Goal: Task Accomplishment & Management: Complete application form

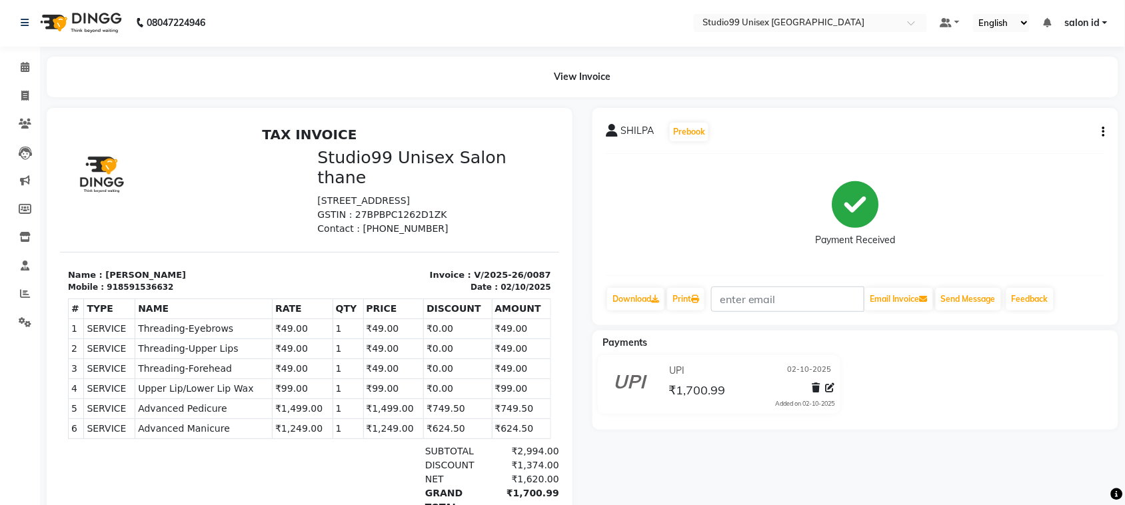
scroll to position [11, 0]
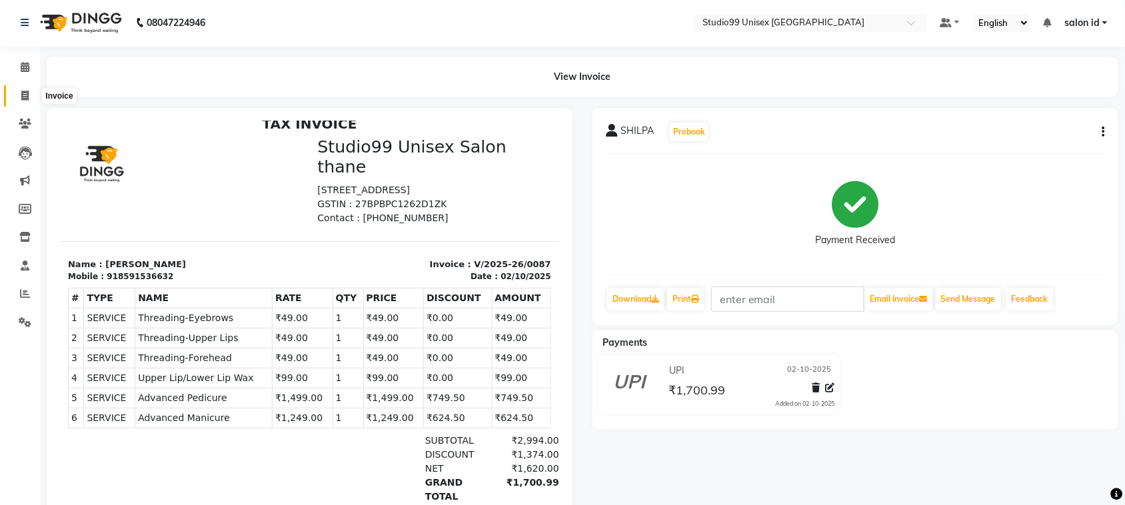
click at [27, 97] on icon at bounding box center [24, 96] width 7 height 10
select select "9023"
select select "service"
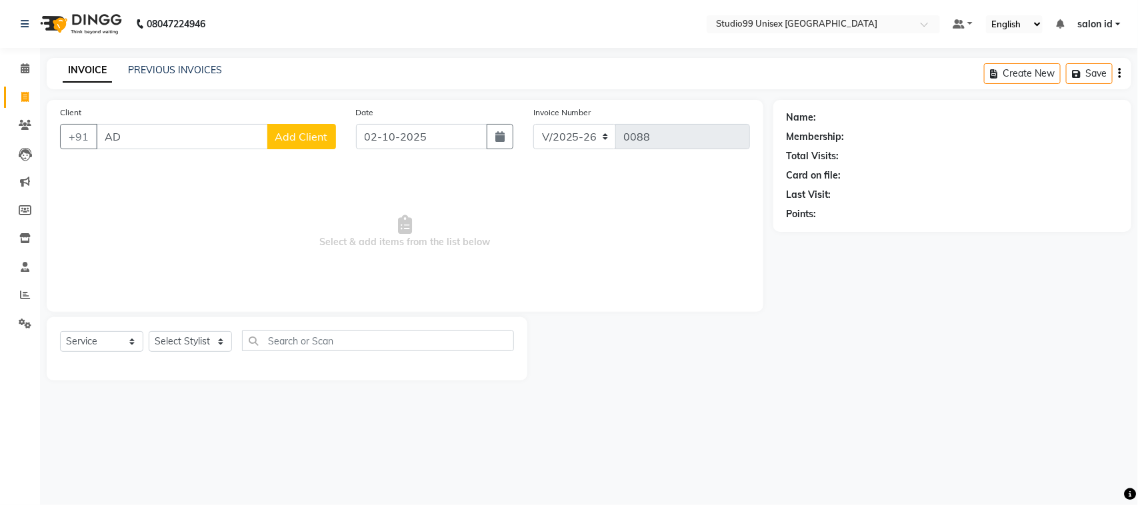
type input "A"
type input "9969744942"
click at [295, 135] on span "Add Client" at bounding box center [301, 136] width 53 height 13
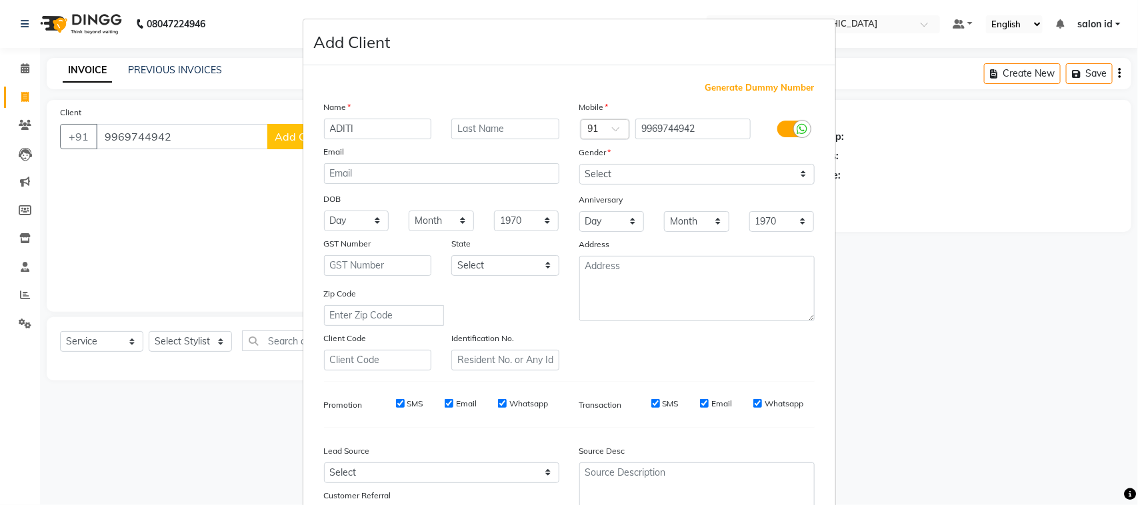
type input "ADITI"
click at [489, 134] on input "text" at bounding box center [505, 129] width 108 height 21
type input "PAWAR"
click at [638, 168] on select "Select Male Female Other Prefer Not To Say" at bounding box center [696, 174] width 235 height 21
select select "female"
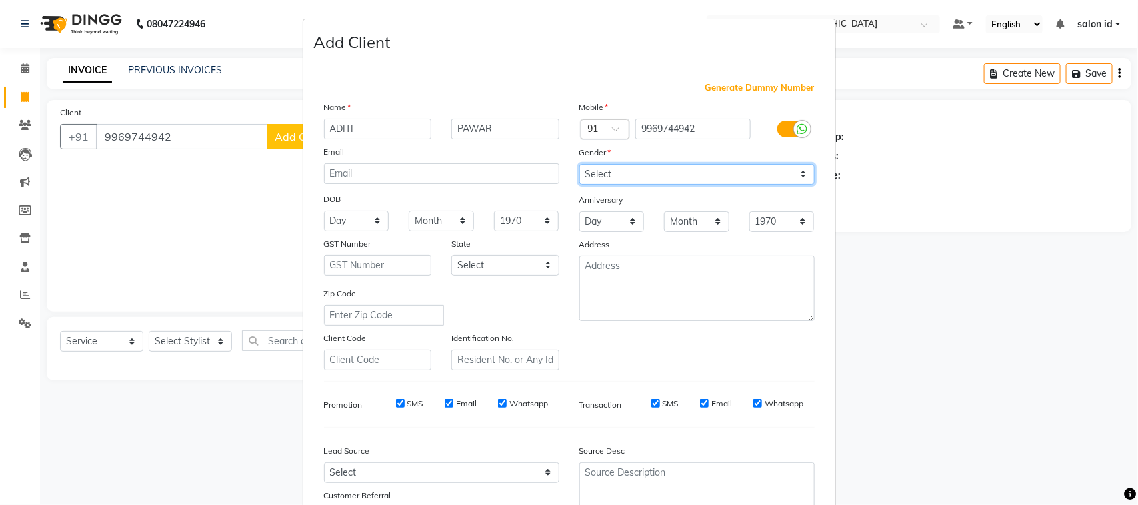
click at [579, 164] on select "Select Male Female Other Prefer Not To Say" at bounding box center [696, 174] width 235 height 21
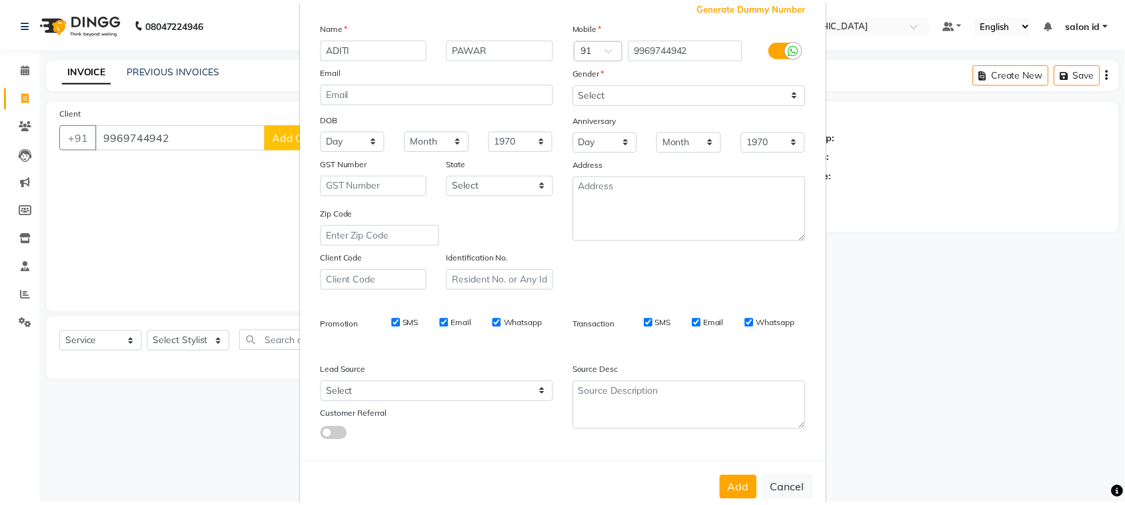
scroll to position [105, 0]
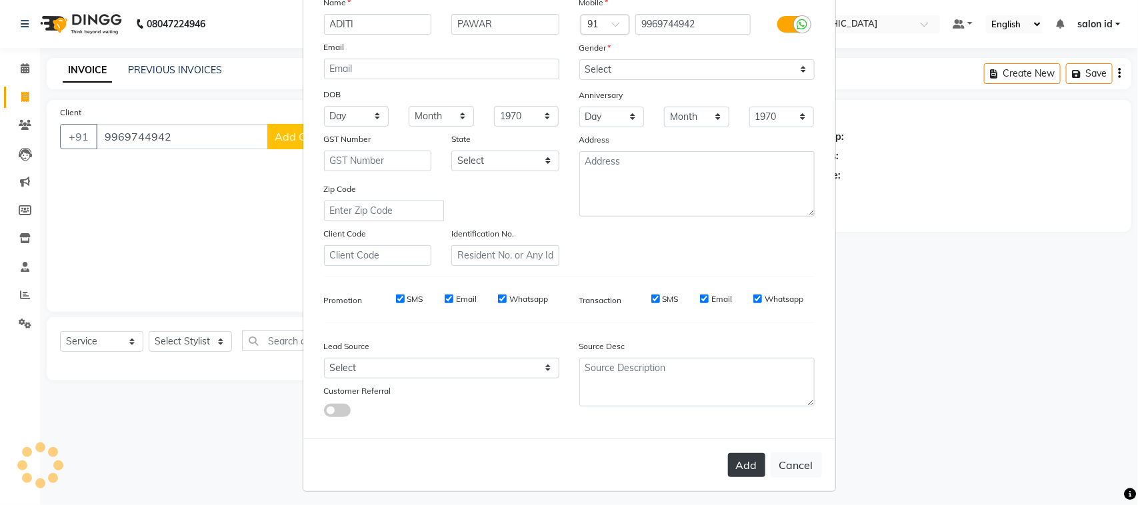
click at [731, 462] on button "Add" at bounding box center [746, 465] width 37 height 24
select select
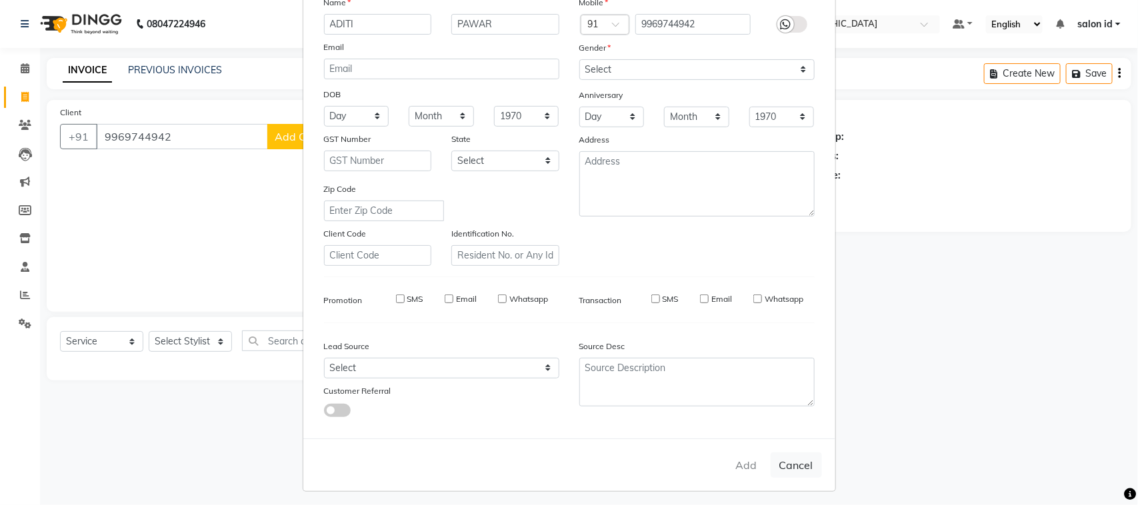
select select
checkbox input "false"
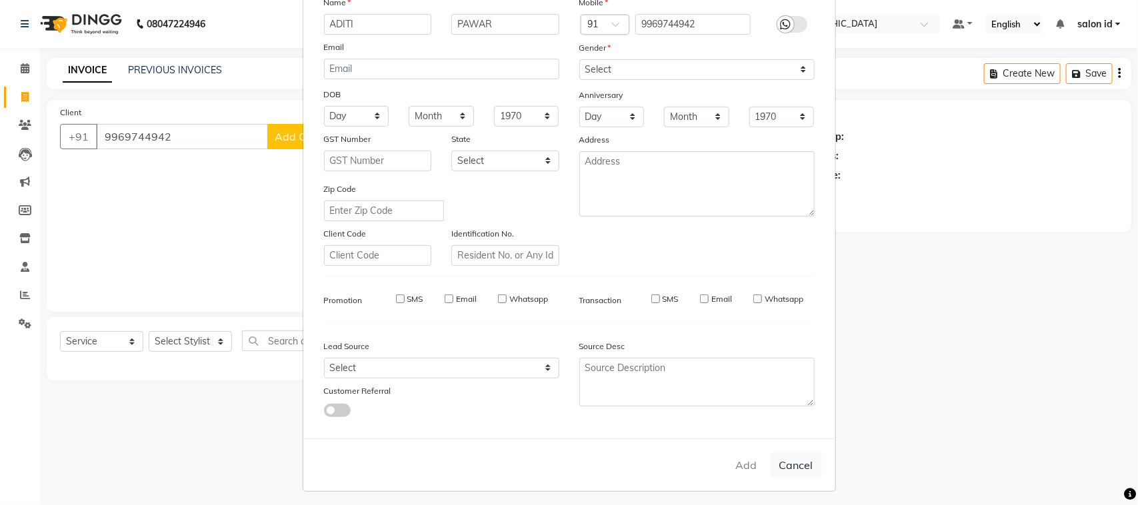
checkbox input "false"
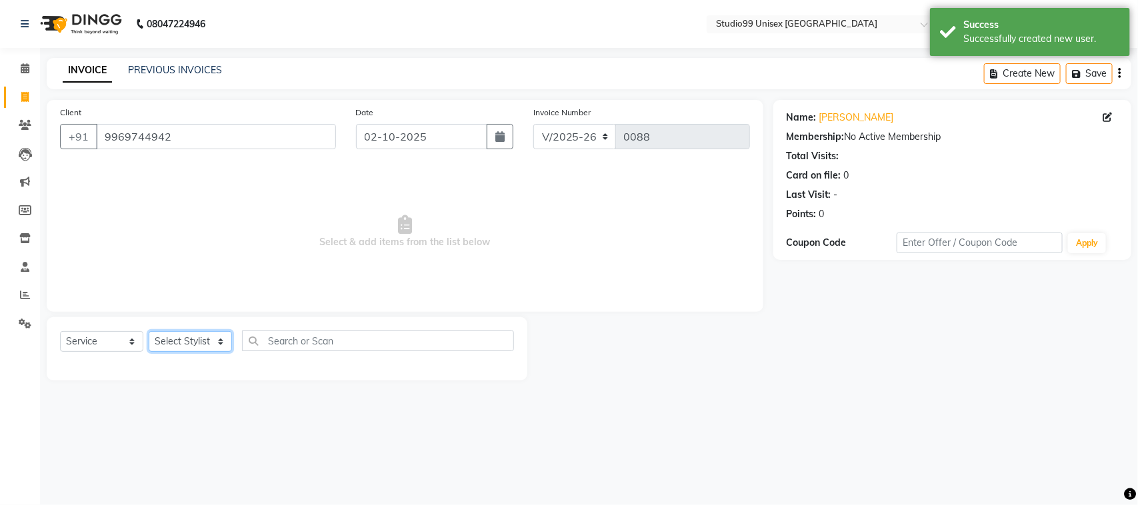
click at [179, 341] on select "Select Stylist AFTAB AFZAL SHAIKH Kapil salon id Saroj pathak SEEMA shadiya bai…" at bounding box center [190, 341] width 83 height 21
select select "92948"
click at [149, 331] on select "Select Stylist AFTAB AFZAL SHAIKH Kapil salon id Saroj pathak SEEMA shadiya bai…" at bounding box center [190, 341] width 83 height 21
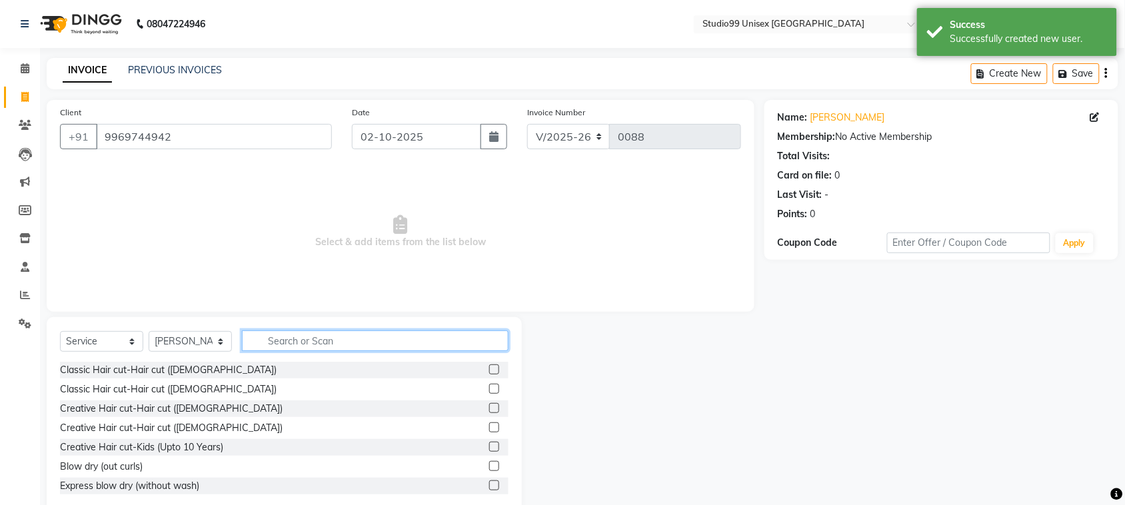
click at [280, 345] on input "text" at bounding box center [375, 341] width 267 height 21
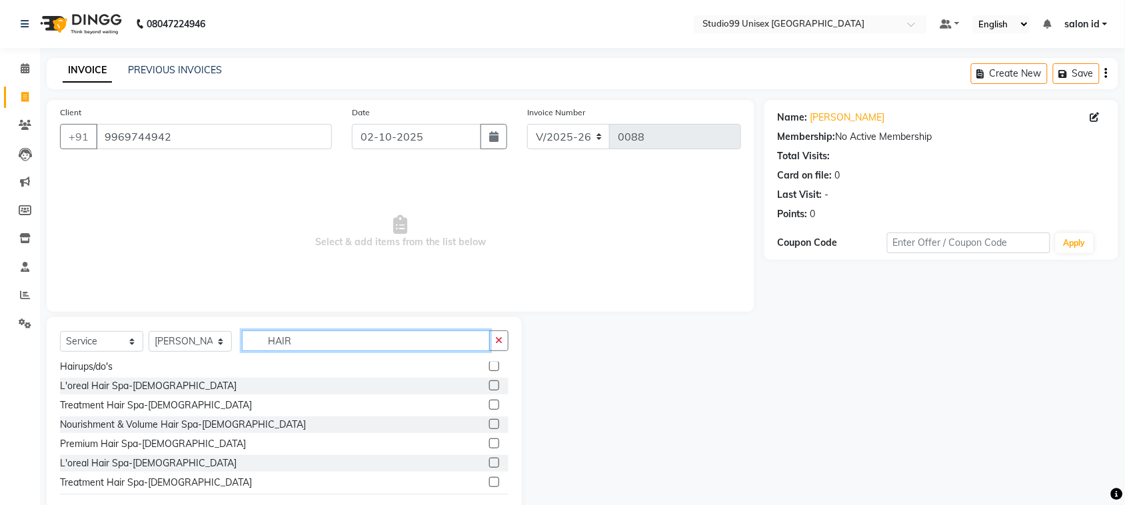
scroll to position [133, 0]
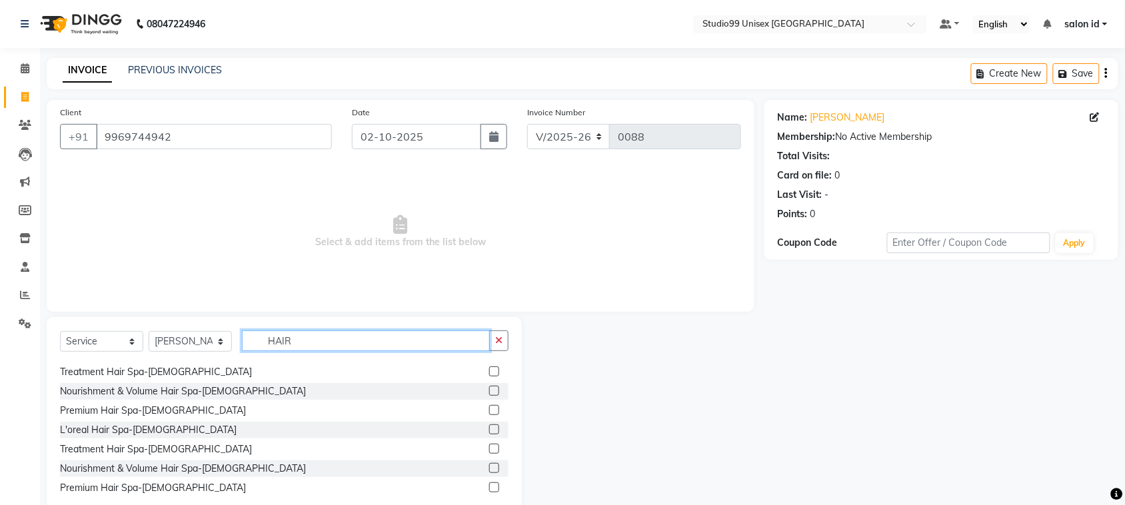
type input "HAIR"
click at [489, 451] on label at bounding box center [494, 449] width 10 height 10
click at [489, 451] on input "checkbox" at bounding box center [493, 449] width 9 height 9
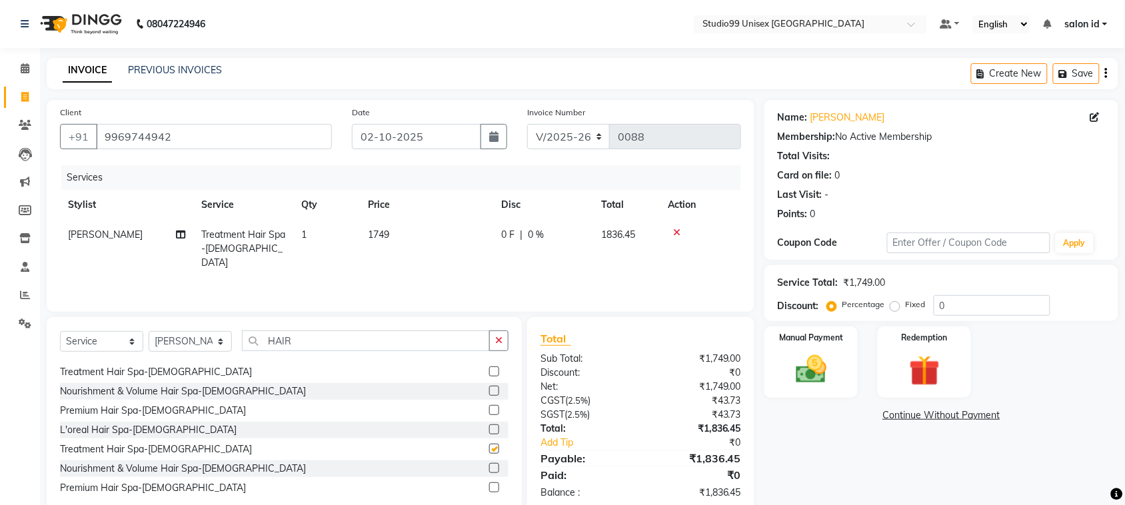
checkbox input "false"
click at [207, 332] on select "Select Stylist AFTAB AFZAL SHAIKH Kapil salon id Saroj pathak SEEMA shadiya bai…" at bounding box center [190, 341] width 83 height 21
select select "93463"
click at [149, 331] on select "Select Stylist AFTAB AFZAL SHAIKH Kapil salon id Saroj pathak SEEMA shadiya bai…" at bounding box center [190, 341] width 83 height 21
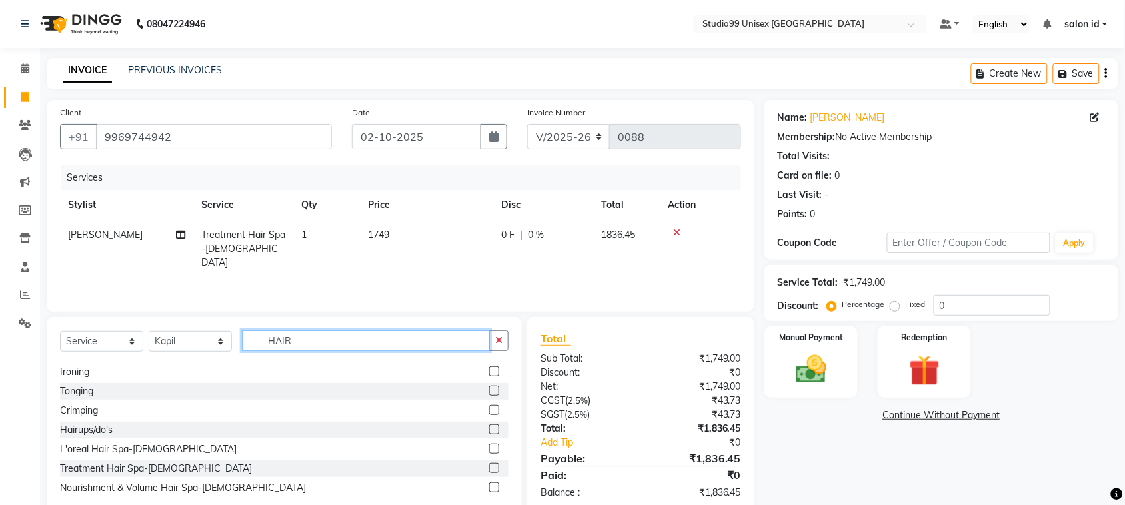
click at [285, 341] on input "HAIR" at bounding box center [366, 341] width 248 height 21
click at [319, 342] on input "HAIR" at bounding box center [366, 341] width 248 height 21
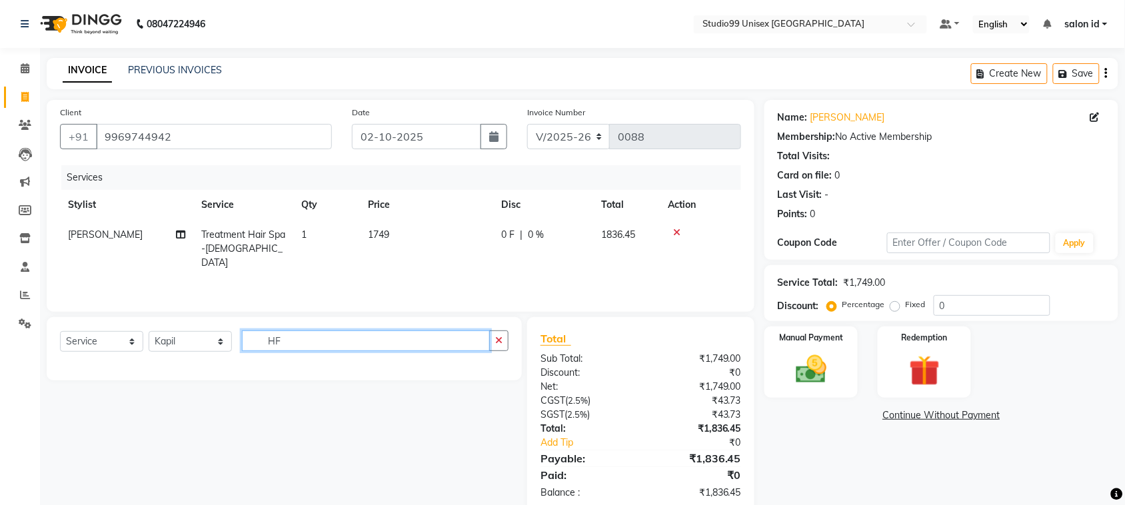
type input "H"
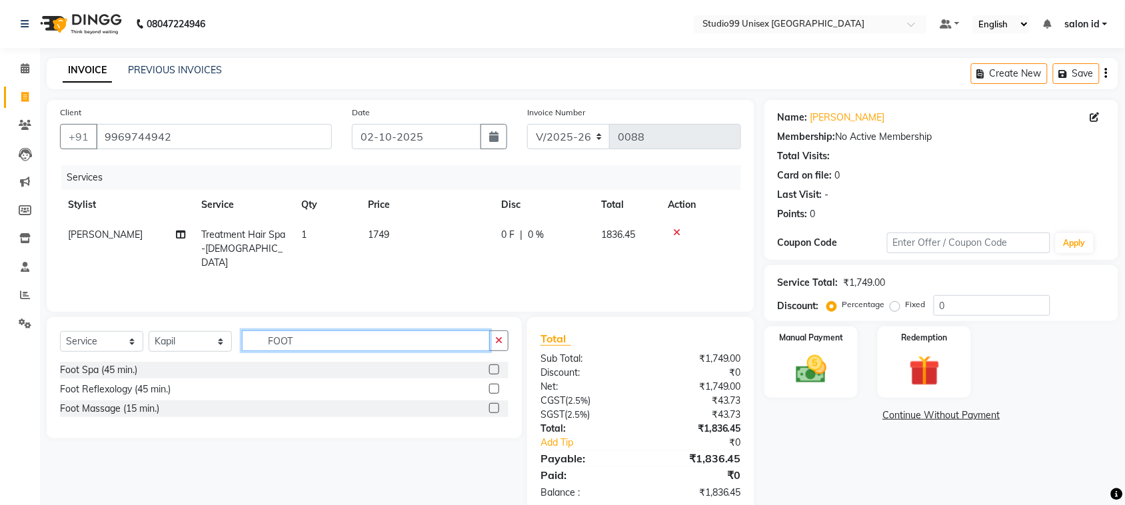
type input "FOOT"
click at [492, 410] on label at bounding box center [494, 408] width 10 height 10
click at [492, 410] on input "checkbox" at bounding box center [493, 409] width 9 height 9
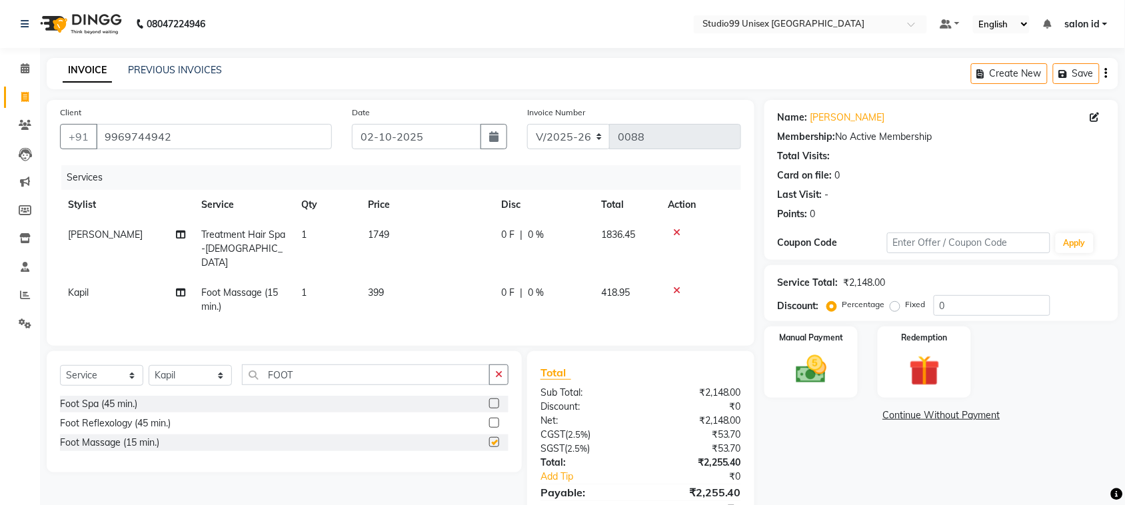
checkbox input "false"
drag, startPoint x: 299, startPoint y: 374, endPoint x: 224, endPoint y: 370, distance: 74.8
click at [224, 370] on div "Select Service Product Membership Package Voucher Prepaid Gift Card Select Styl…" at bounding box center [284, 380] width 449 height 31
type input "PED"
click at [495, 401] on label at bounding box center [494, 404] width 10 height 10
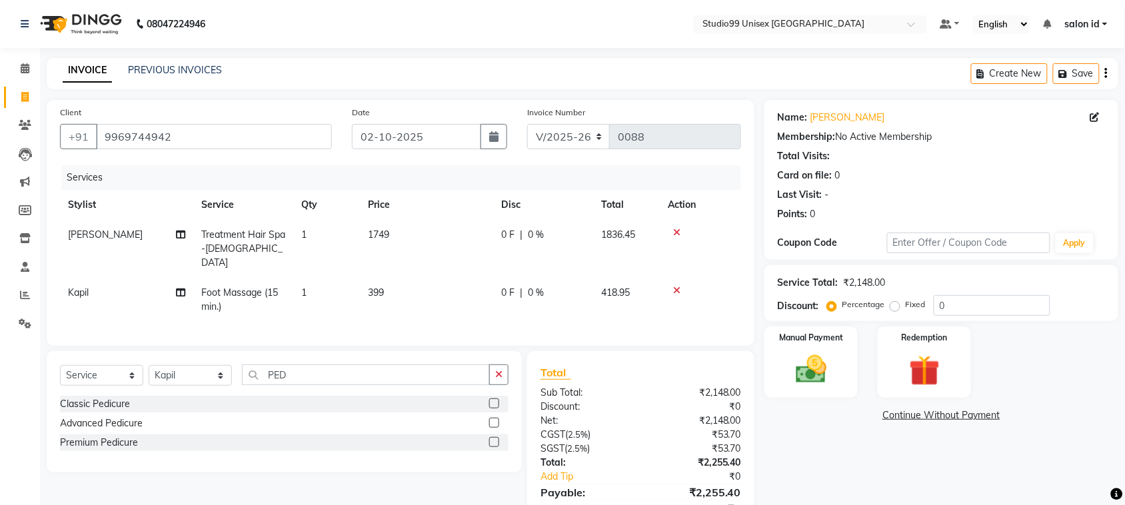
click at [495, 401] on input "checkbox" at bounding box center [493, 404] width 9 height 9
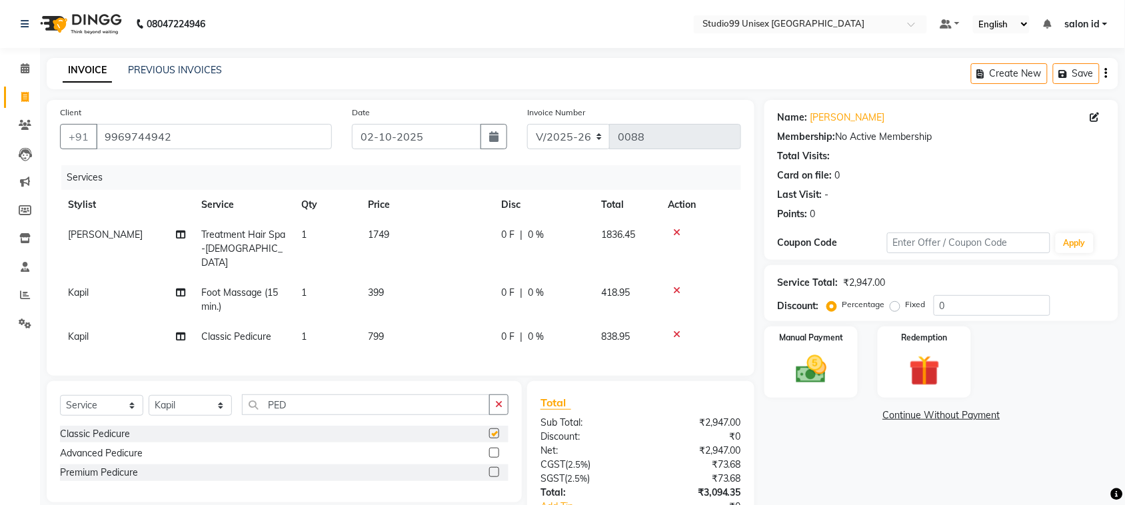
checkbox input "false"
click at [534, 235] on span "0 %" at bounding box center [536, 235] width 16 height 14
select select "92948"
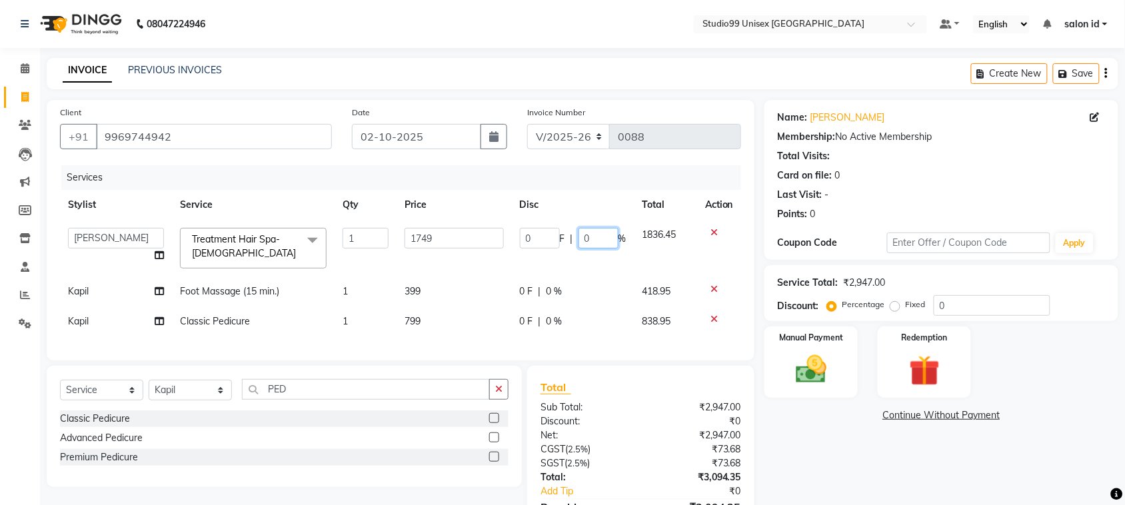
click at [594, 237] on input "0" at bounding box center [599, 238] width 40 height 21
type input "50"
click at [545, 293] on td "0 F | 0 %" at bounding box center [573, 292] width 123 height 30
select select "93463"
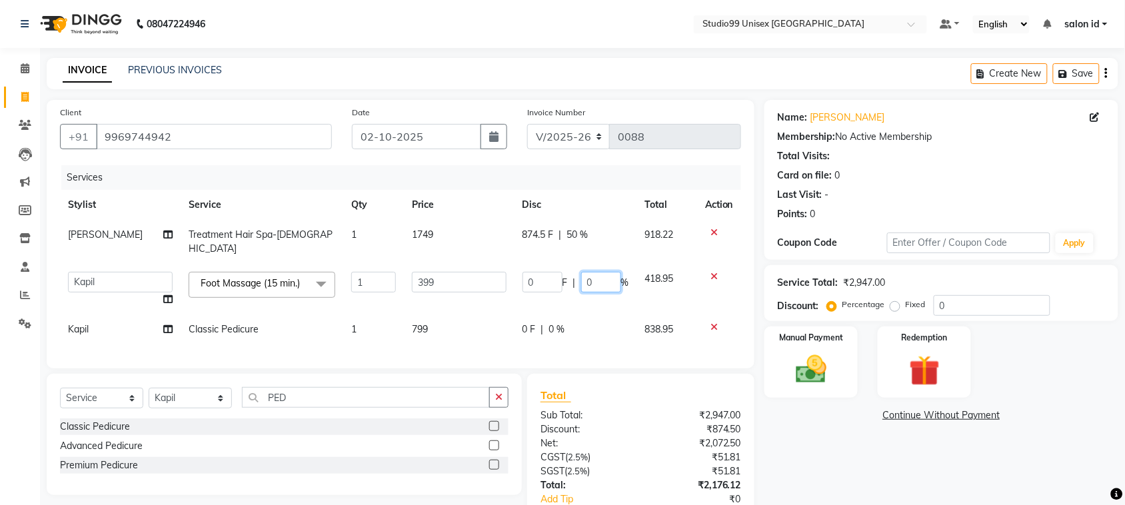
click at [582, 272] on input "0" at bounding box center [601, 282] width 40 height 21
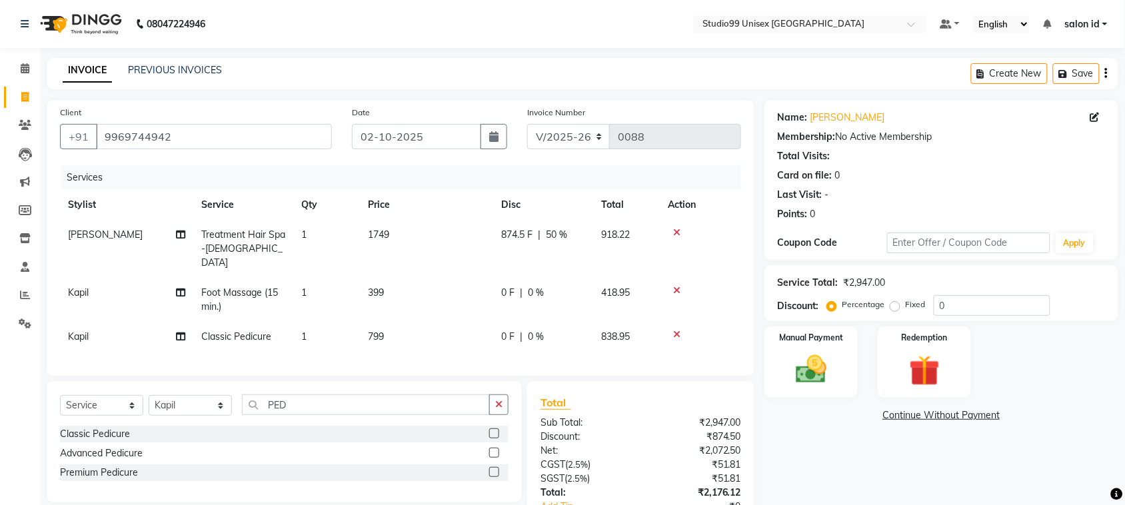
click at [594, 322] on tr "Kapil Classic Pedicure 1 799 0 F | 0 % 838.95" at bounding box center [400, 337] width 681 height 30
click at [530, 330] on span "0 %" at bounding box center [536, 337] width 16 height 14
select select "93463"
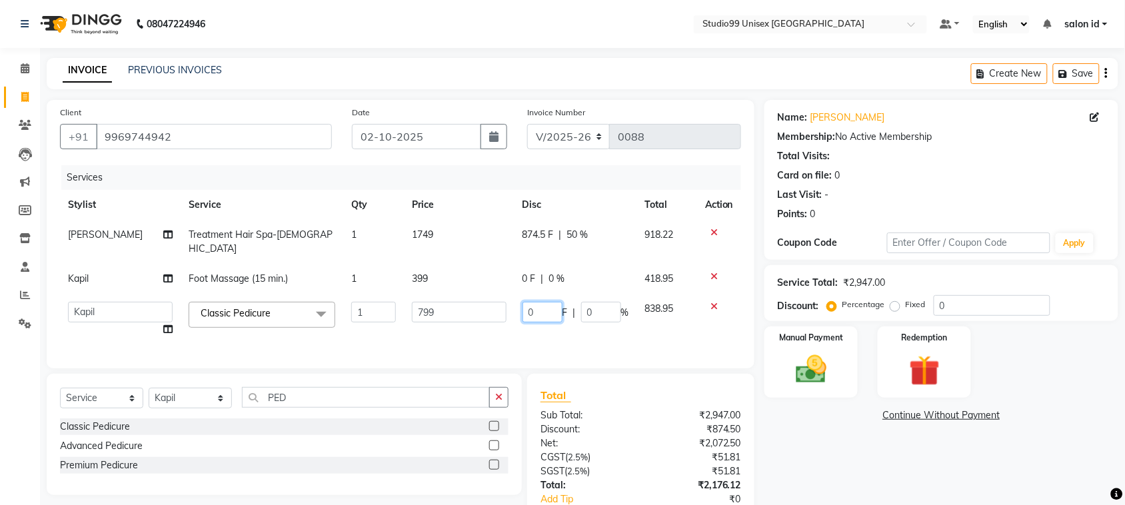
click at [527, 304] on input "0" at bounding box center [543, 312] width 40 height 21
type input "50"
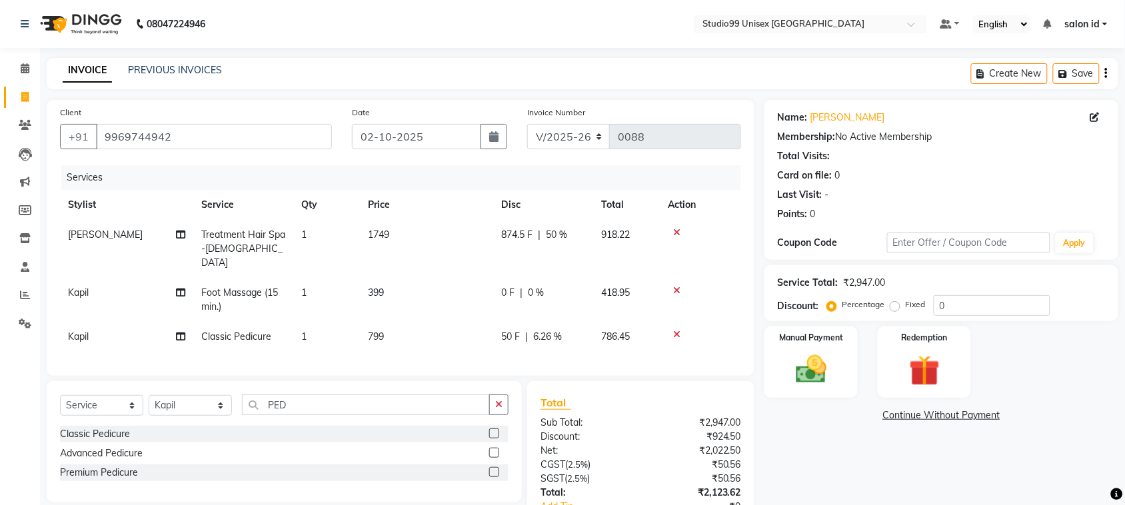
click at [632, 324] on tr "Kapil Classic Pedicure 1 799 50 F | 6.26 % 786.45" at bounding box center [400, 337] width 681 height 30
click at [511, 330] on span "50 F" at bounding box center [510, 337] width 19 height 14
select select "93463"
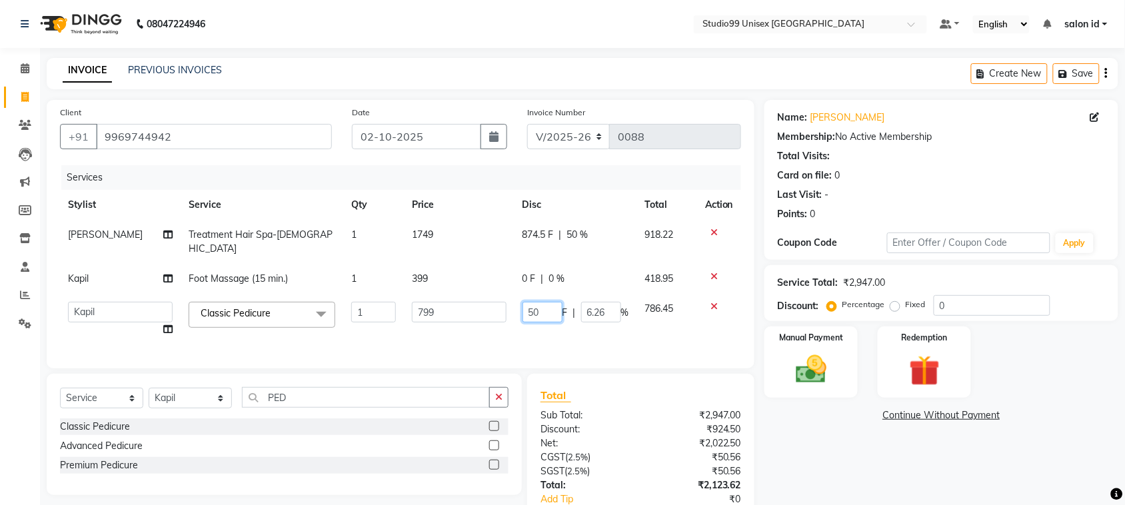
drag, startPoint x: 538, startPoint y: 302, endPoint x: 528, endPoint y: 302, distance: 10.0
click at [528, 302] on input "50" at bounding box center [543, 312] width 40 height 21
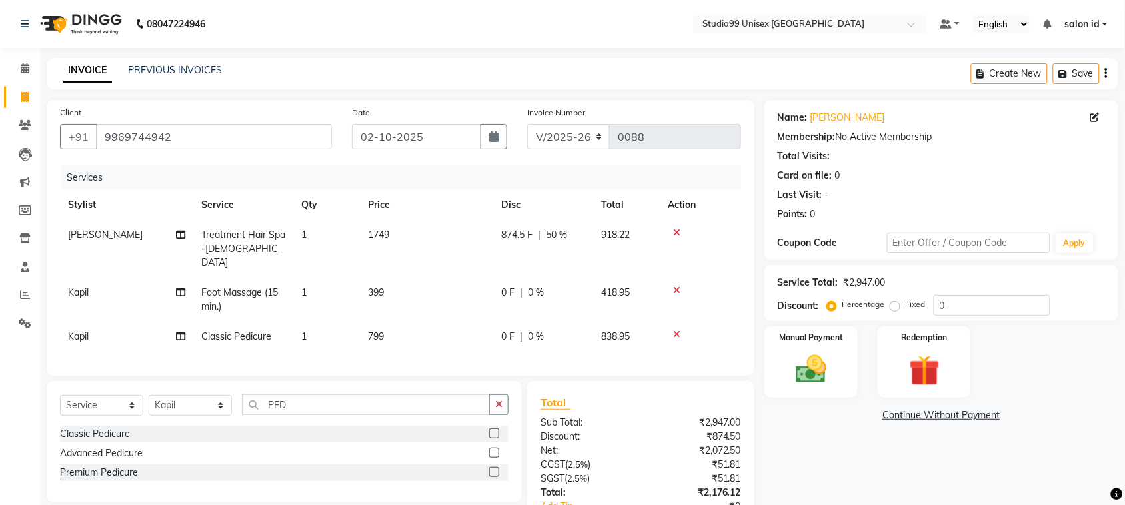
click at [535, 330] on span "0 %" at bounding box center [536, 337] width 16 height 14
select select "93463"
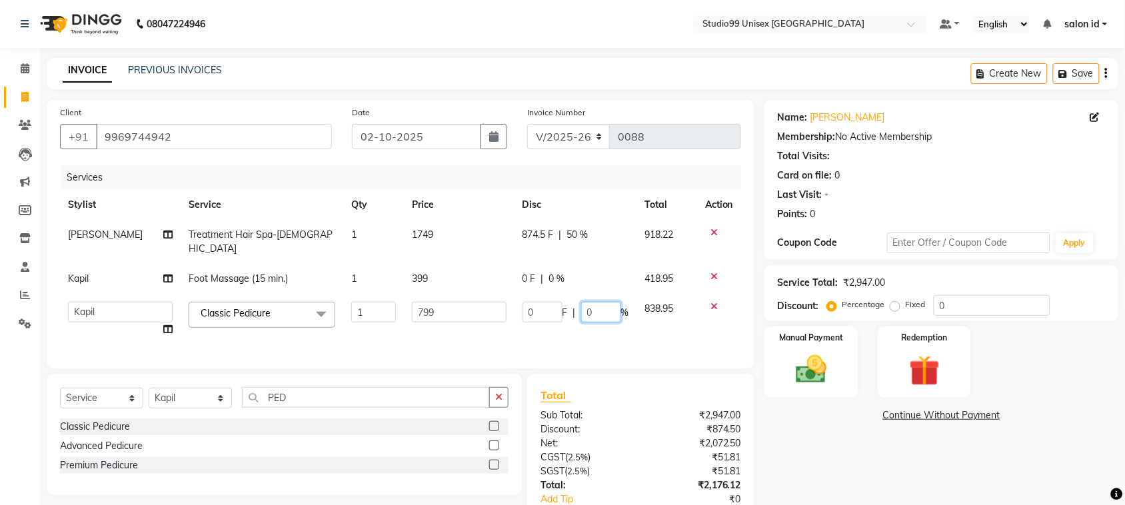
click at [582, 302] on input "0" at bounding box center [601, 312] width 40 height 21
type input "50"
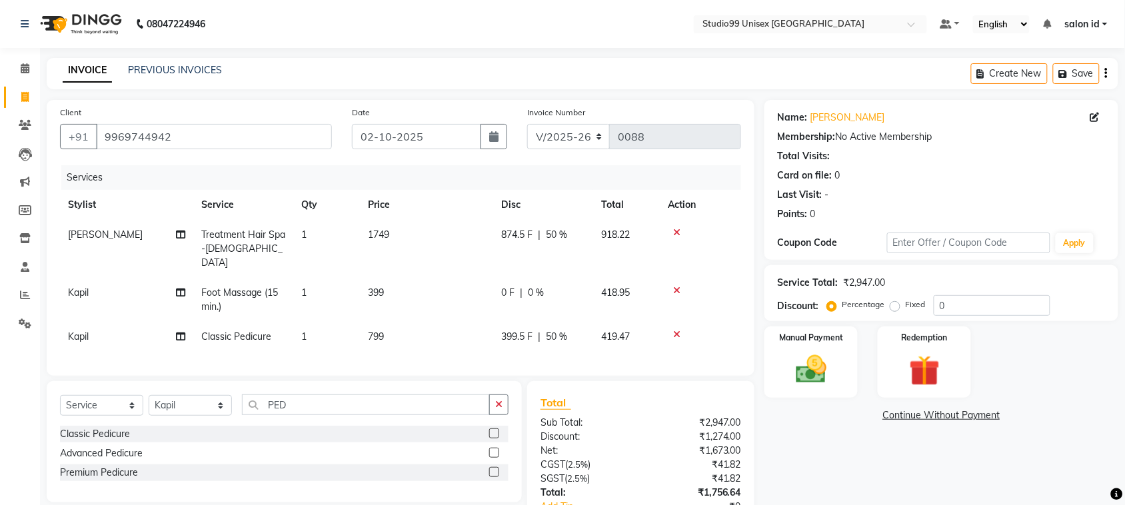
click at [454, 335] on div "Services Stylist Service Qty Price Disc Total Action AFZAL SHAIKH Treatment Hai…" at bounding box center [400, 263] width 681 height 197
click at [827, 372] on img at bounding box center [811, 369] width 52 height 37
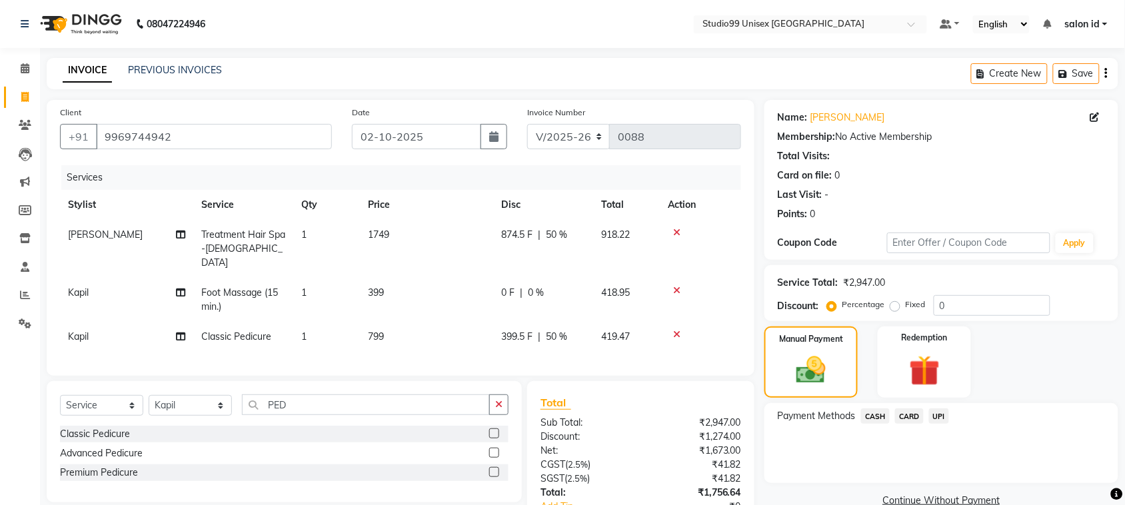
click at [945, 413] on span "UPI" at bounding box center [939, 416] width 21 height 15
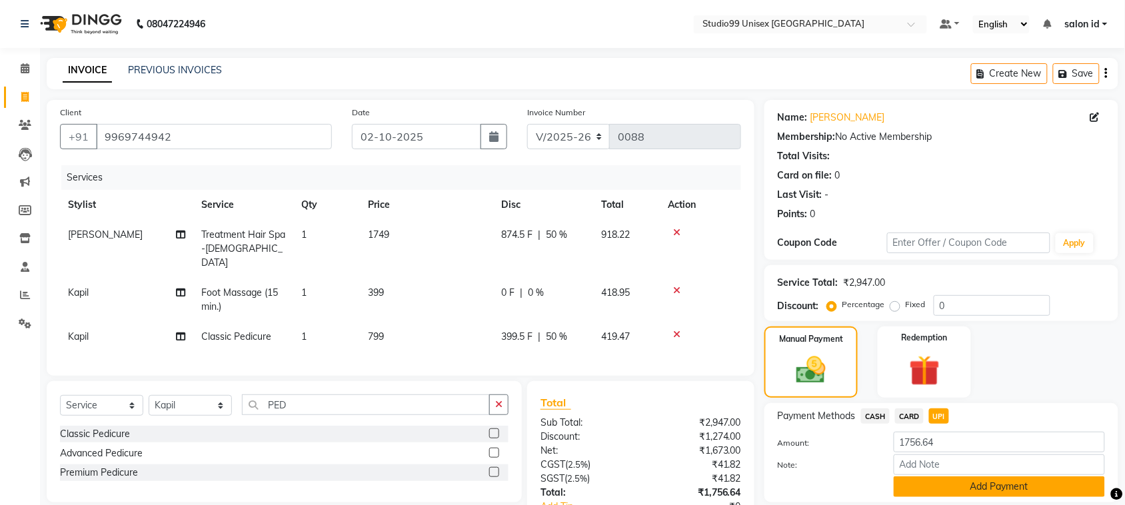
click at [990, 487] on button "Add Payment" at bounding box center [999, 487] width 211 height 21
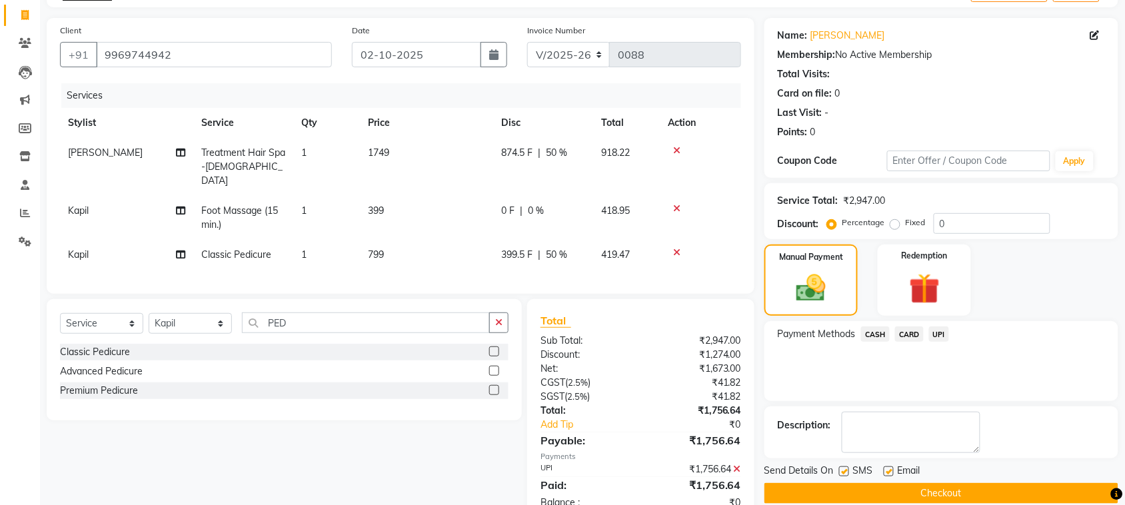
scroll to position [117, 0]
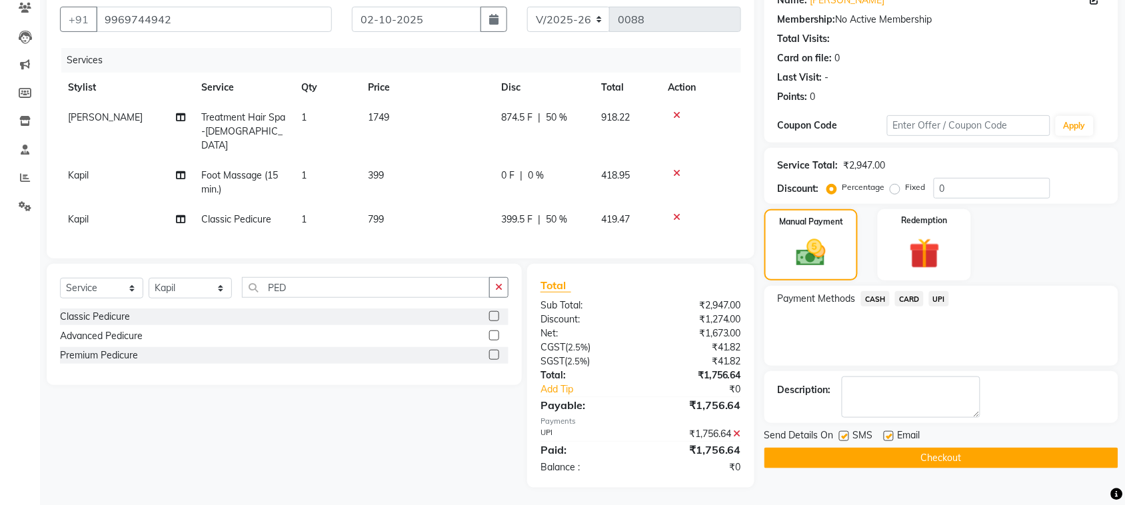
click at [991, 452] on button "Checkout" at bounding box center [942, 458] width 354 height 21
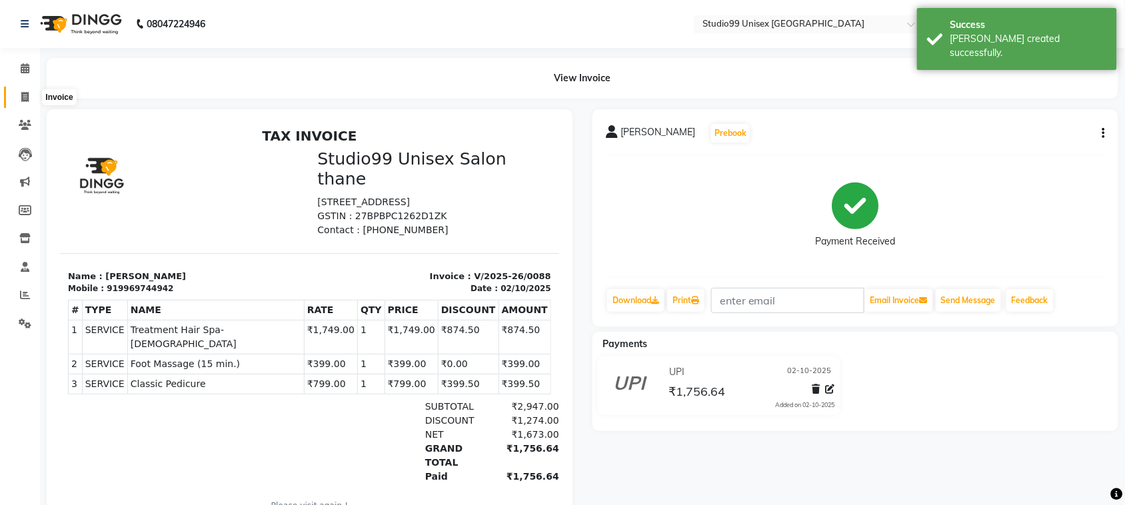
click at [15, 99] on span at bounding box center [24, 97] width 23 height 15
select select "9023"
select select "service"
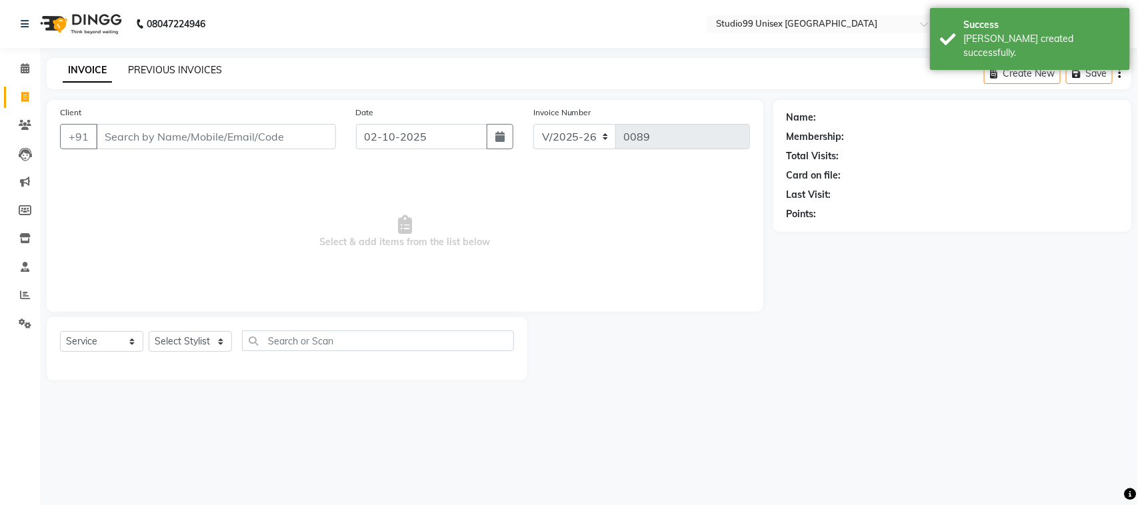
click at [164, 69] on link "PREVIOUS INVOICES" at bounding box center [175, 70] width 94 height 12
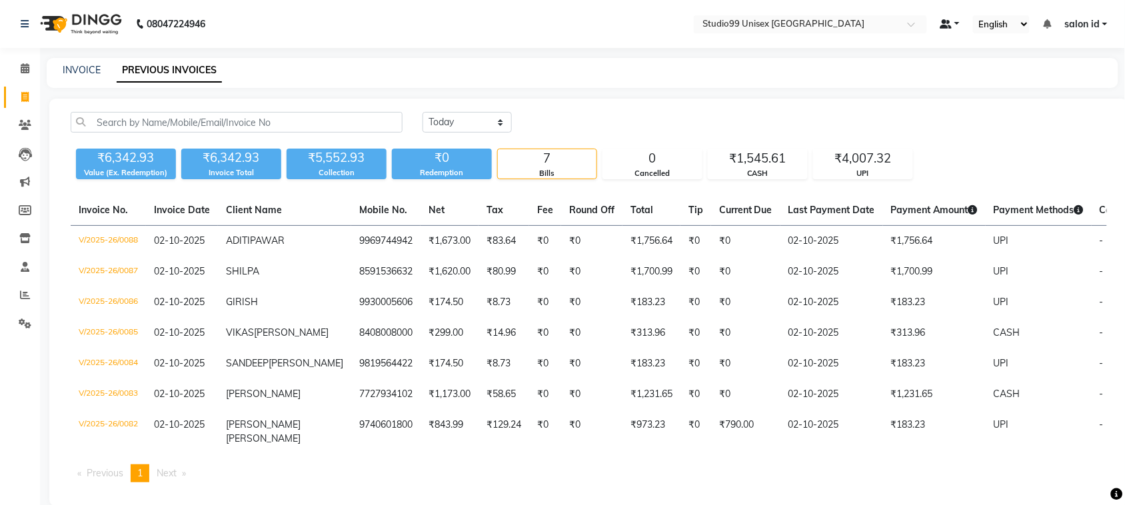
click at [955, 22] on link at bounding box center [951, 24] width 20 height 14
click at [1025, 25] on select "English ENGLISH Español العربية मराठी हिंदी ગુજરાતી தமிழ் 中文" at bounding box center [1001, 24] width 57 height 18
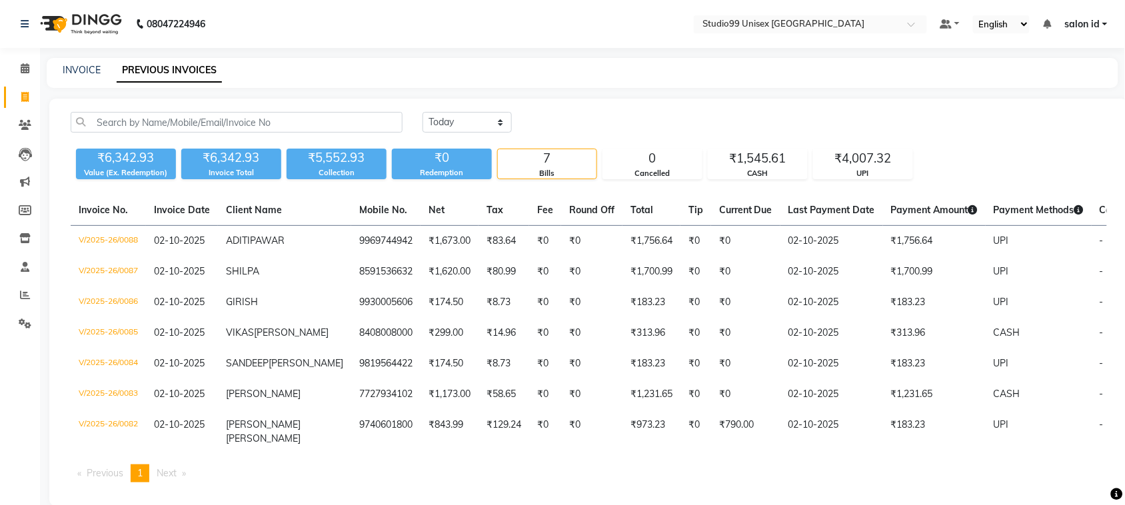
click at [1051, 25] on icon at bounding box center [1047, 23] width 8 height 9
click at [575, 125] on div "[DATE] [DATE] Custom Range" at bounding box center [765, 122] width 685 height 21
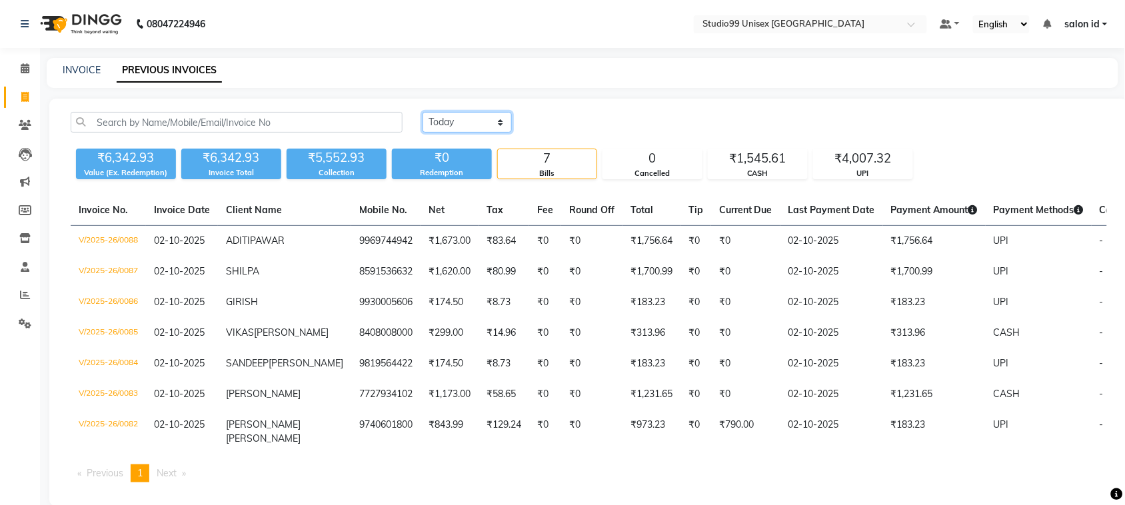
click at [465, 117] on select "[DATE] [DATE] Custom Range" at bounding box center [467, 122] width 89 height 21
click at [423, 112] on select "[DATE] [DATE] Custom Range" at bounding box center [467, 122] width 89 height 21
click at [17, 181] on span at bounding box center [24, 182] width 23 height 15
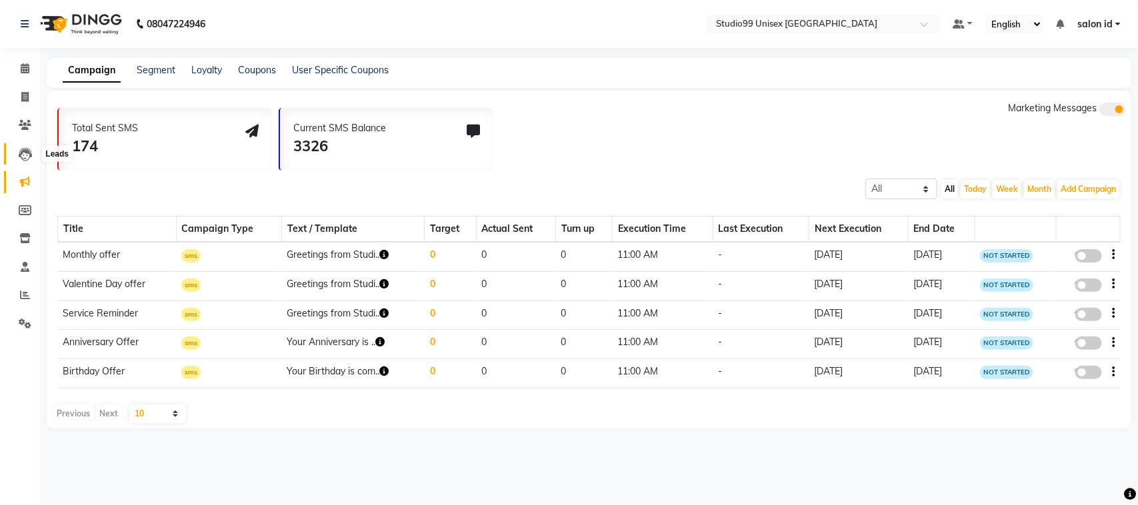
click at [25, 158] on icon at bounding box center [25, 154] width 13 height 13
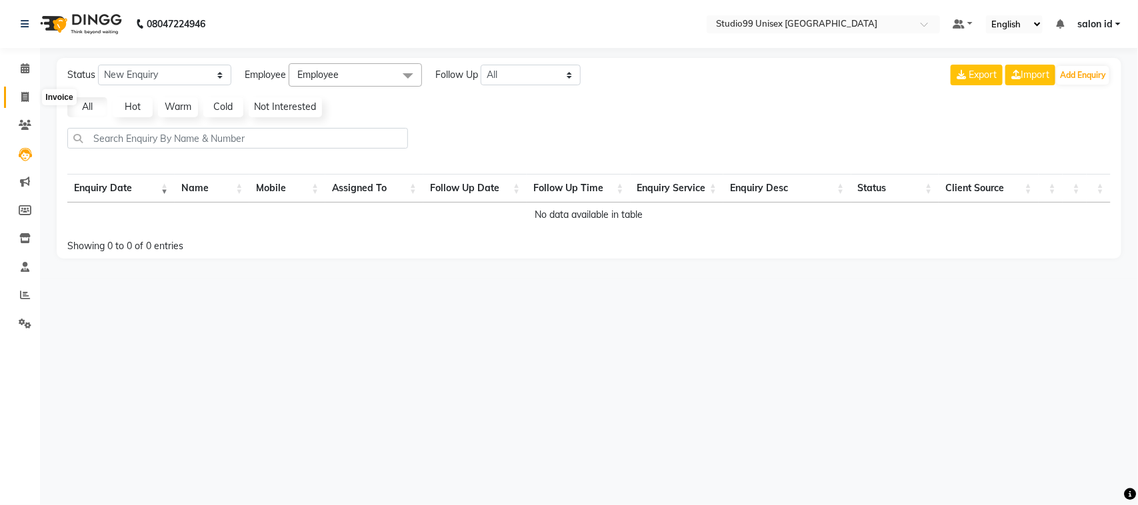
click at [25, 95] on icon at bounding box center [24, 97] width 7 height 10
select select "service"
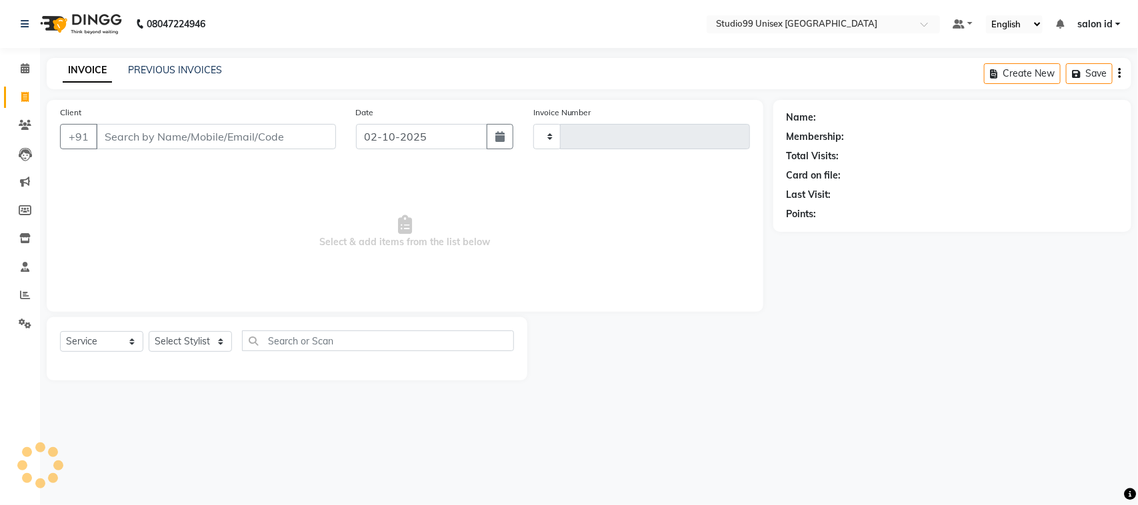
type input "0089"
select select "9023"
click at [153, 71] on link "PREVIOUS INVOICES" at bounding box center [175, 70] width 94 height 12
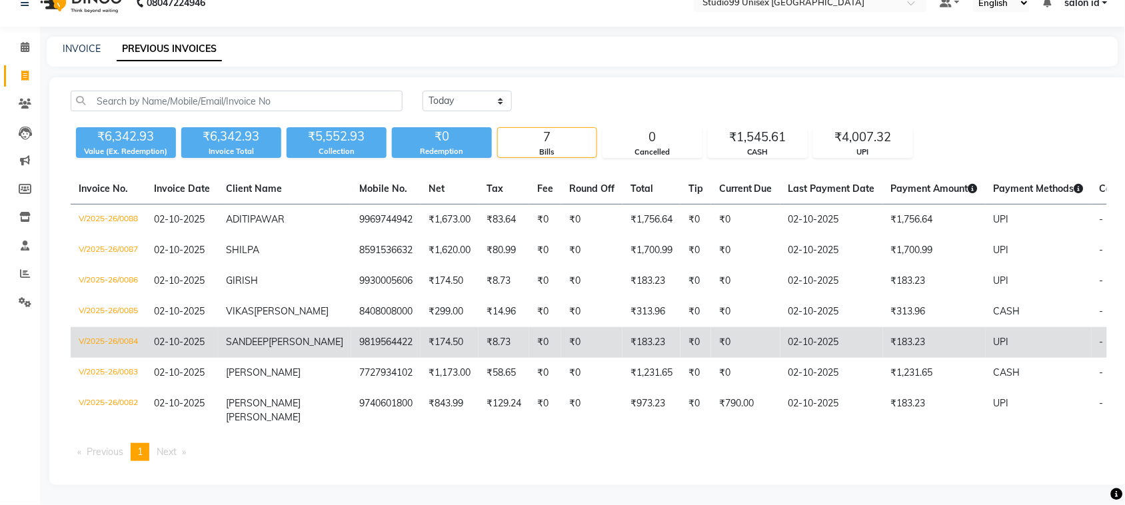
scroll to position [27, 0]
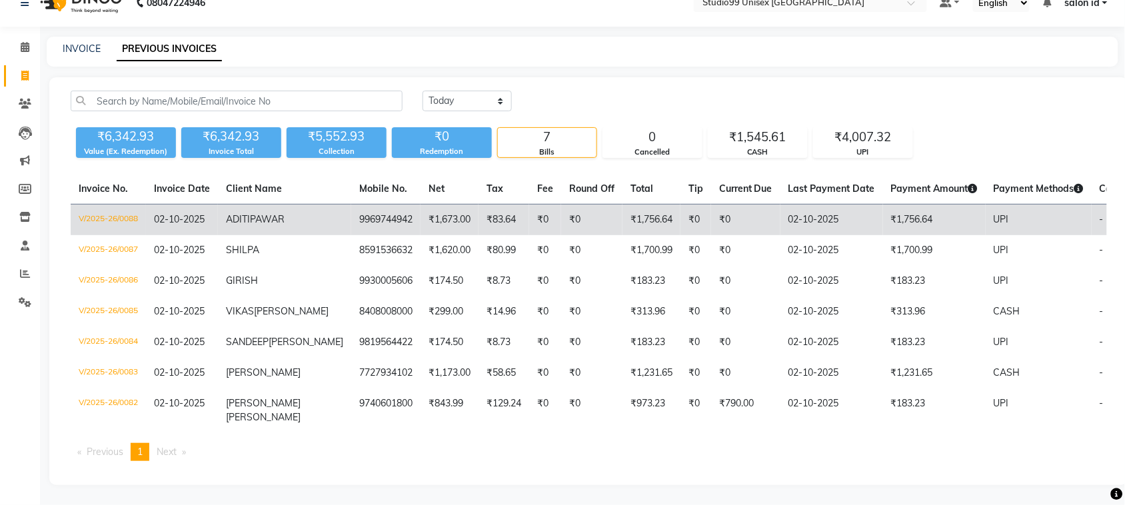
click at [371, 205] on td "9969744942" at bounding box center [385, 220] width 69 height 31
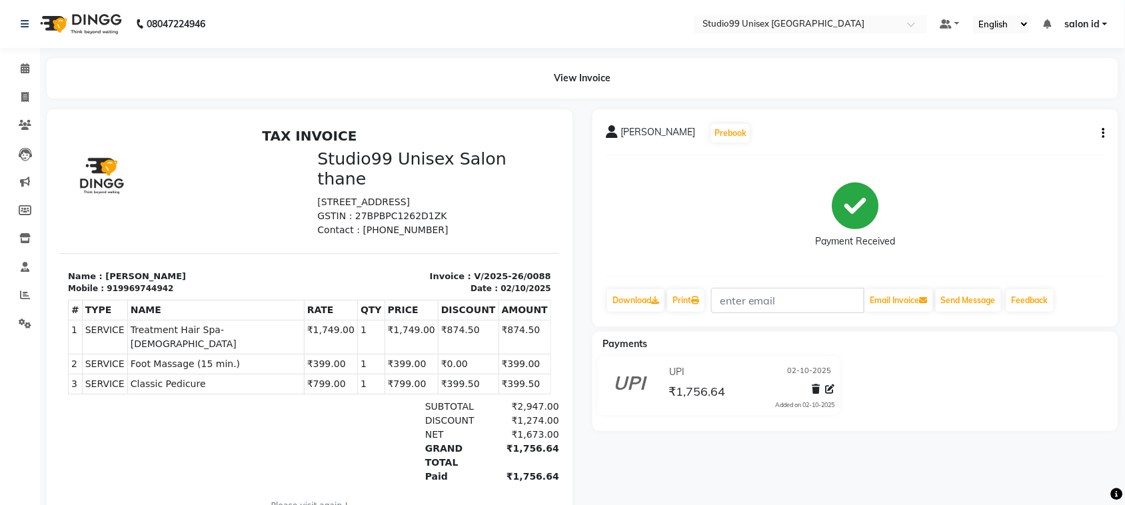
click at [1103, 134] on icon "button" at bounding box center [1104, 133] width 3 height 1
click at [1035, 151] on div "Edit Invoice" at bounding box center [1037, 150] width 91 height 17
select select "service"
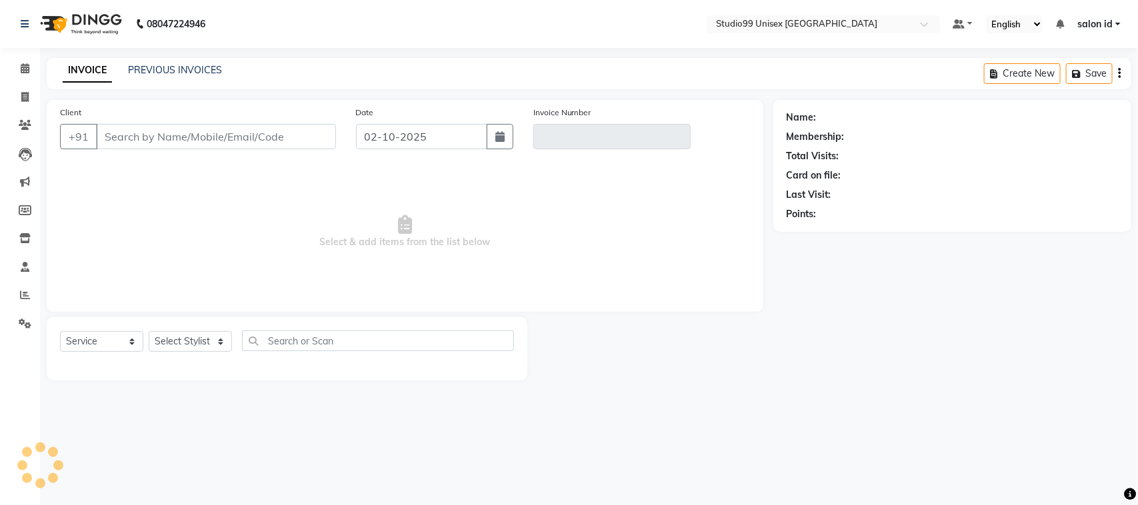
type input "9969744942"
type input "V/2025-26/0088"
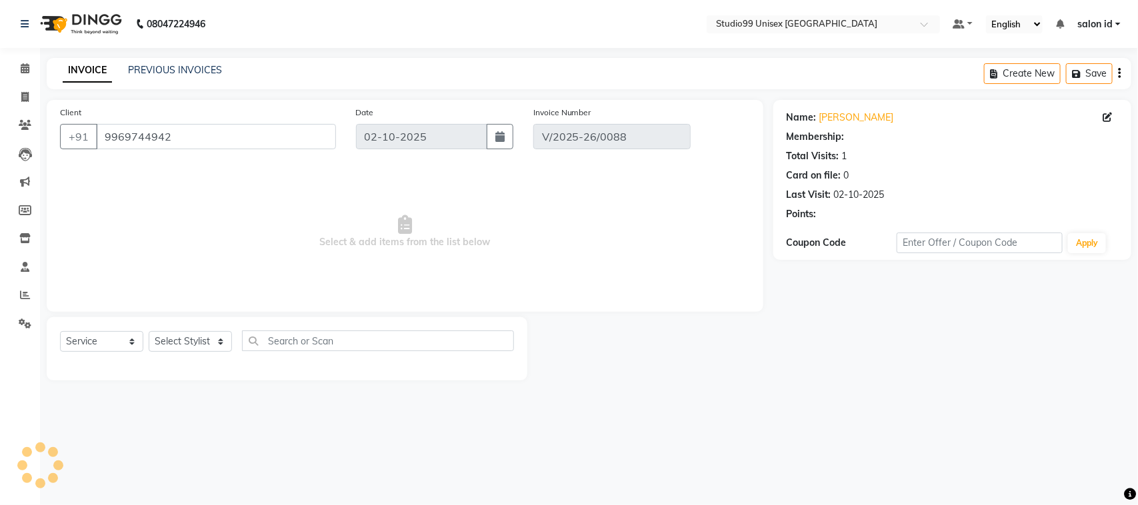
select select "select"
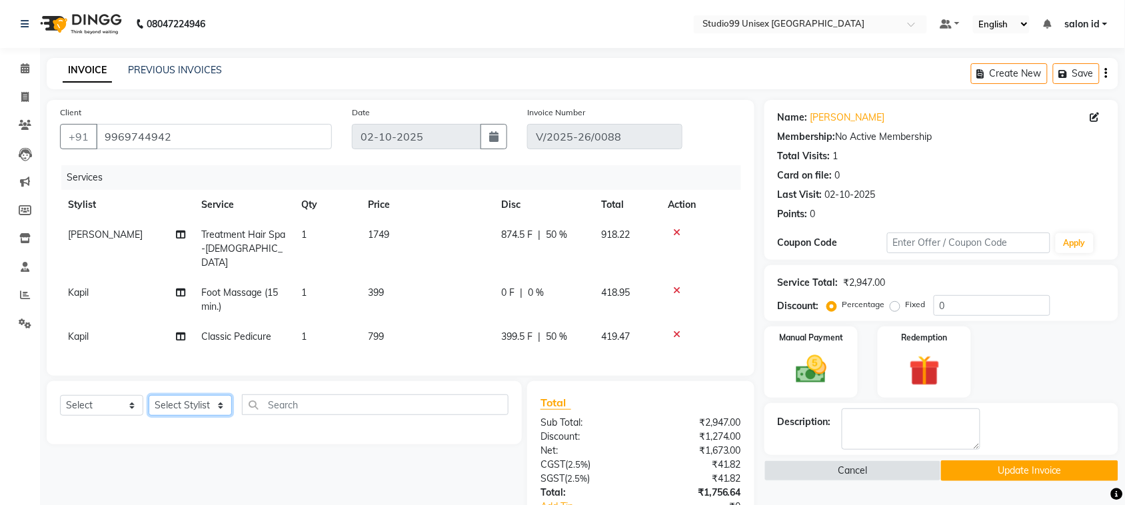
click at [187, 409] on select "Select Stylist AFTAB AFZAL SHAIKH Kapil salon id Saroj pathak SEEMA shadiya bai…" at bounding box center [190, 405] width 83 height 21
select select "92951"
click at [149, 395] on select "Select Stylist AFTAB AFZAL SHAIKH Kapil salon id Saroj pathak SEEMA shadiya bai…" at bounding box center [190, 405] width 83 height 21
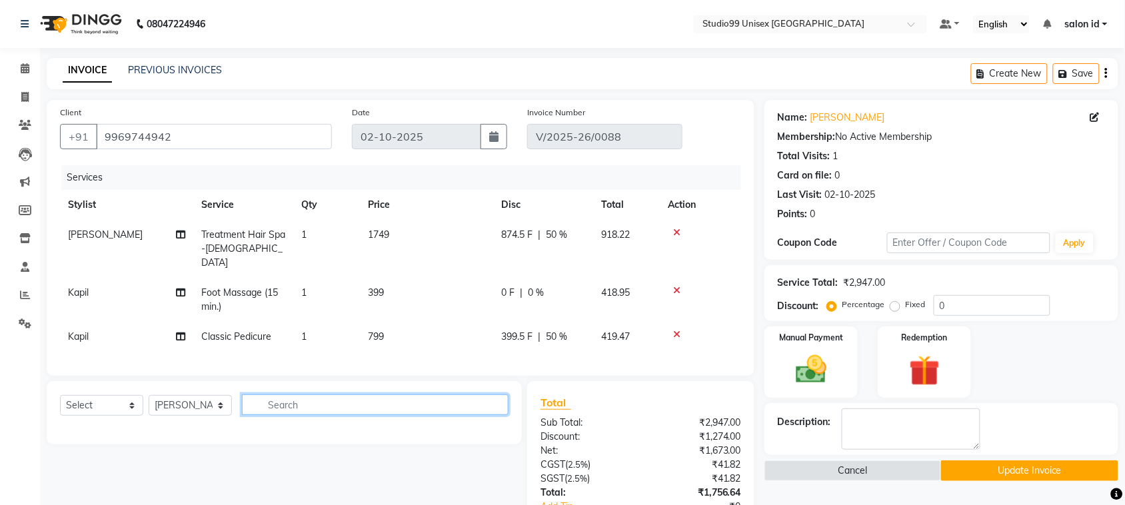
click at [284, 405] on input "text" at bounding box center [375, 405] width 267 height 21
click at [311, 408] on input "CHIN" at bounding box center [366, 405] width 248 height 21
type input "C"
drag, startPoint x: 353, startPoint y: 419, endPoint x: 353, endPoint y: 442, distance: 23.3
click at [353, 442] on div "Select Service Product Membership Package Voucher Prepaid Gift Card Select Styl…" at bounding box center [284, 412] width 475 height 63
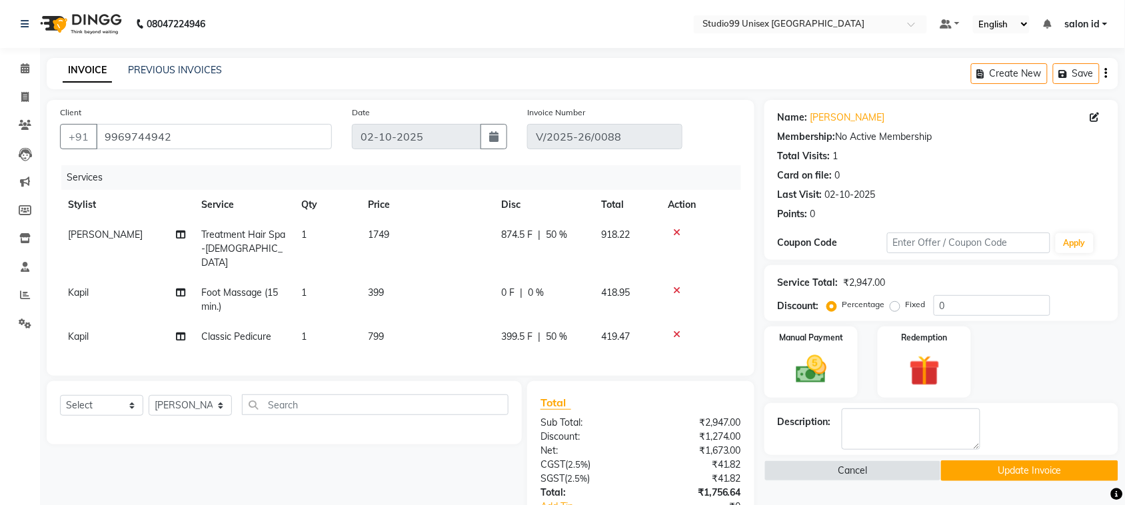
click at [357, 426] on div at bounding box center [284, 428] width 449 height 5
click at [352, 410] on input "text" at bounding box center [375, 405] width 267 height 21
type input "C"
type input "WA"
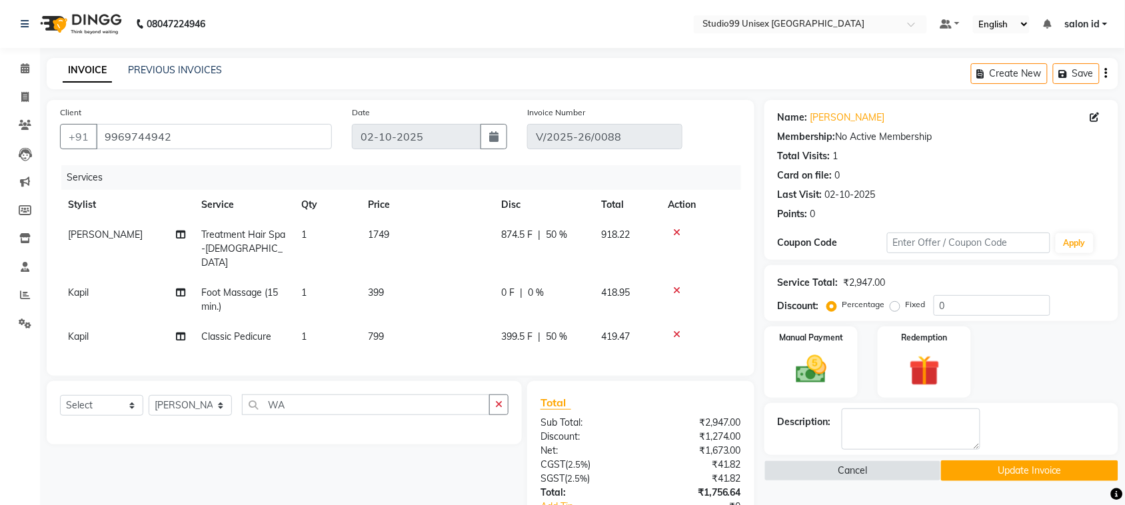
click at [328, 455] on div "Select Service Product Membership Package Voucher Prepaid Gift Card Select Styl…" at bounding box center [279, 493] width 485 height 224
click at [491, 402] on button "button" at bounding box center [498, 405] width 19 height 21
type input "C"
type input "WAX"
click at [1099, 115] on icon at bounding box center [1095, 117] width 9 height 9
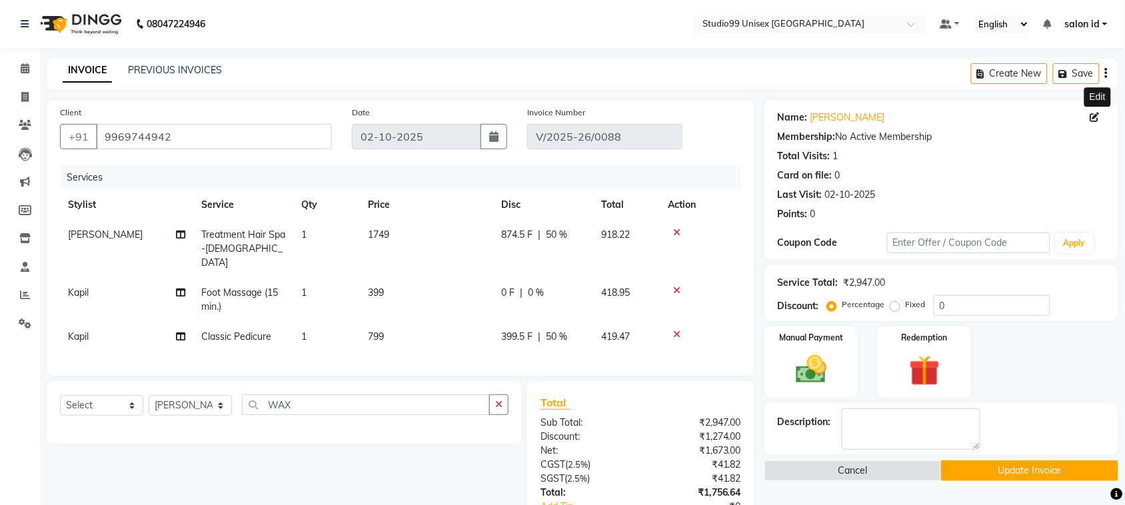
select select "female"
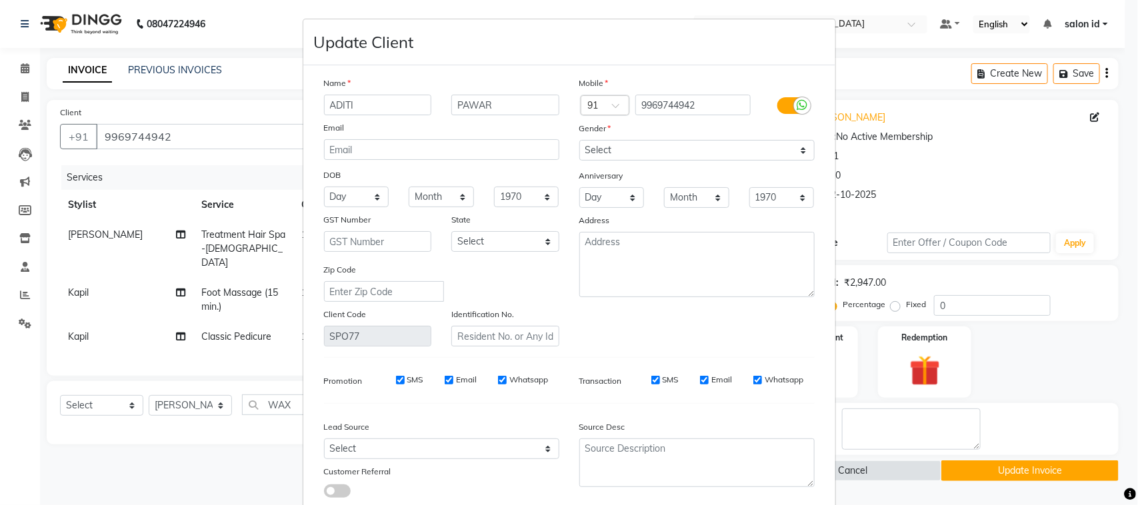
click at [887, 88] on ngb-modal-window "Update Client Name ADITI PAWAR Email DOB Day 01 02 03 04 05 06 07 08 09 10 11 1…" at bounding box center [569, 252] width 1138 height 505
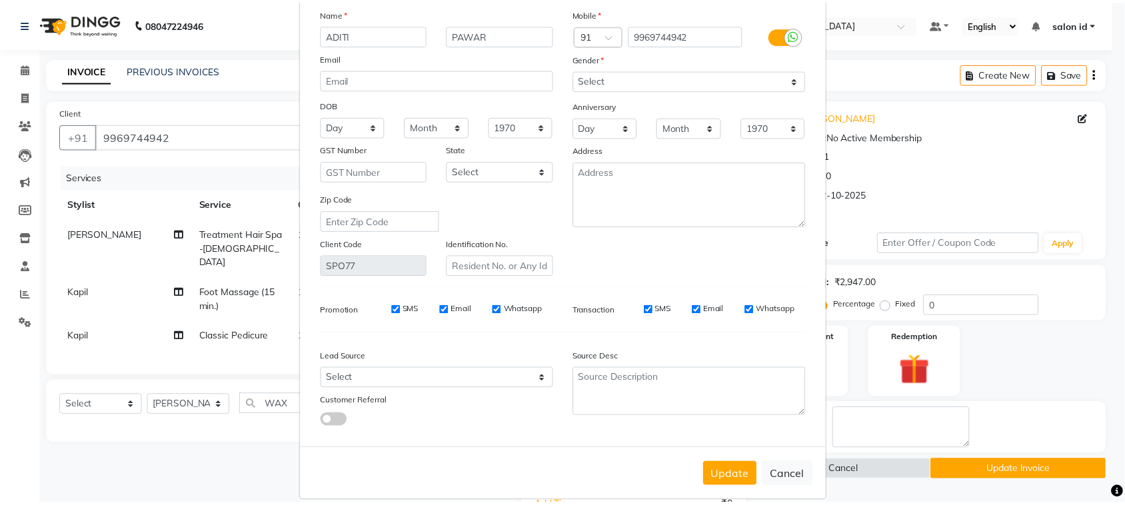
scroll to position [81, 0]
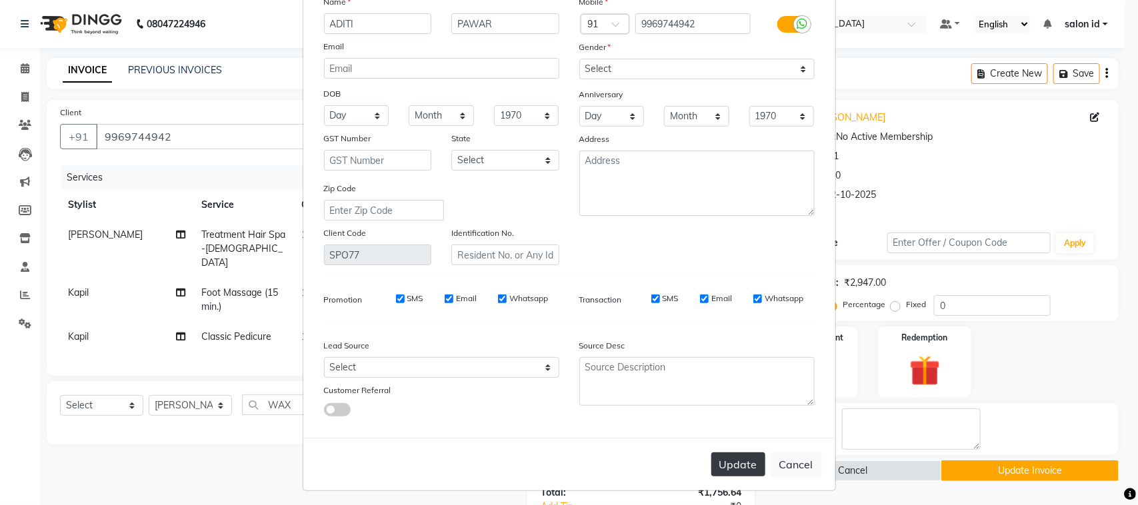
click at [735, 464] on button "Update" at bounding box center [738, 465] width 54 height 24
select select
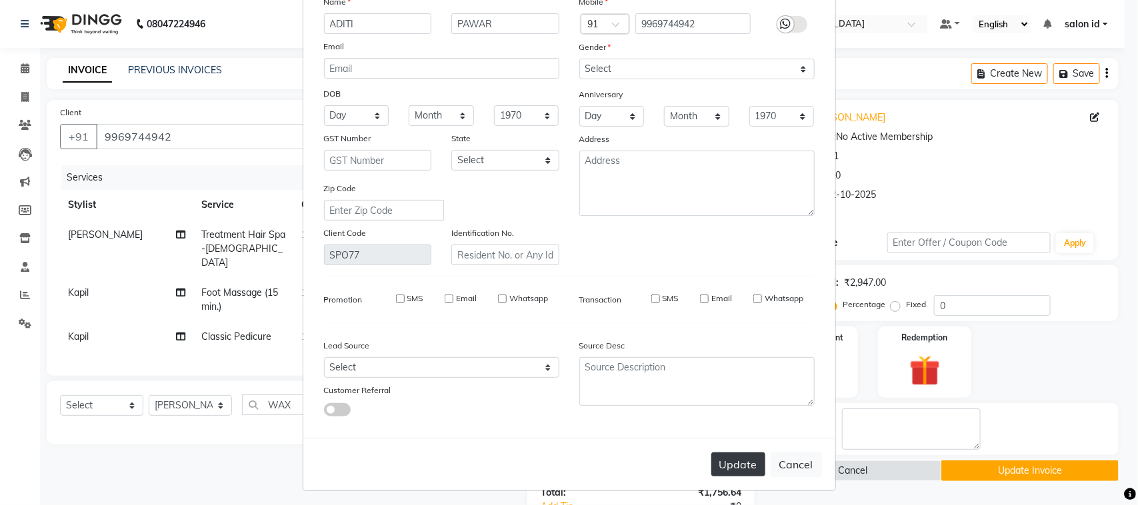
select select
checkbox input "false"
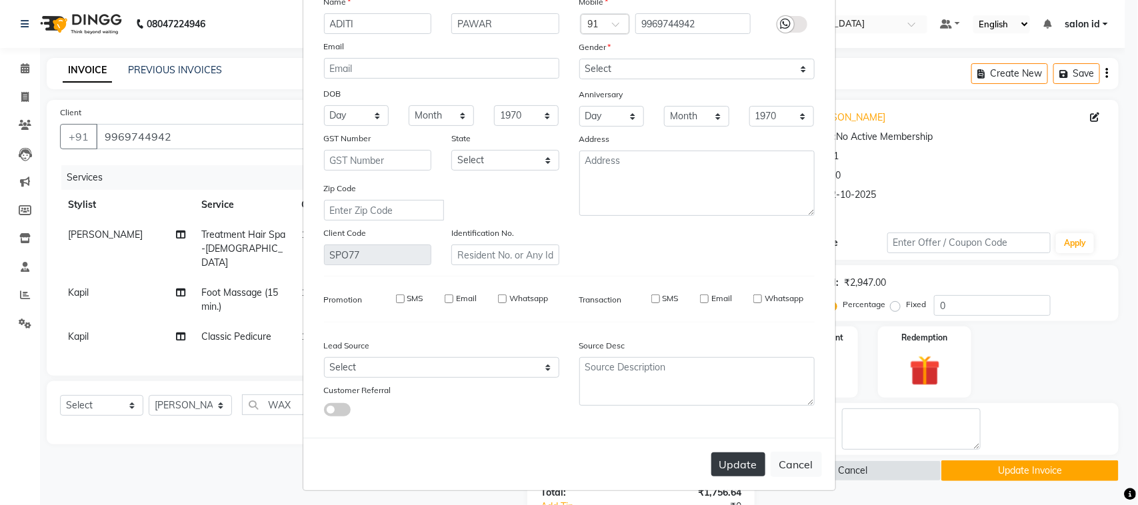
checkbox input "false"
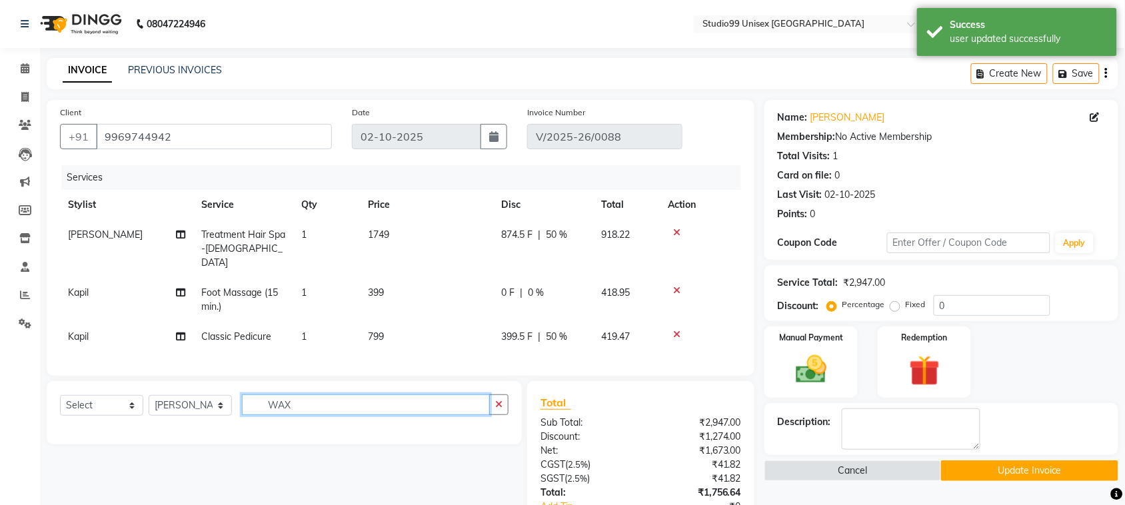
click at [395, 398] on input "WAX" at bounding box center [366, 405] width 248 height 21
type input "W"
type input "C"
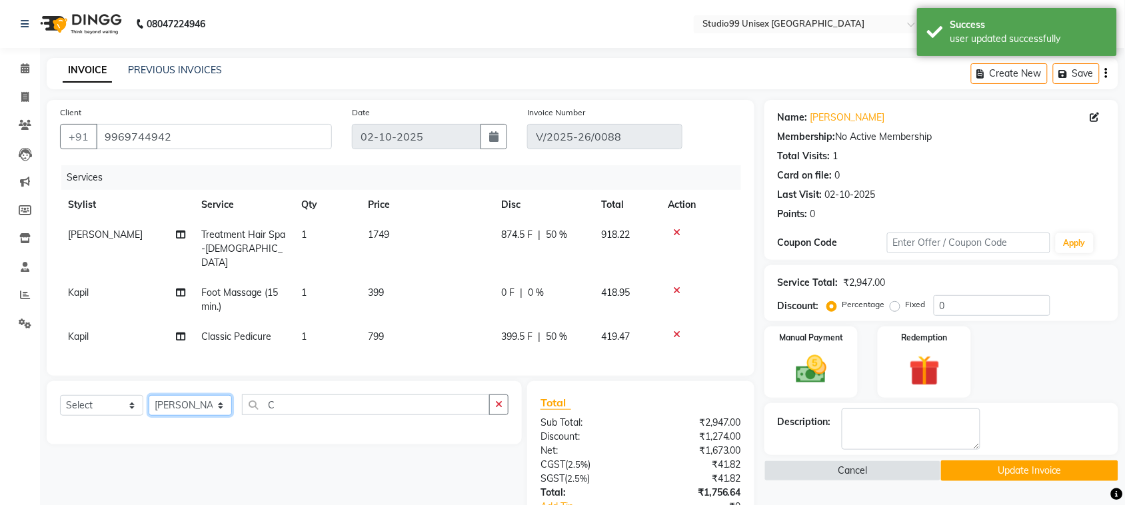
click at [209, 405] on select "Select Stylist AFTAB AFZAL SHAIKH Kapil salon id Saroj pathak SEEMA shadiya bai…" at bounding box center [190, 405] width 83 height 21
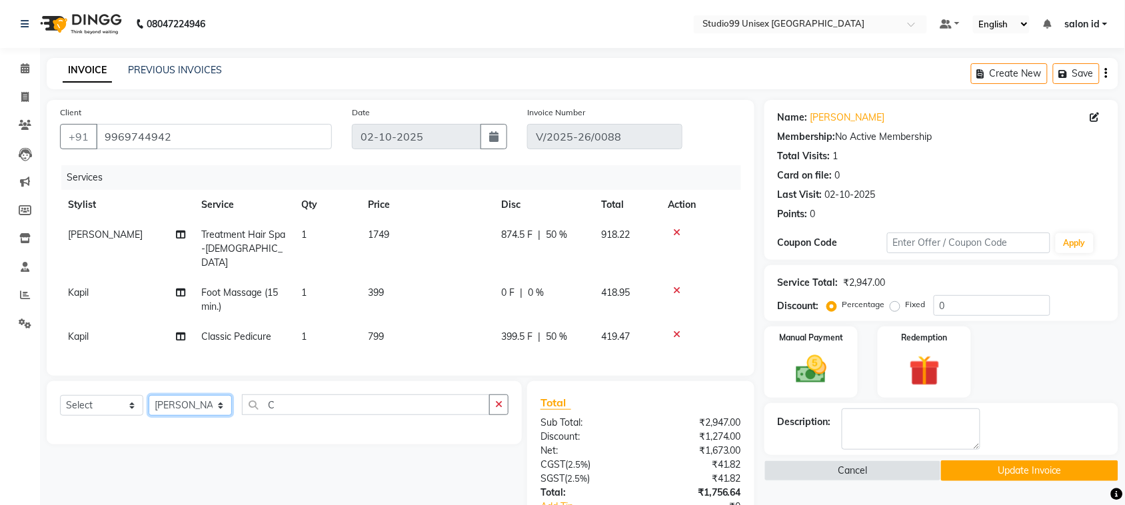
select select "92954"
click at [149, 395] on select "Select Stylist AFTAB AFZAL SHAIKH Kapil salon id Saroj pathak SEEMA shadiya bai…" at bounding box center [190, 405] width 83 height 21
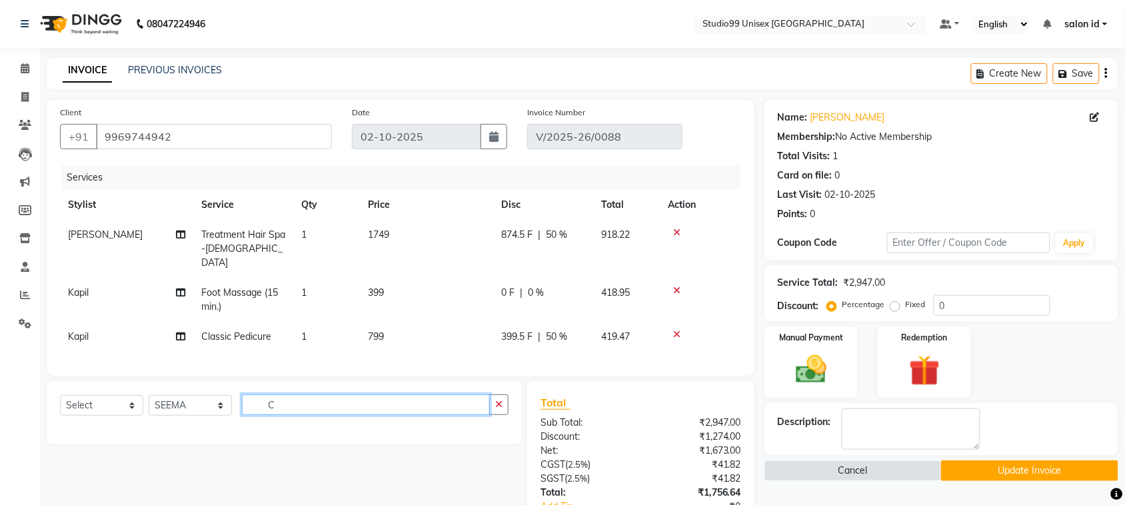
click at [299, 407] on input "C" at bounding box center [366, 405] width 248 height 21
type input "C"
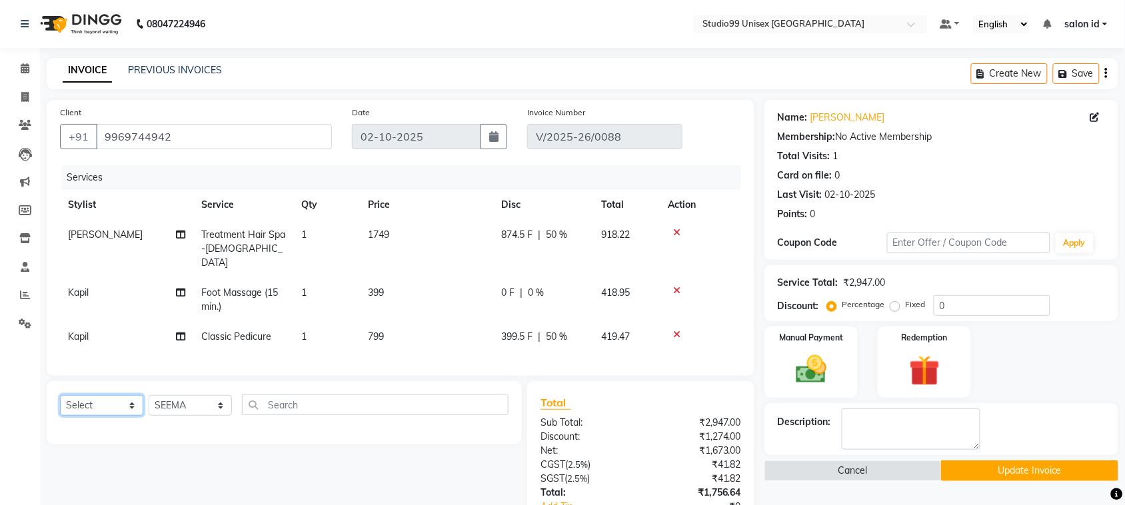
click at [107, 410] on select "Select Service Product Membership Package Voucher Prepaid Gift Card" at bounding box center [101, 405] width 83 height 21
select select "service"
click at [60, 395] on select "Select Service Product Membership Package Voucher Prepaid Gift Card" at bounding box center [101, 405] width 83 height 21
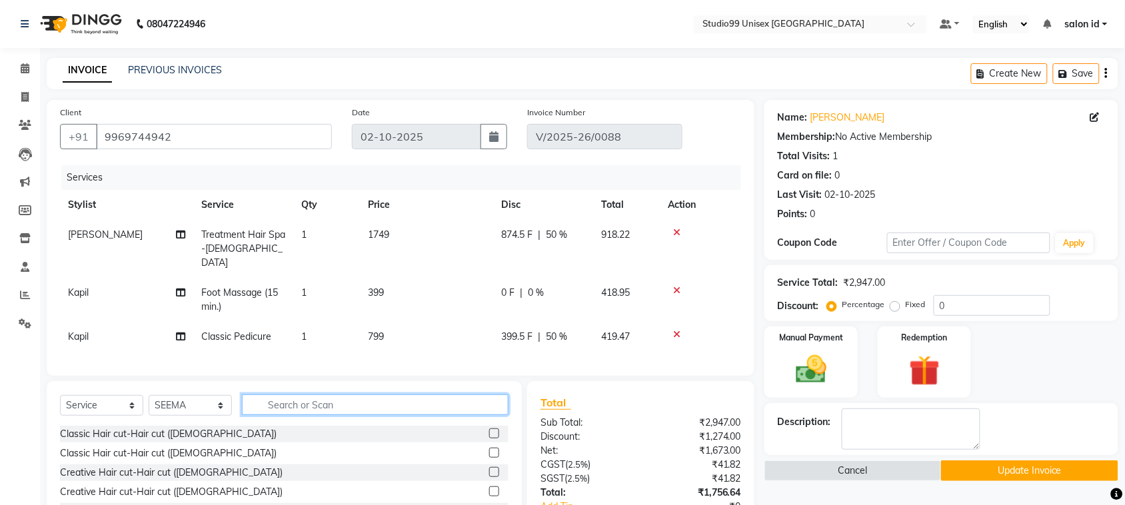
click at [285, 410] on input "text" at bounding box center [375, 405] width 267 height 21
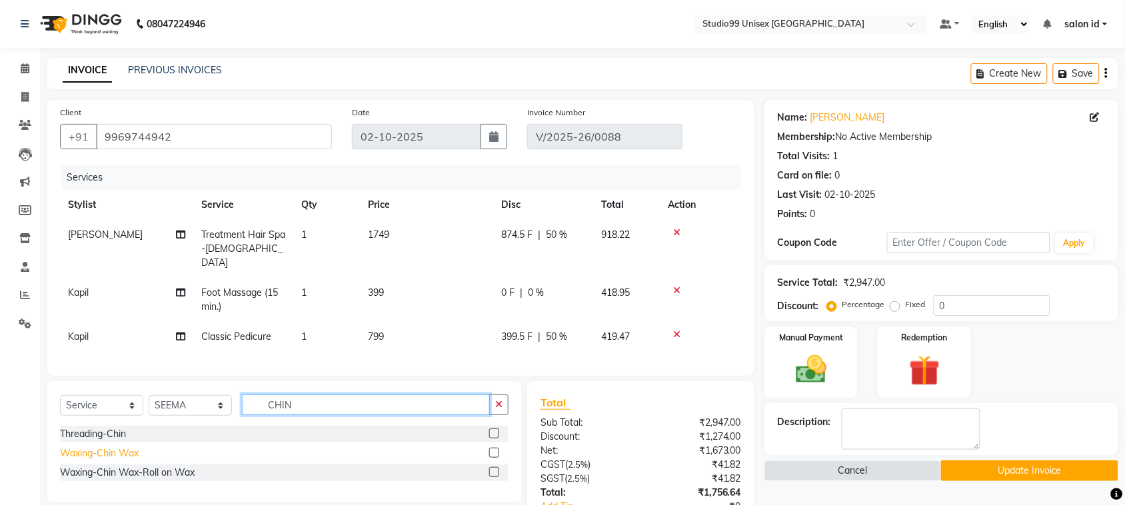
type input "CHIN"
click at [131, 451] on div "Waxing-Chin Wax" at bounding box center [99, 454] width 79 height 14
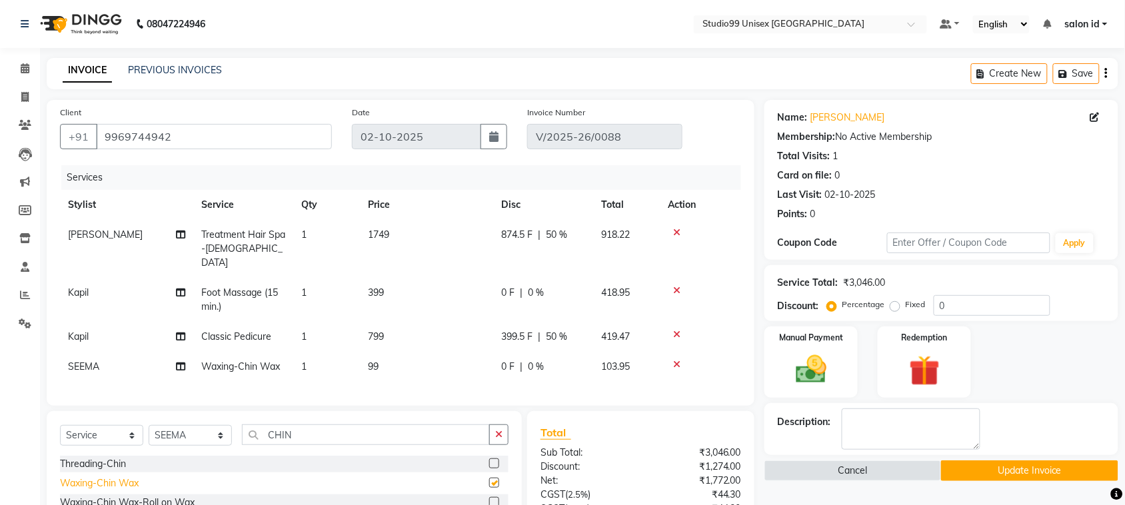
checkbox input "false"
click at [1011, 464] on button "Update Invoice" at bounding box center [1029, 471] width 177 height 21
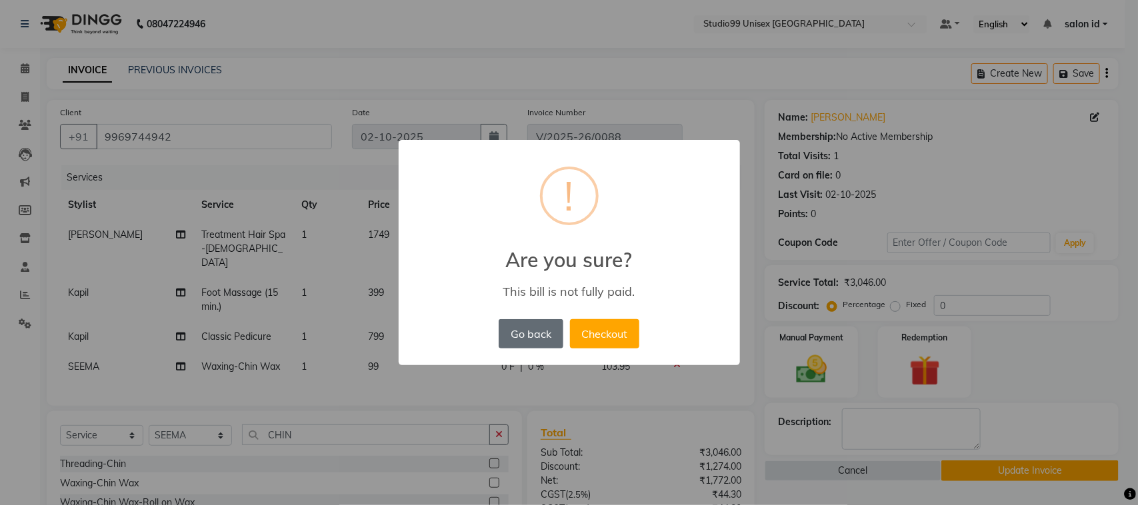
click at [555, 328] on button "Go back" at bounding box center [531, 333] width 64 height 29
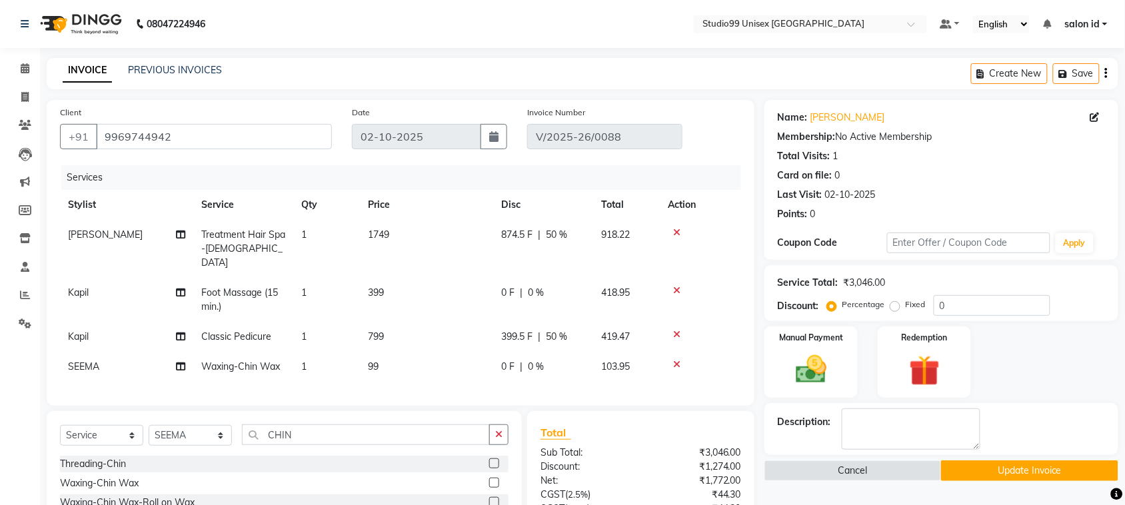
click at [1122, 301] on div "Name: Aditi Pawar Membership: No Active Membership Total Visits: 1 Card on file…" at bounding box center [947, 367] width 364 height 535
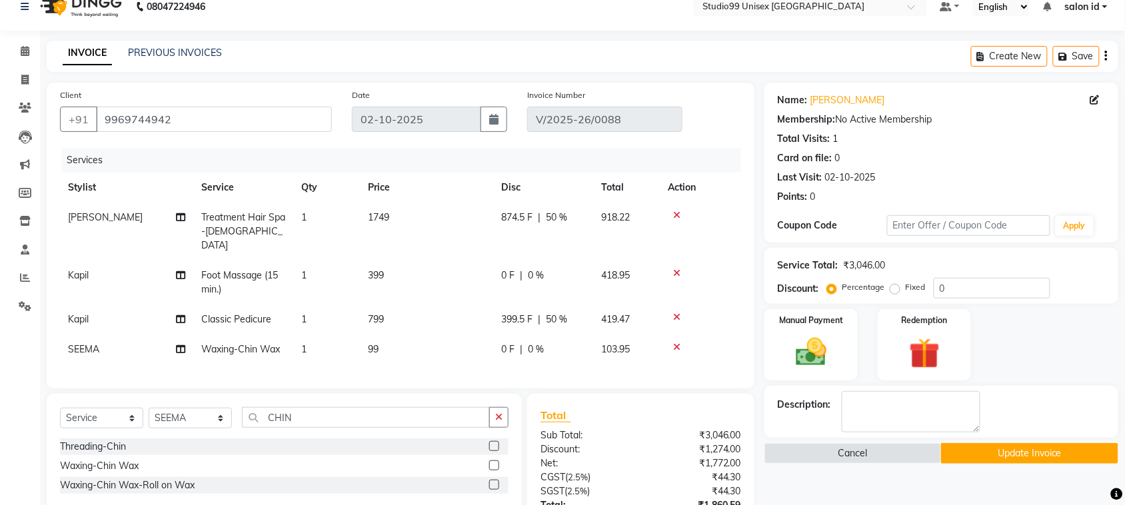
scroll to position [147, 0]
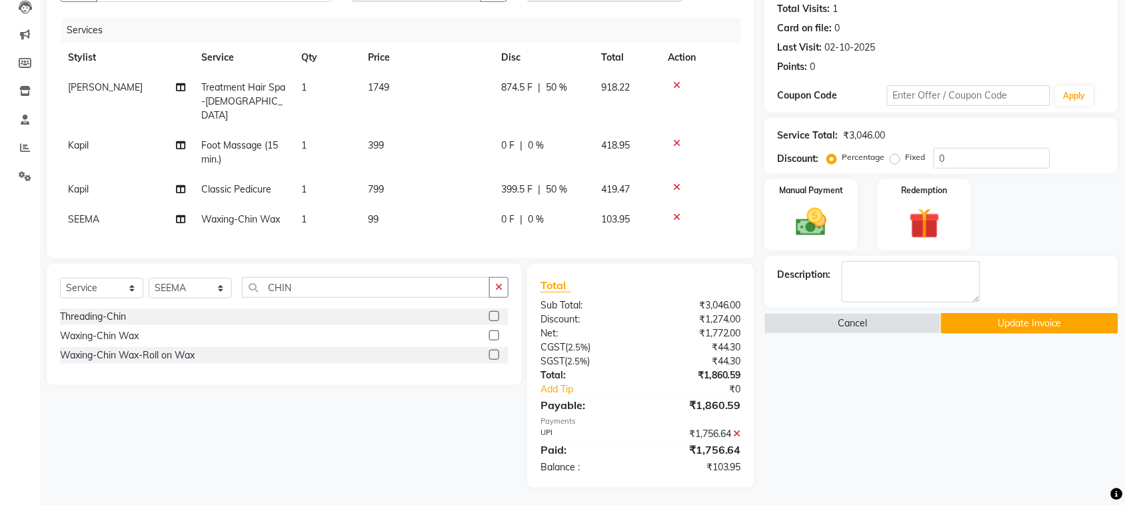
click at [1043, 321] on button "Update Invoice" at bounding box center [1029, 323] width 177 height 21
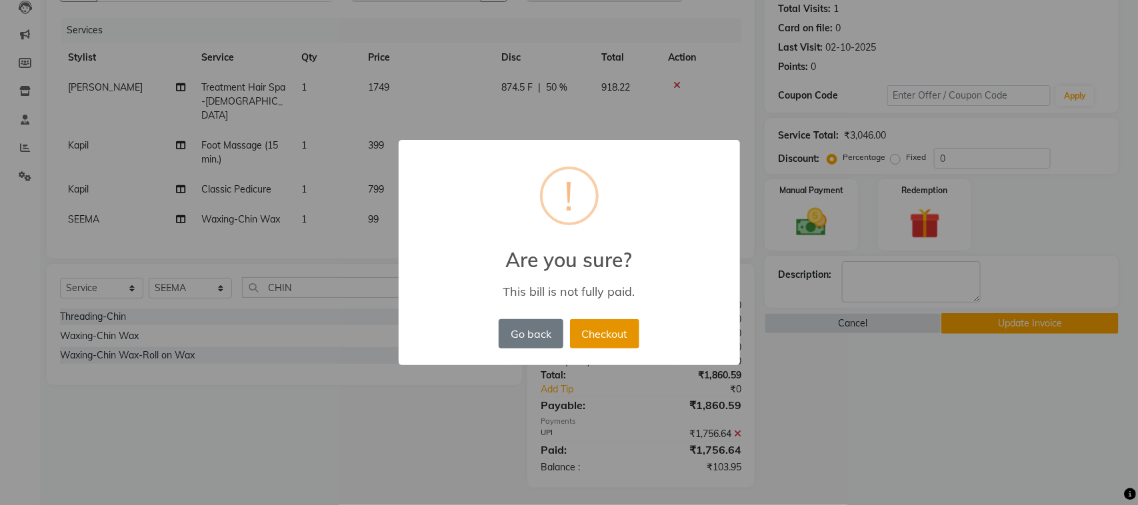
click at [607, 331] on button "Checkout" at bounding box center [604, 333] width 69 height 29
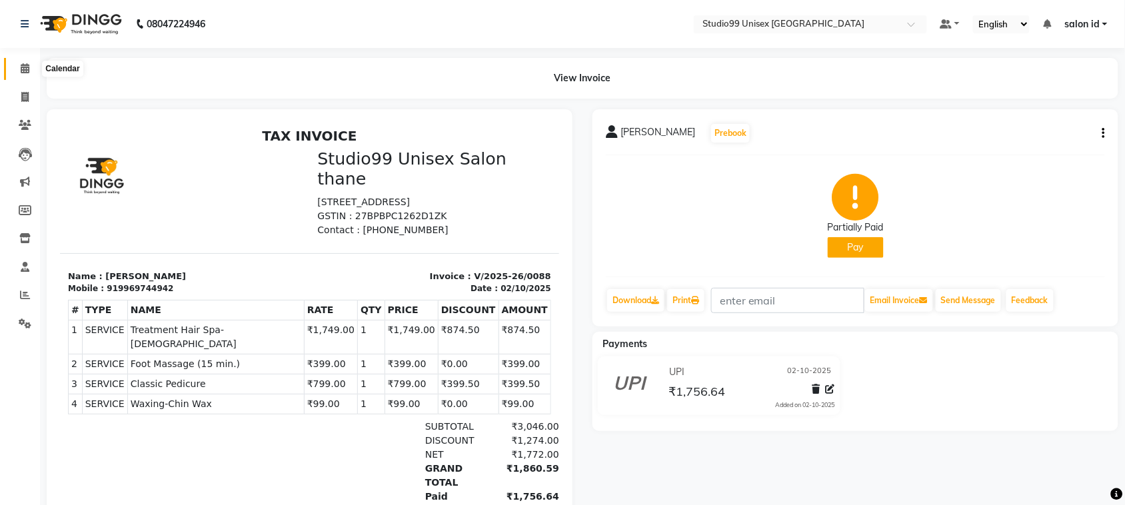
click at [31, 69] on span at bounding box center [24, 68] width 23 height 15
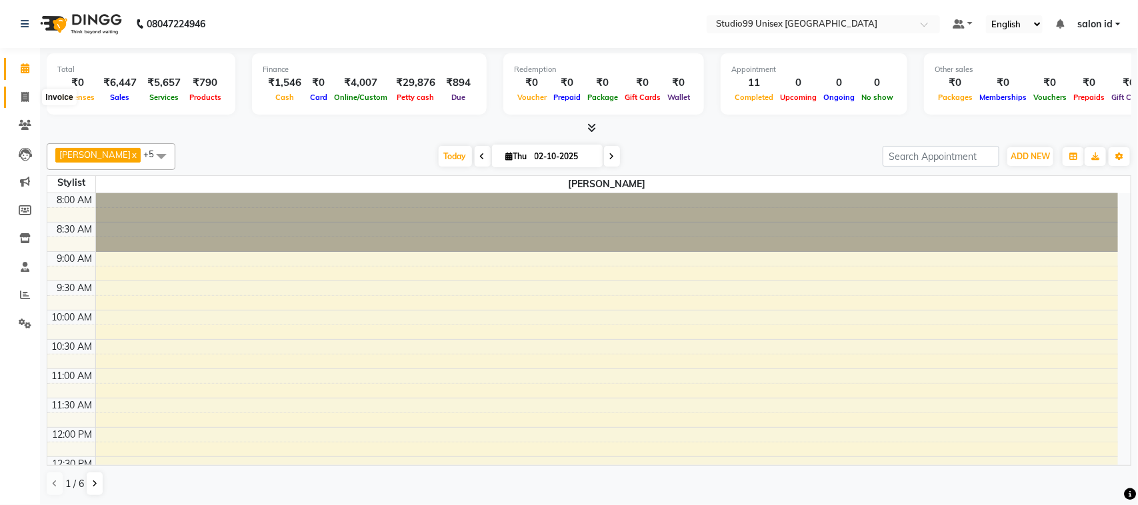
click at [25, 98] on icon at bounding box center [24, 97] width 7 height 10
select select "service"
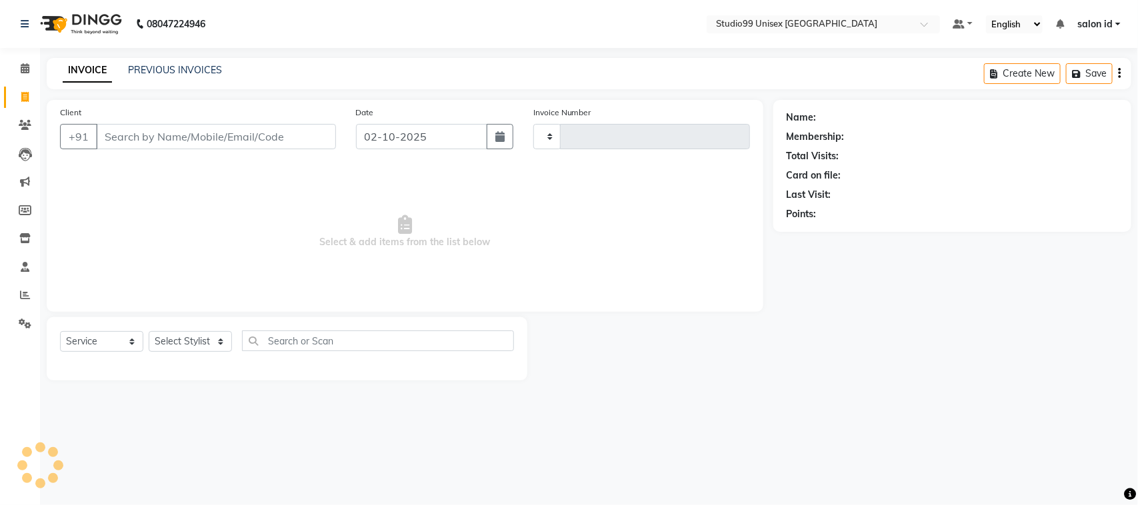
type input "0089"
select select "9023"
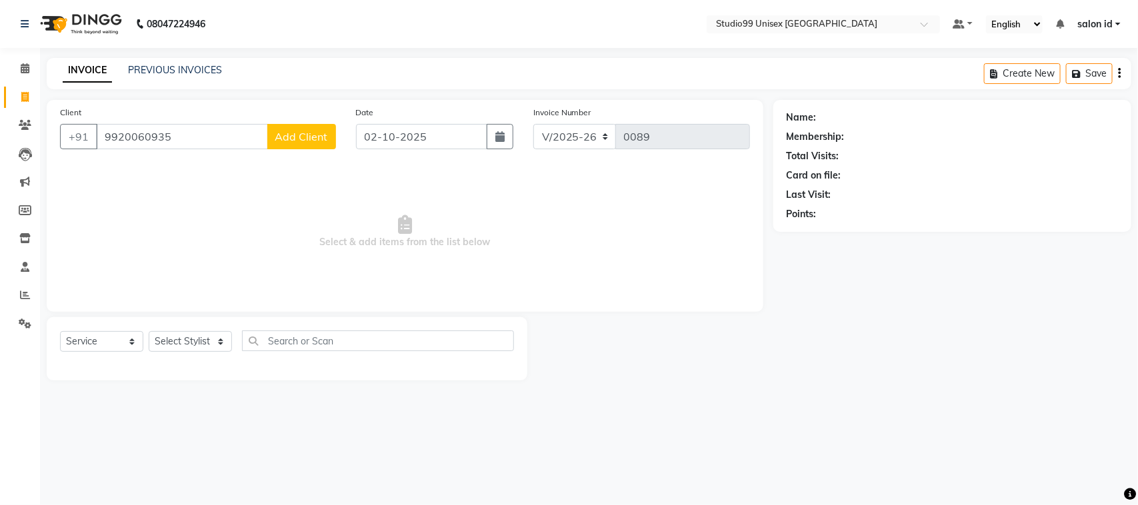
type input "9920060935"
click at [294, 145] on button "Add Client" at bounding box center [301, 136] width 69 height 25
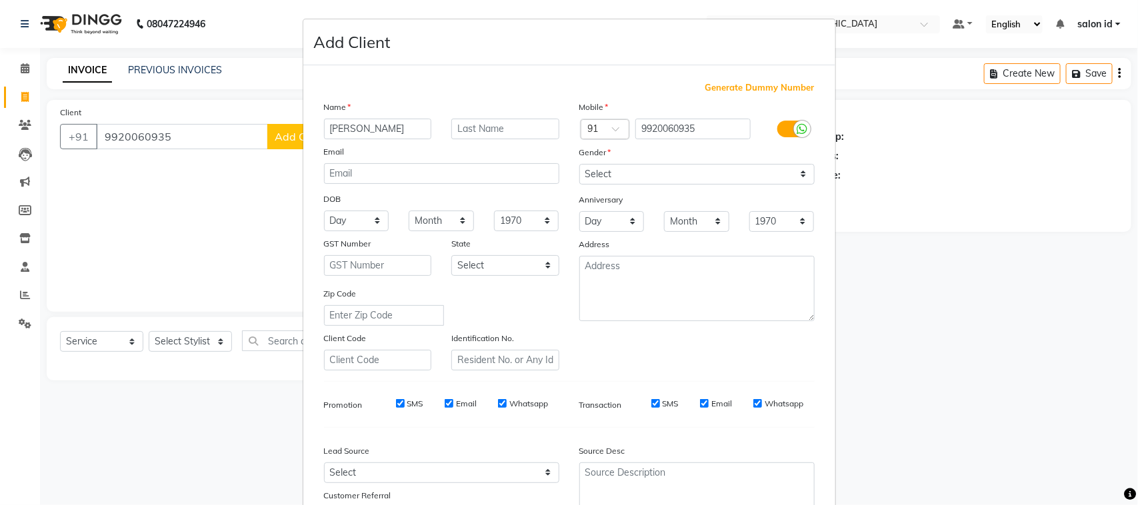
type input "[PERSON_NAME]"
click at [520, 123] on input "text" at bounding box center [505, 129] width 108 height 21
type input "SADBILKAR"
click at [642, 171] on select "Select Male Female Other Prefer Not To Say" at bounding box center [696, 174] width 235 height 21
select select "female"
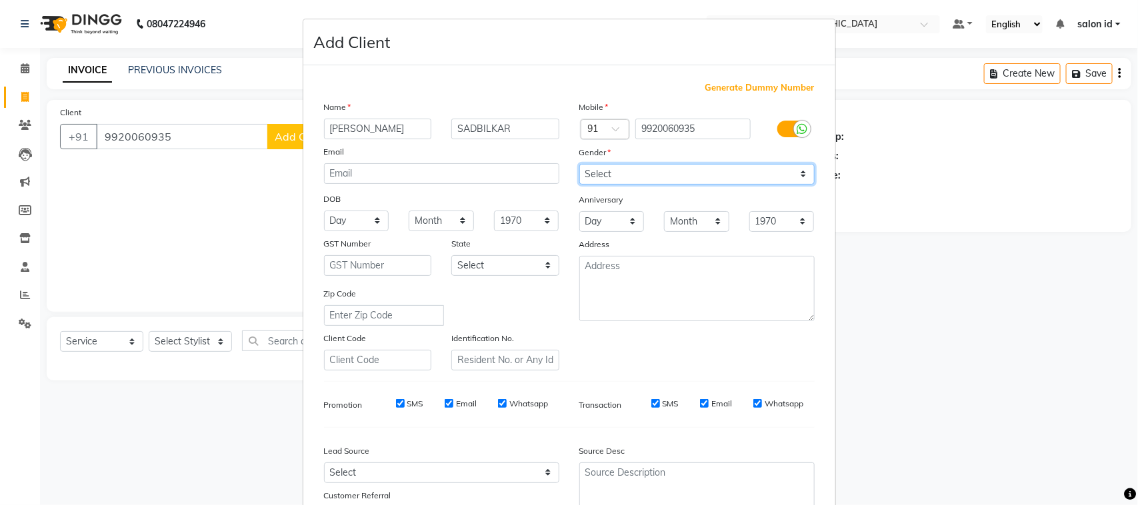
click at [579, 164] on select "Select Male Female Other Prefer Not To Say" at bounding box center [696, 174] width 235 height 21
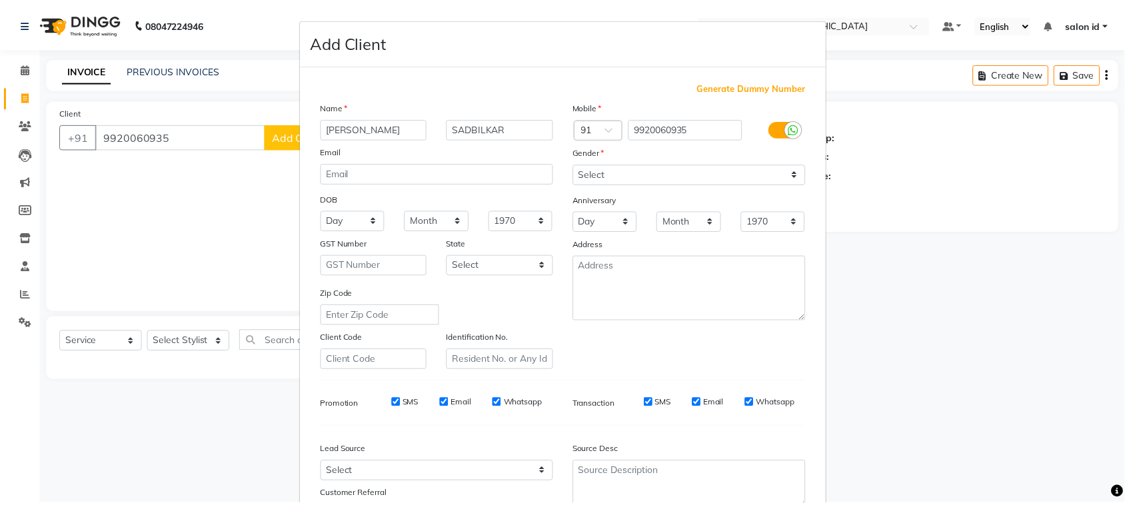
scroll to position [105, 0]
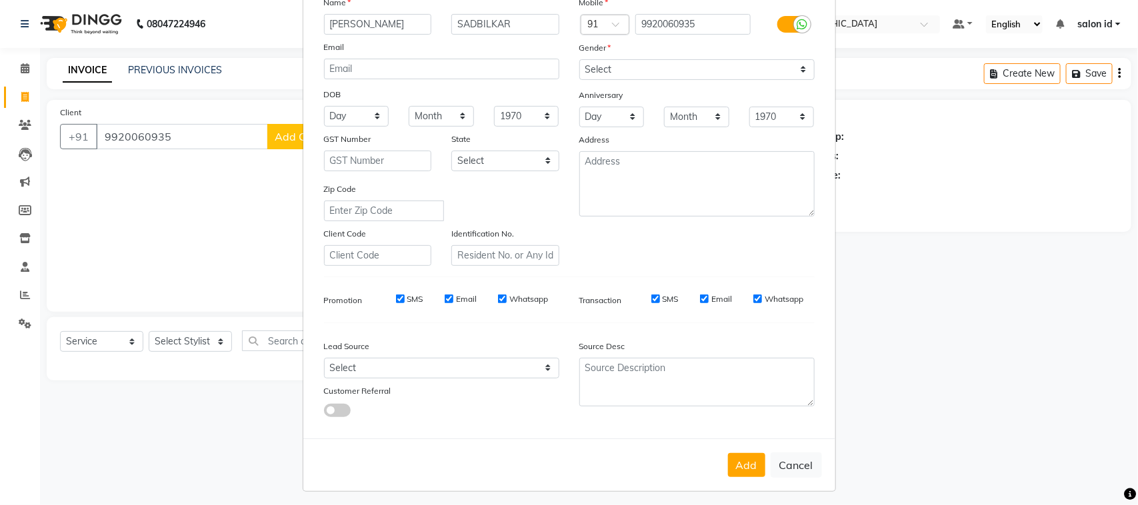
click at [747, 447] on div "Add Cancel" at bounding box center [569, 465] width 532 height 53
click at [743, 455] on button "Add" at bounding box center [746, 465] width 37 height 24
select select
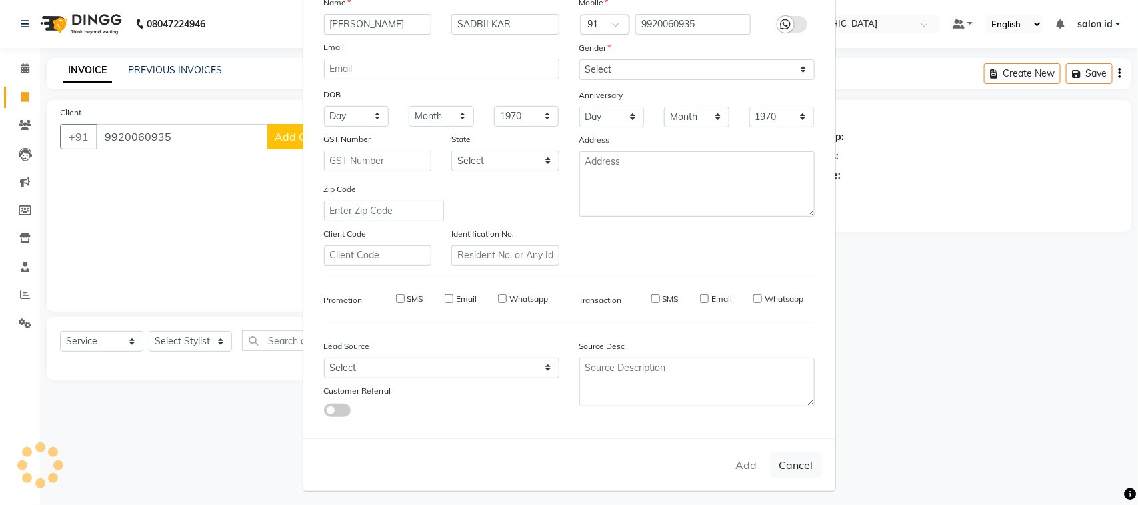
select select
checkbox input "false"
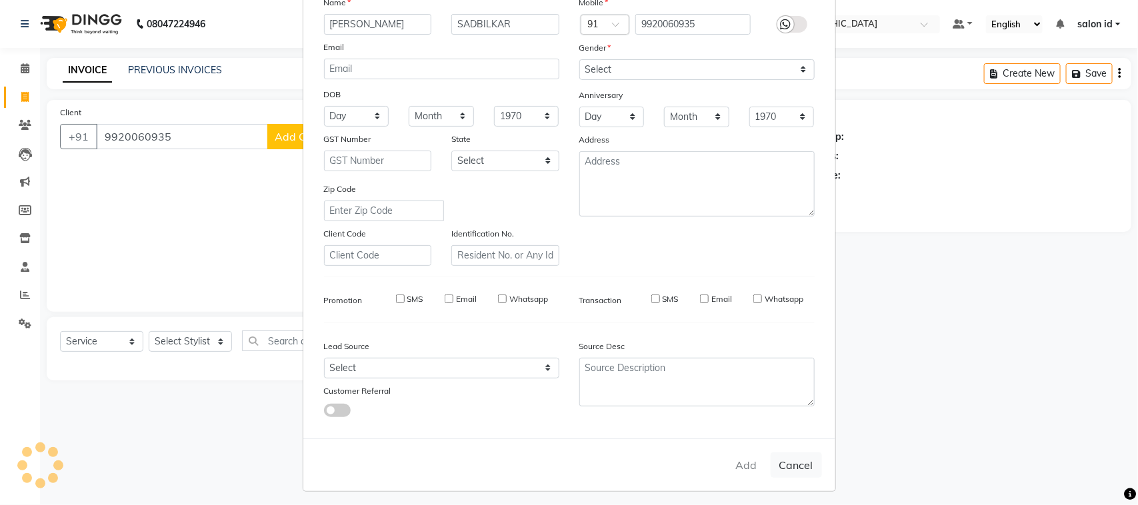
checkbox input "false"
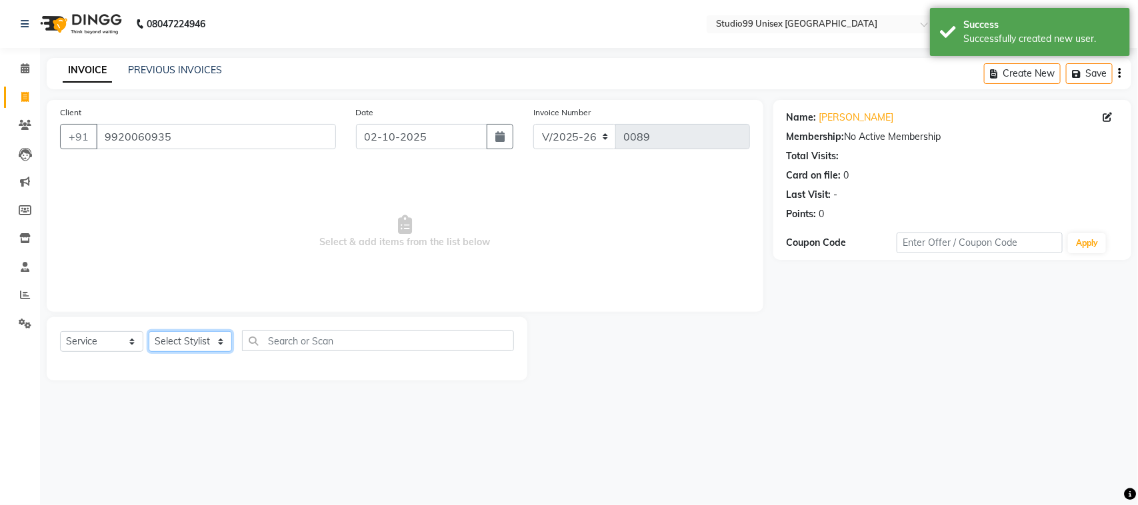
click at [187, 338] on select "Select Stylist AFTAB AFZAL SHAIKH Kapil salon id Saroj pathak SEEMA shadiya bai…" at bounding box center [190, 341] width 83 height 21
select select "92933"
click at [149, 331] on select "Select Stylist AFTAB AFZAL SHAIKH Kapil salon id Saroj pathak SEEMA shadiya bai…" at bounding box center [190, 341] width 83 height 21
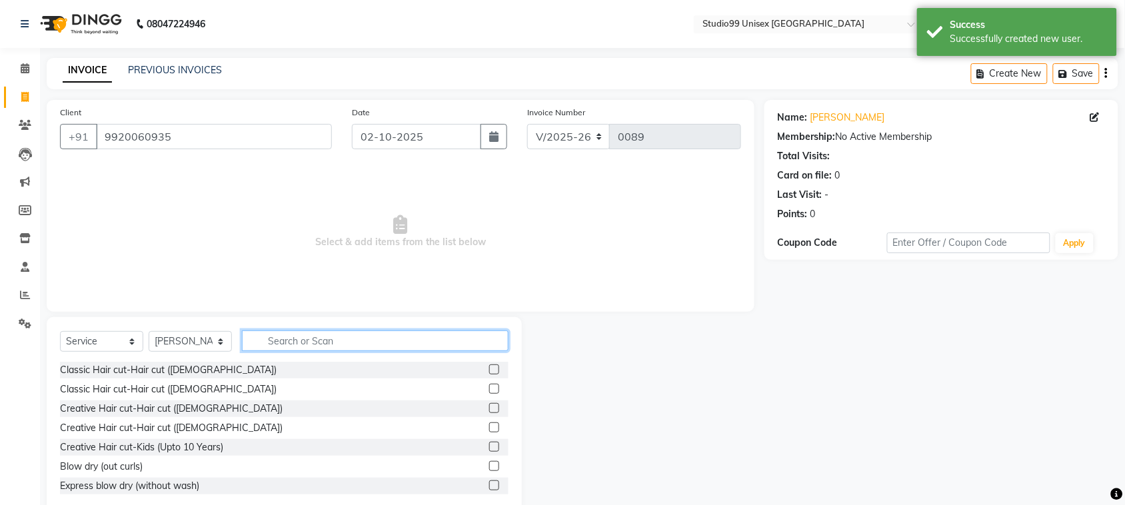
click at [281, 347] on input "text" at bounding box center [375, 341] width 267 height 21
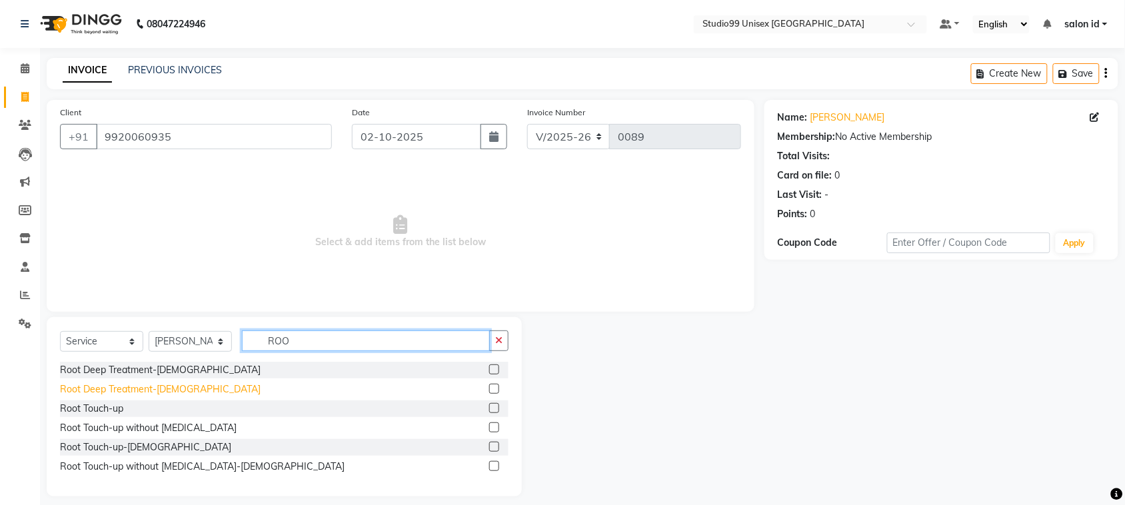
type input "ROO"
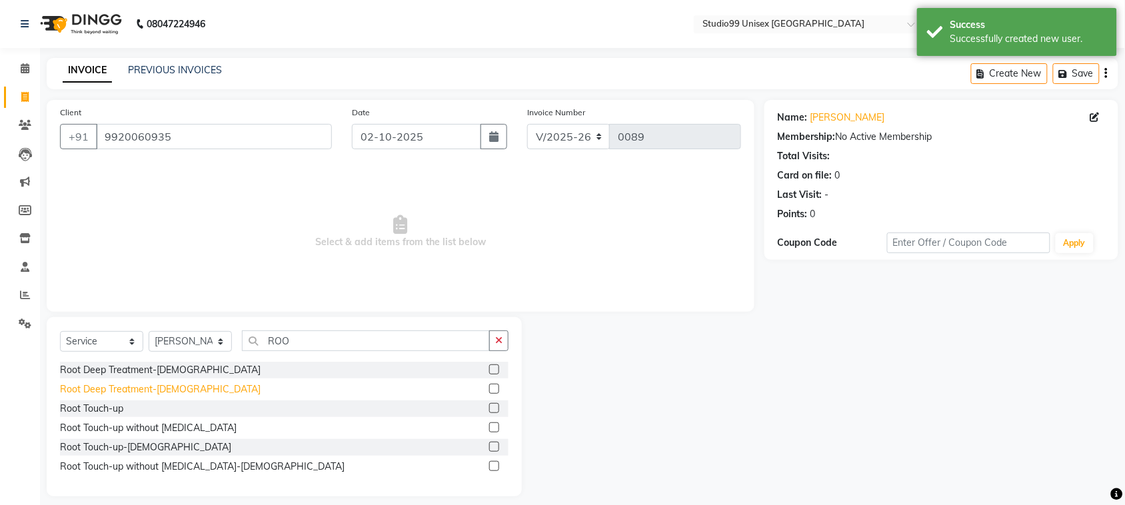
click at [177, 392] on div "Root Deep Treatment-Female" at bounding box center [160, 390] width 201 height 14
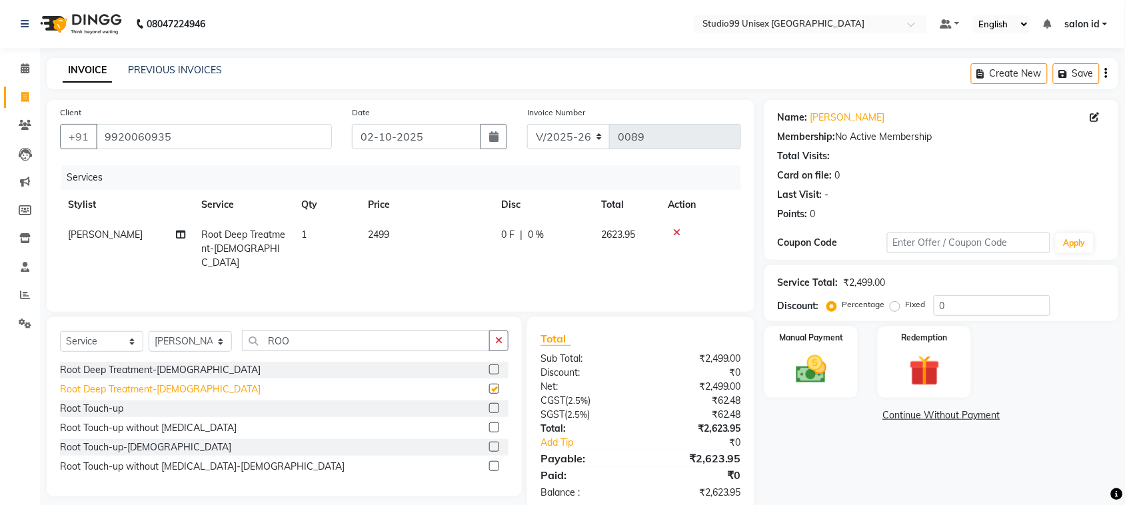
checkbox input "false"
click at [395, 240] on td "2499" at bounding box center [426, 249] width 133 height 58
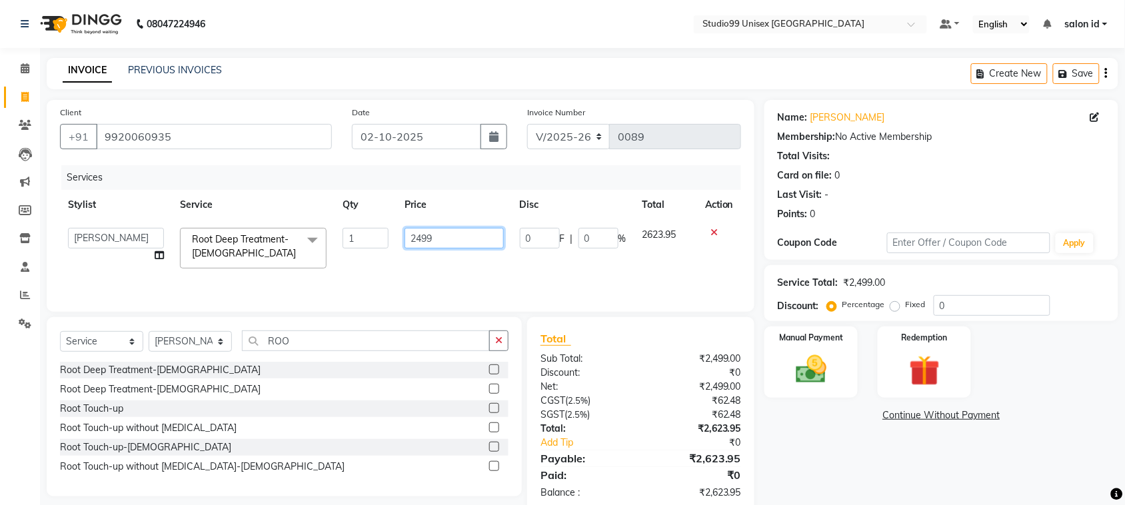
click at [467, 229] on input "2499" at bounding box center [454, 238] width 99 height 21
type input "2"
type input "1199"
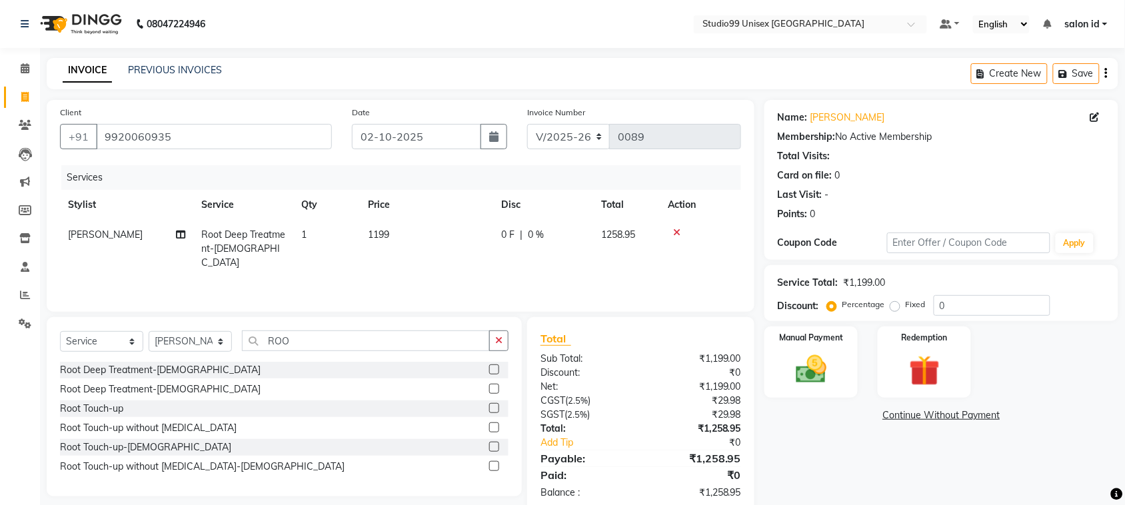
click at [575, 278] on div "Services Stylist Service Qty Price Disc Total Action AFTAB Root Deep Treatment-…" at bounding box center [400, 231] width 681 height 133
click at [534, 234] on span "0 %" at bounding box center [536, 235] width 16 height 14
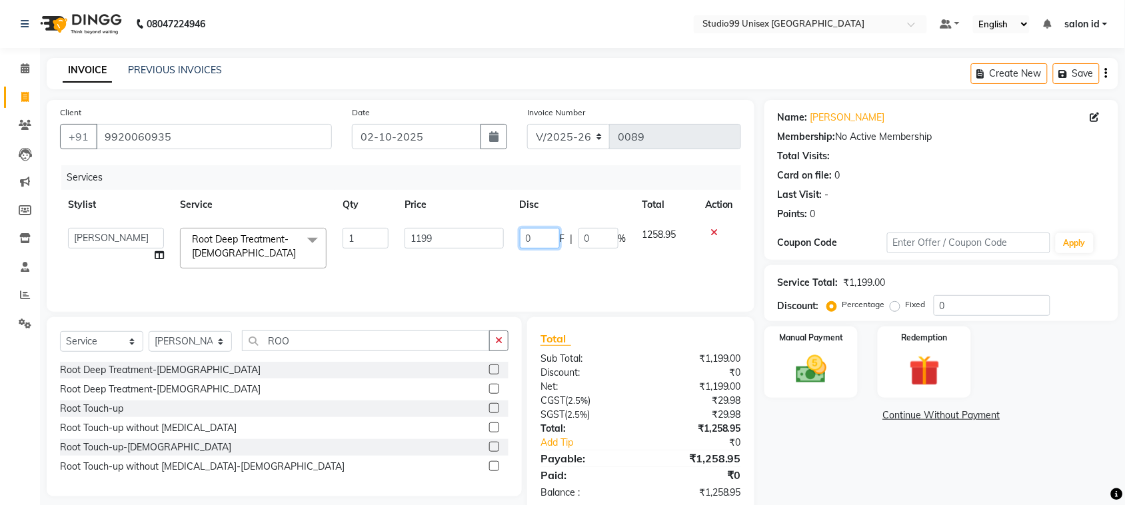
click at [534, 234] on input "0" at bounding box center [540, 238] width 40 height 21
type input "30"
click at [534, 268] on div "Services Stylist Service Qty Price Disc Total Action AFTAB AFZAL SHAIKH Kapil s…" at bounding box center [400, 231] width 681 height 133
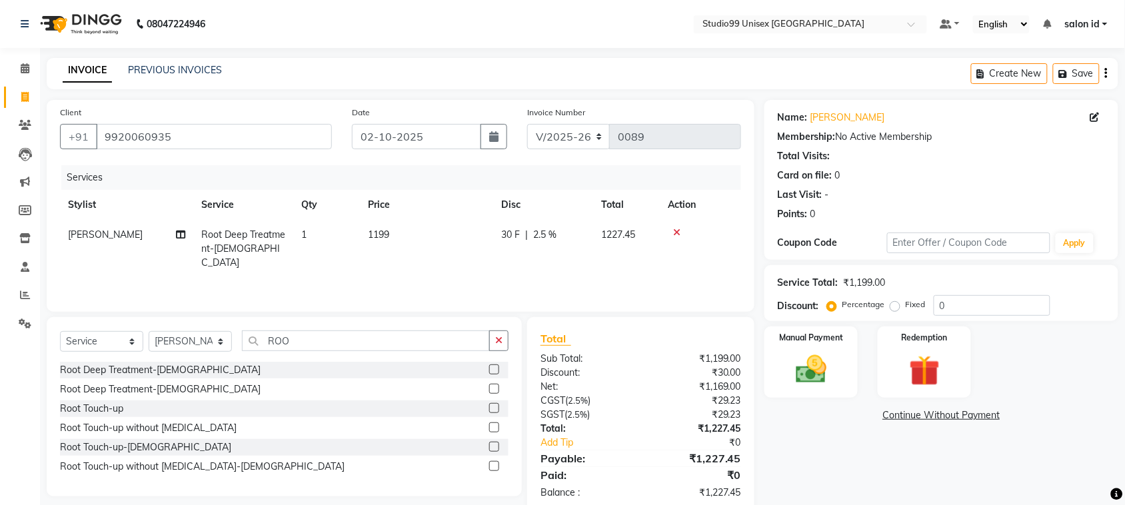
scroll to position [27, 0]
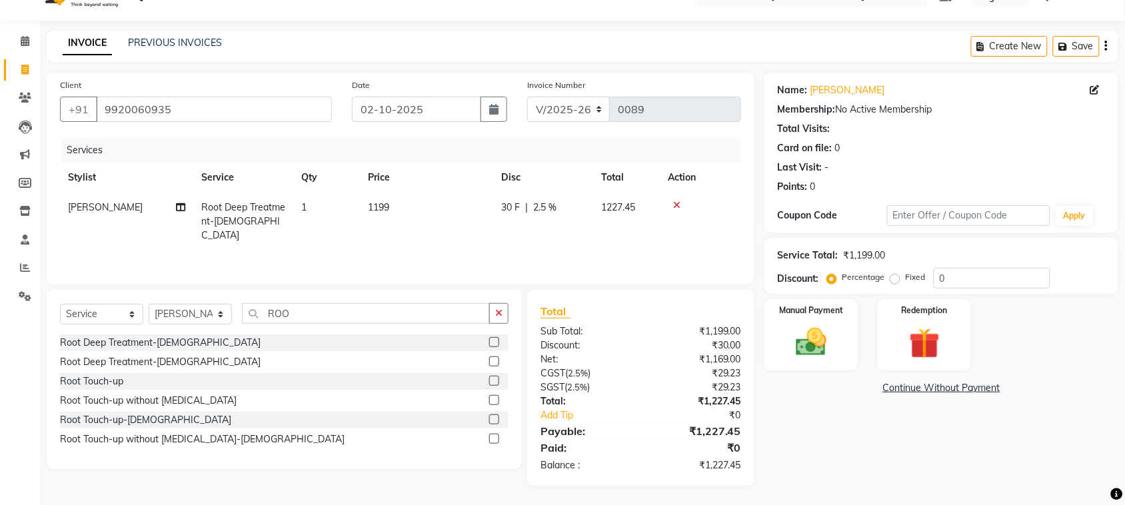
click at [275, 215] on td "Root Deep Treatment-Female" at bounding box center [243, 222] width 100 height 58
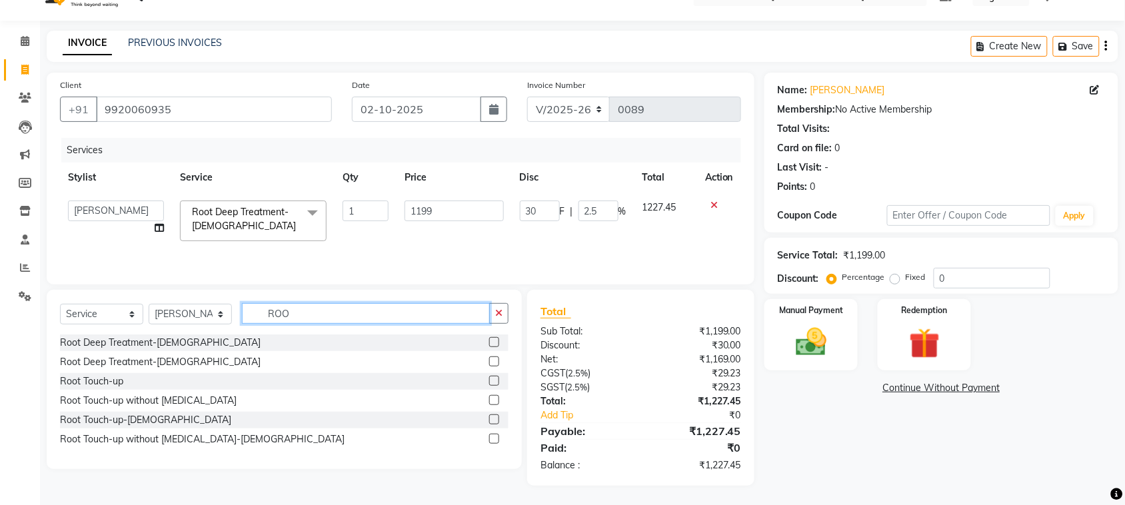
click at [305, 317] on input "ROO" at bounding box center [366, 313] width 248 height 21
type input "ROOT T"
click at [498, 420] on label at bounding box center [494, 420] width 10 height 10
click at [498, 420] on input "checkbox" at bounding box center [493, 420] width 9 height 9
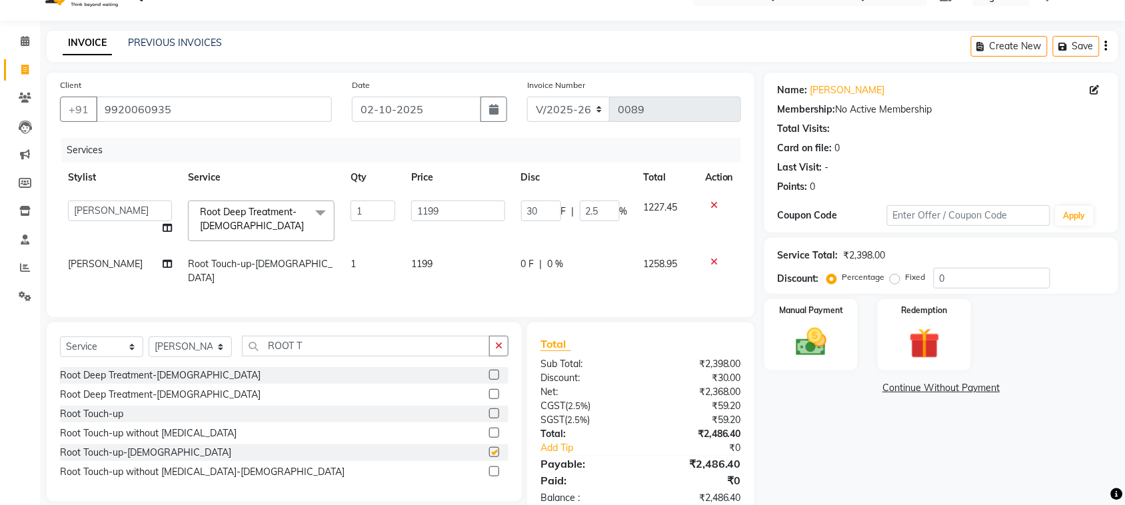
checkbox input "false"
click at [715, 203] on icon at bounding box center [714, 205] width 7 height 9
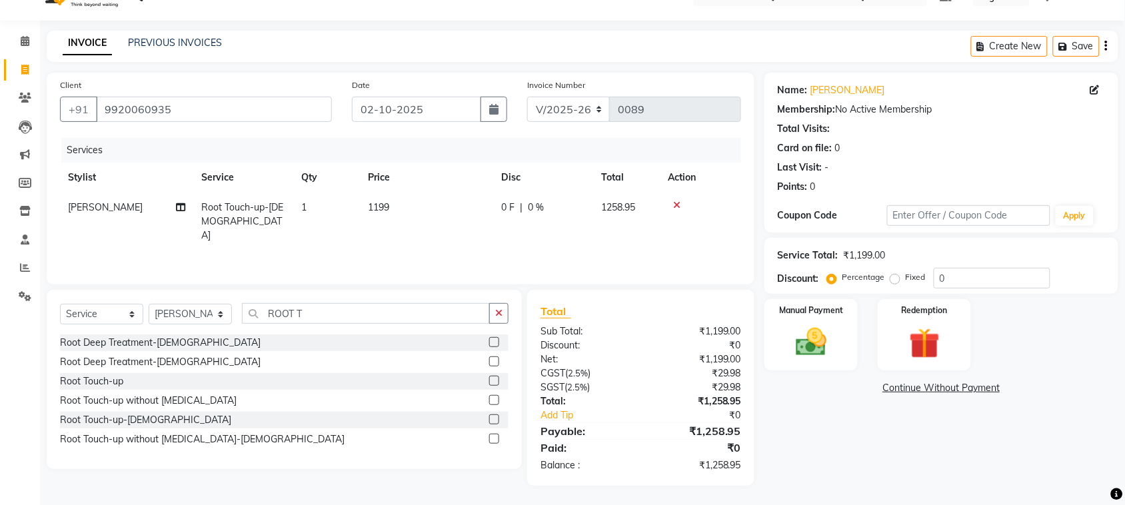
click at [527, 205] on div "0 F | 0 %" at bounding box center [543, 208] width 84 height 14
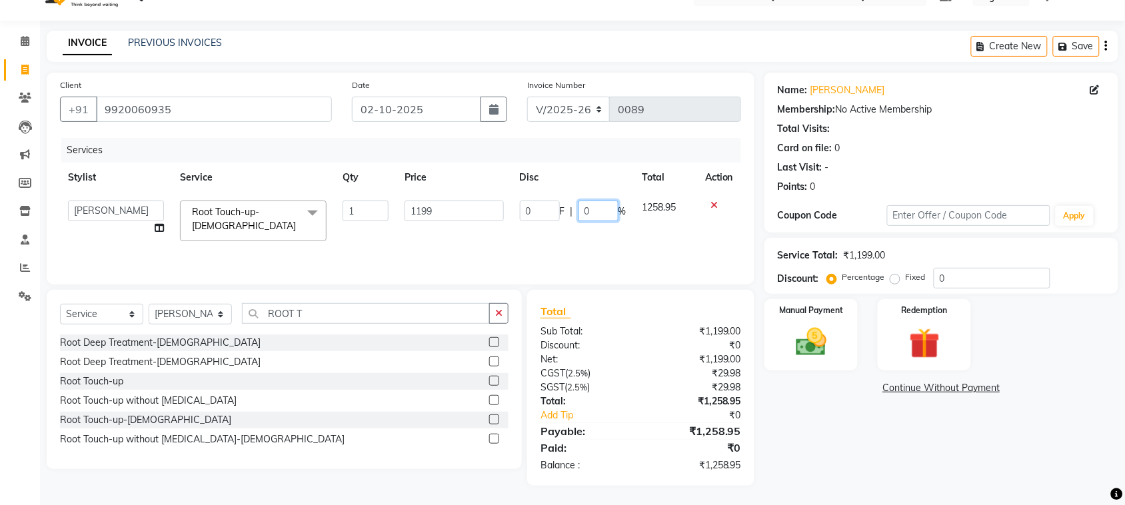
click at [582, 213] on input "0" at bounding box center [599, 211] width 40 height 21
type input "30"
click at [581, 251] on div "Services Stylist Service Qty Price Disc Total Action AFTAB AFZAL SHAIKH Kapil s…" at bounding box center [400, 204] width 681 height 133
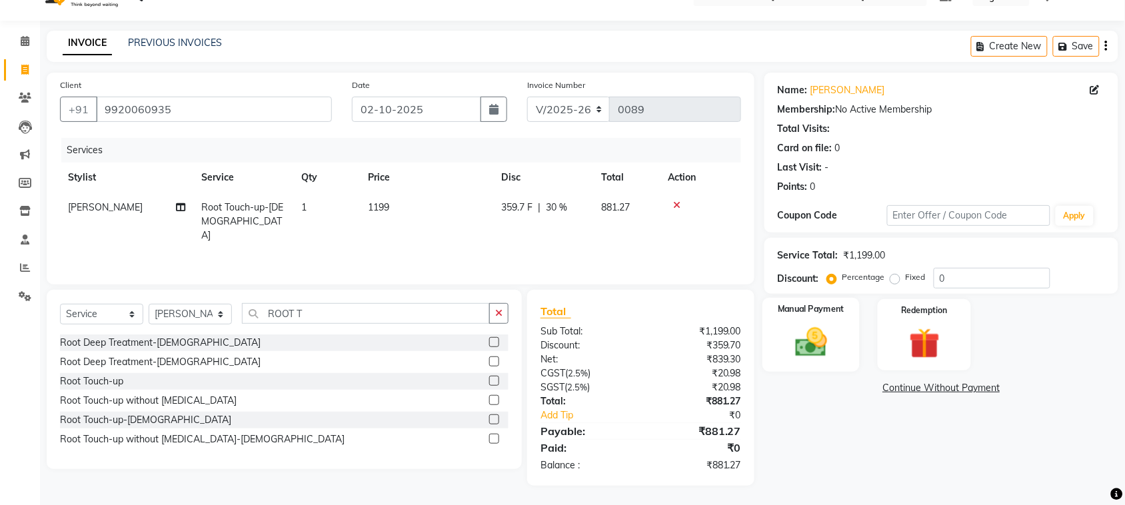
click at [813, 345] on img at bounding box center [811, 342] width 52 height 37
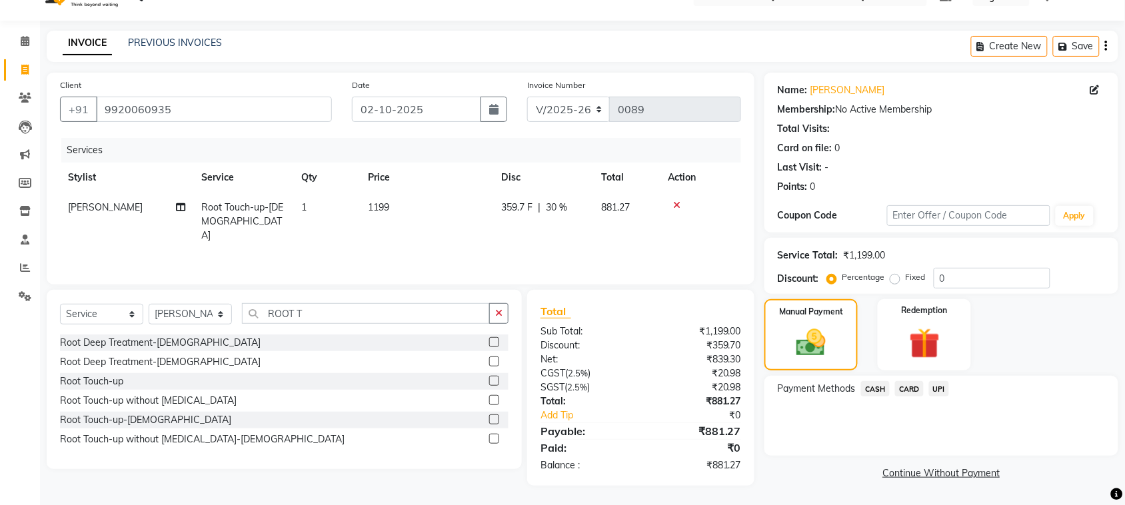
click at [941, 388] on span "UPI" at bounding box center [939, 388] width 21 height 15
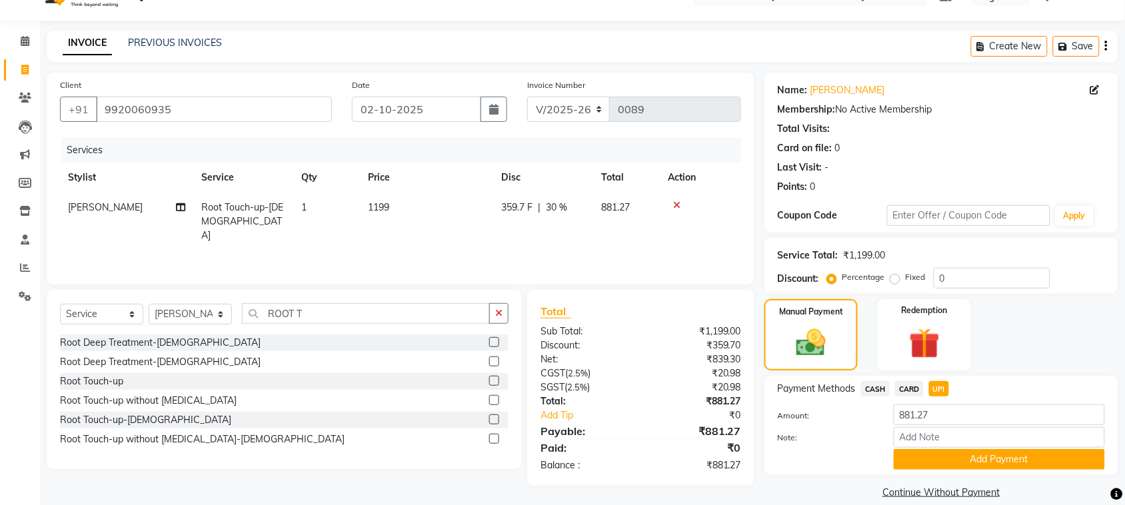
click at [880, 387] on span "CASH" at bounding box center [875, 388] width 29 height 15
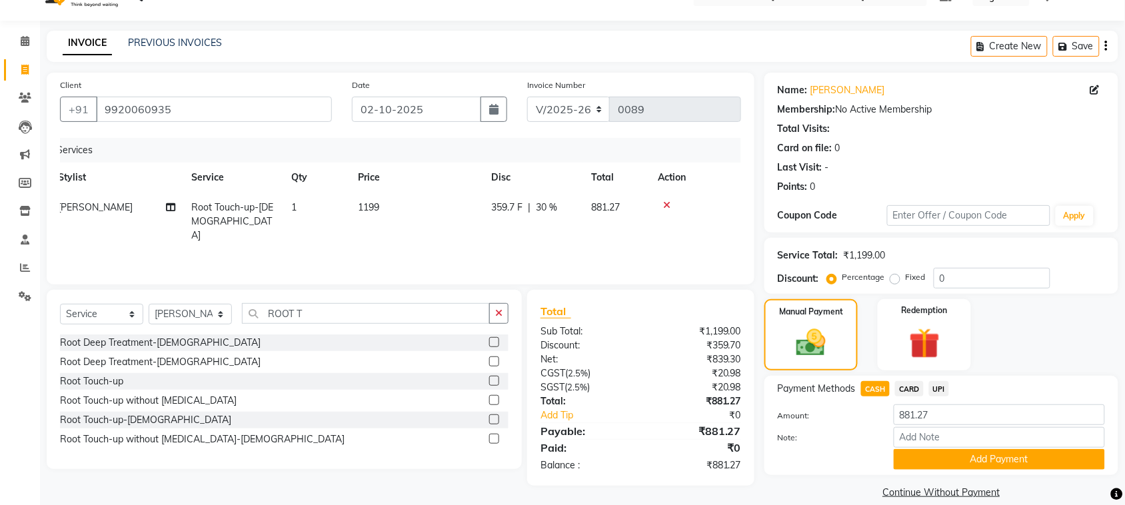
click at [614, 257] on div "Services Stylist Service Qty Price Disc Total Action AFTAB Root Touch-up-Female…" at bounding box center [400, 204] width 681 height 133
click at [521, 248] on div "Services Stylist Service Qty Price Disc Total Action AFTAB Root Touch-up-Female…" at bounding box center [400, 204] width 681 height 133
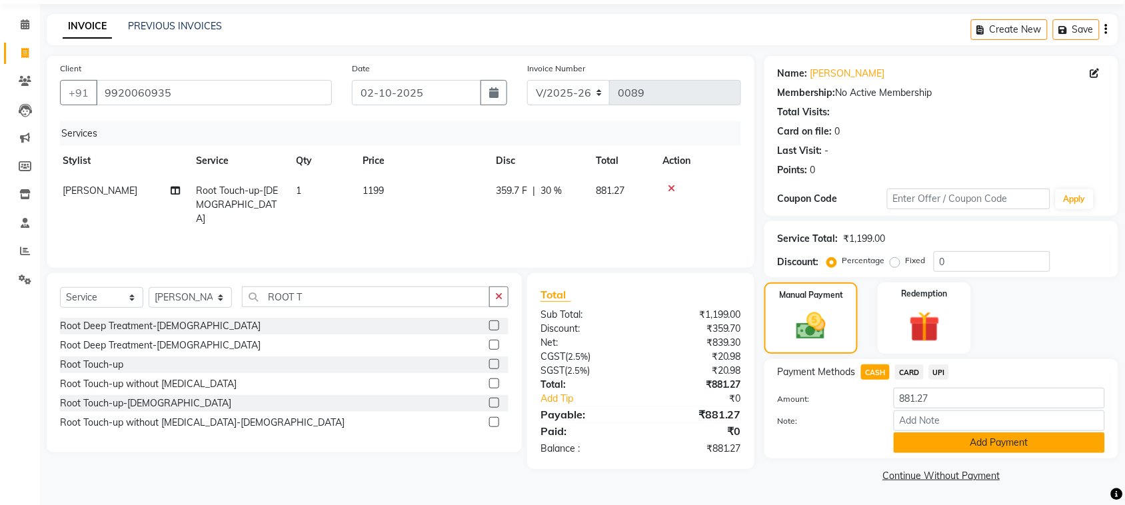
click at [1011, 445] on button "Add Payment" at bounding box center [999, 443] width 211 height 21
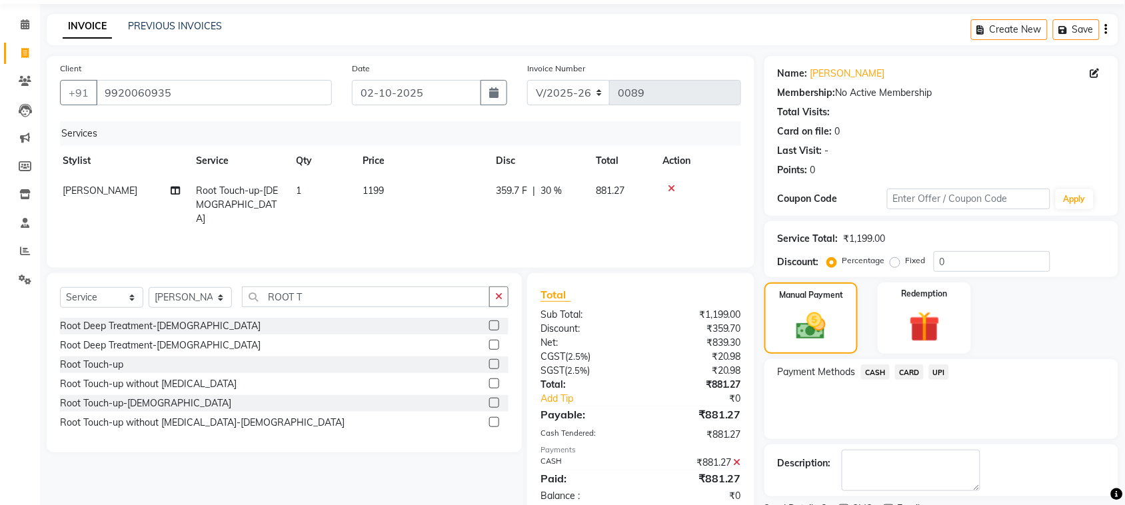
scroll to position [101, 0]
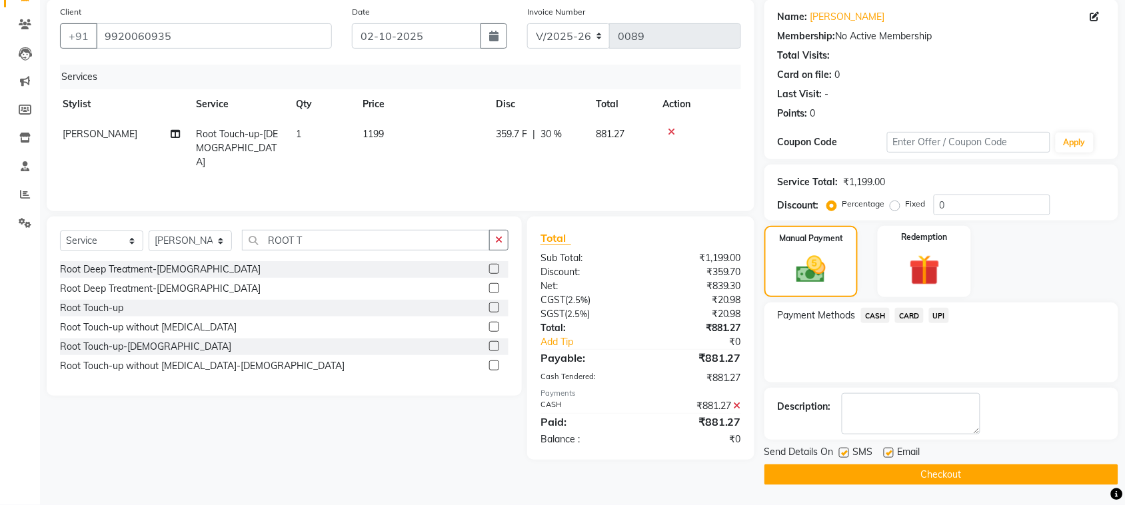
click at [944, 314] on span "UPI" at bounding box center [939, 315] width 21 height 15
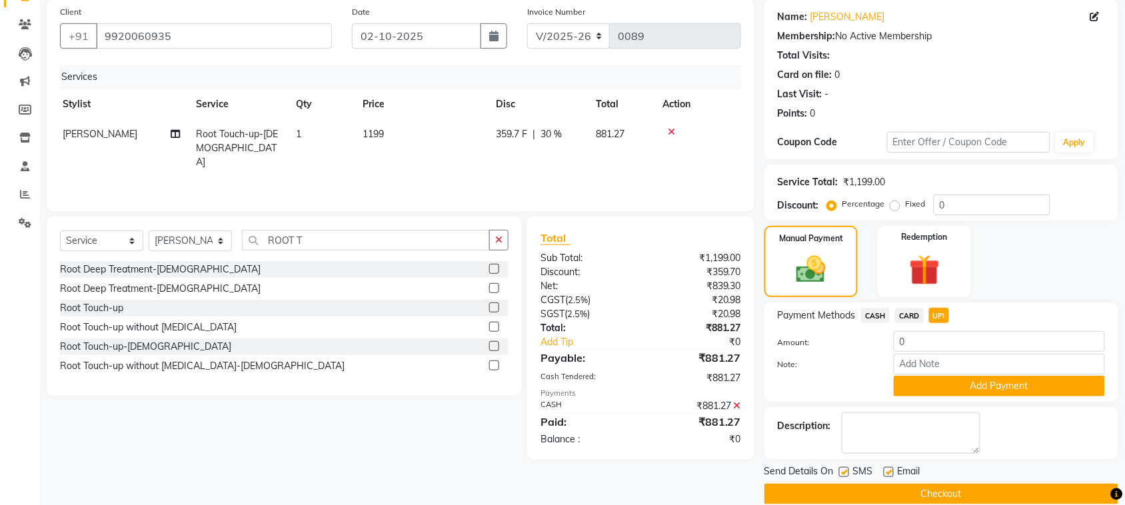
click at [1043, 495] on button "Checkout" at bounding box center [942, 494] width 354 height 21
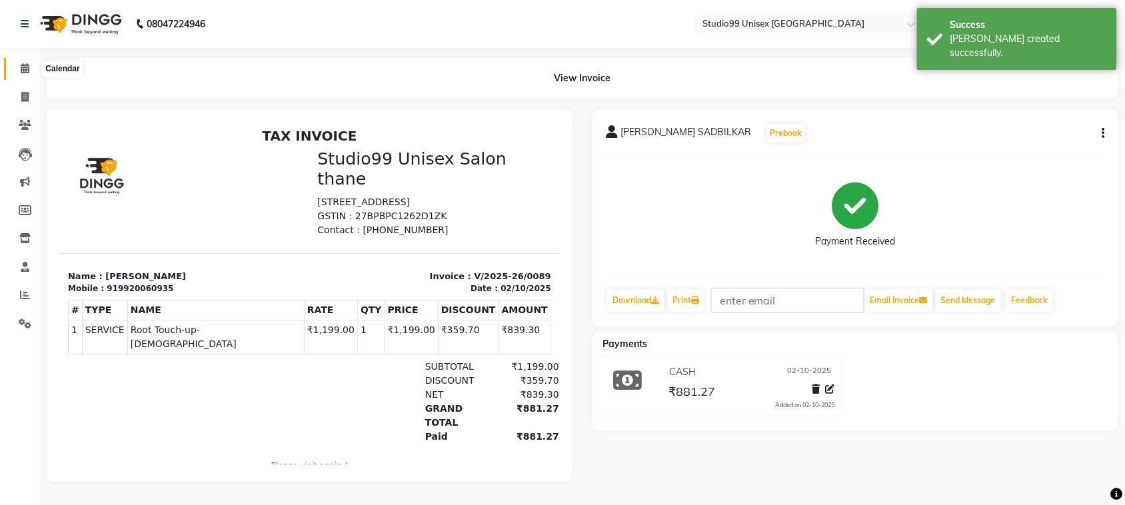
click at [24, 68] on icon at bounding box center [25, 68] width 9 height 10
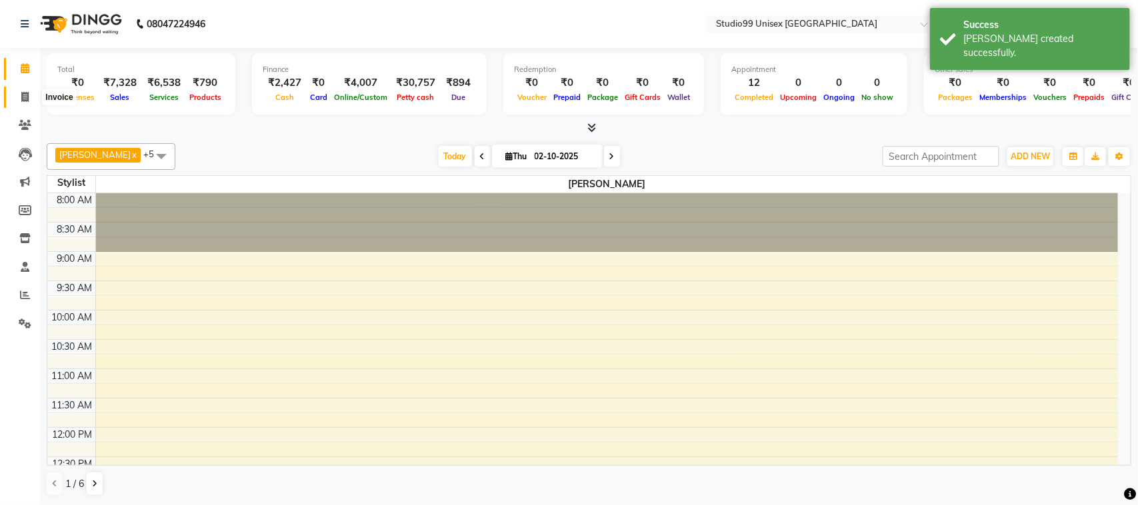
click at [20, 101] on span at bounding box center [24, 97] width 23 height 15
select select "9023"
select select "service"
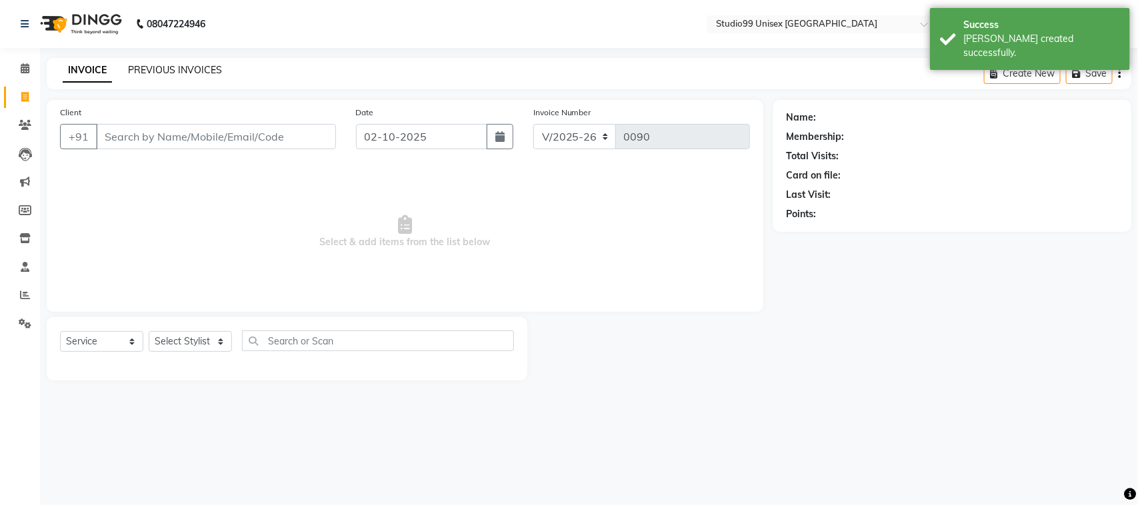
click at [154, 69] on link "PREVIOUS INVOICES" at bounding box center [175, 70] width 94 height 12
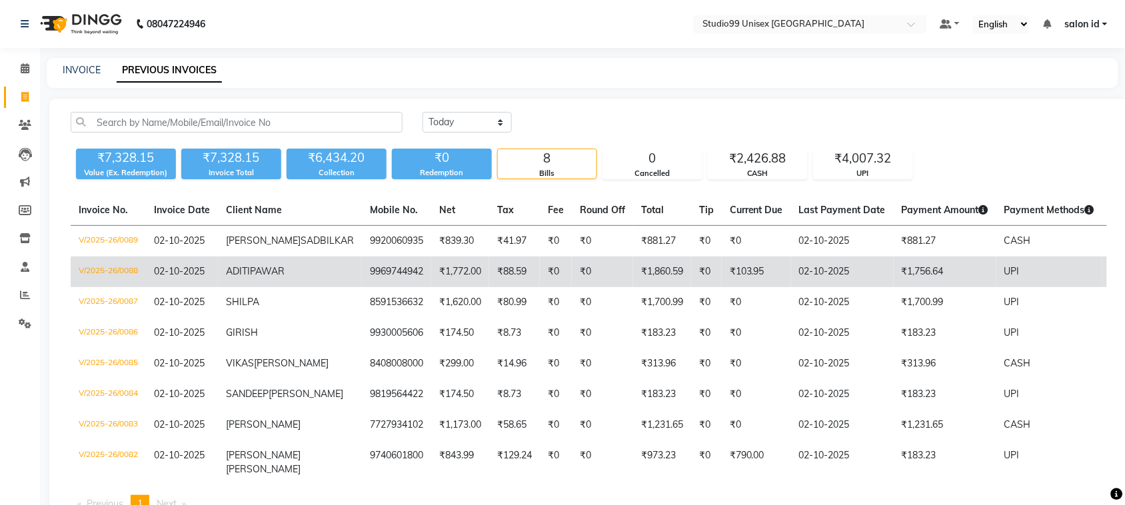
click at [894, 287] on td "₹1,756.64" at bounding box center [945, 272] width 103 height 31
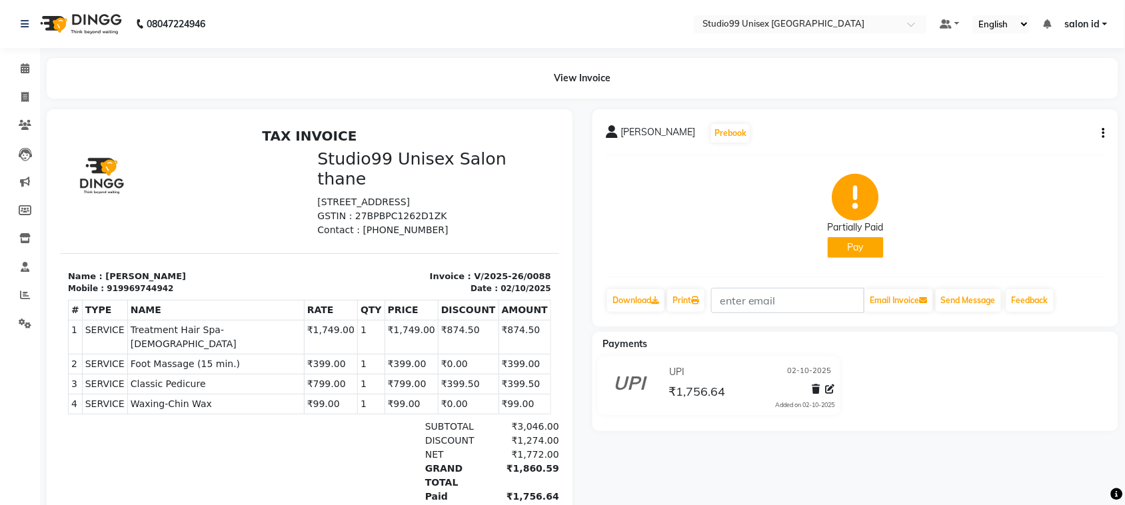
click at [101, 28] on img at bounding box center [79, 23] width 91 height 37
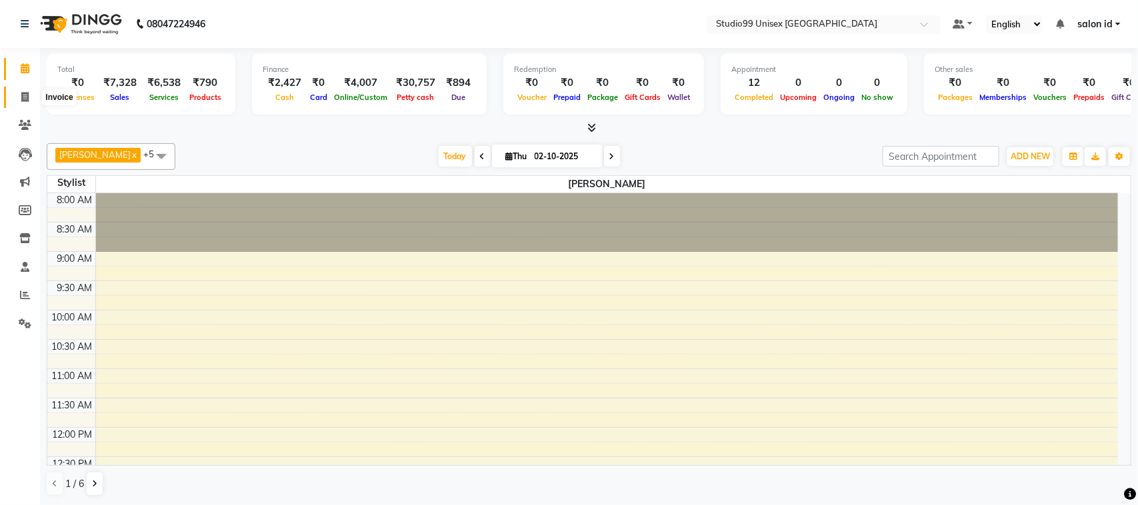
click at [21, 98] on icon at bounding box center [24, 97] width 7 height 10
select select "9023"
select select "service"
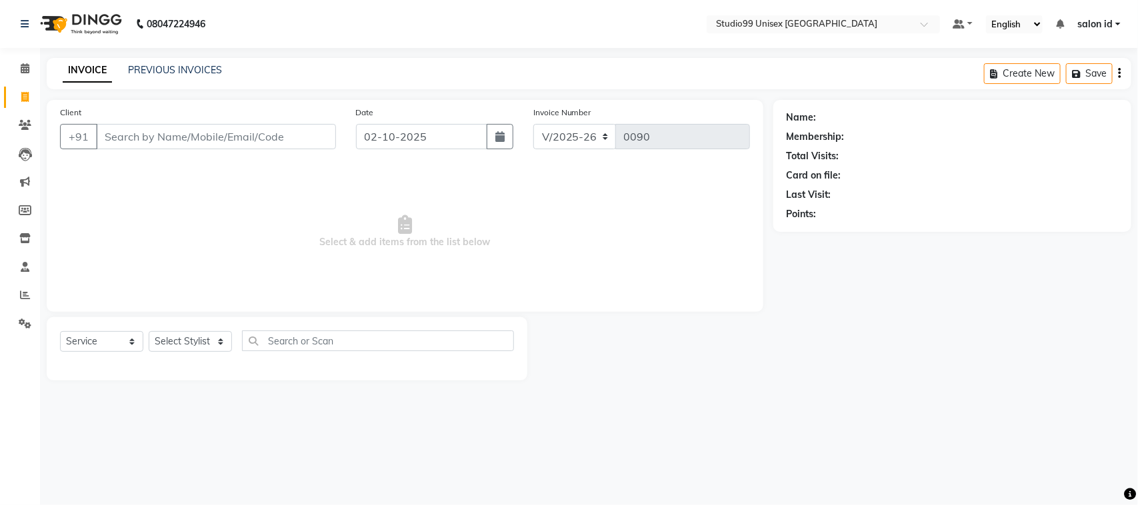
click at [175, 75] on div "PREVIOUS INVOICES" at bounding box center [175, 70] width 94 height 14
click at [175, 73] on link "PREVIOUS INVOICES" at bounding box center [175, 70] width 94 height 12
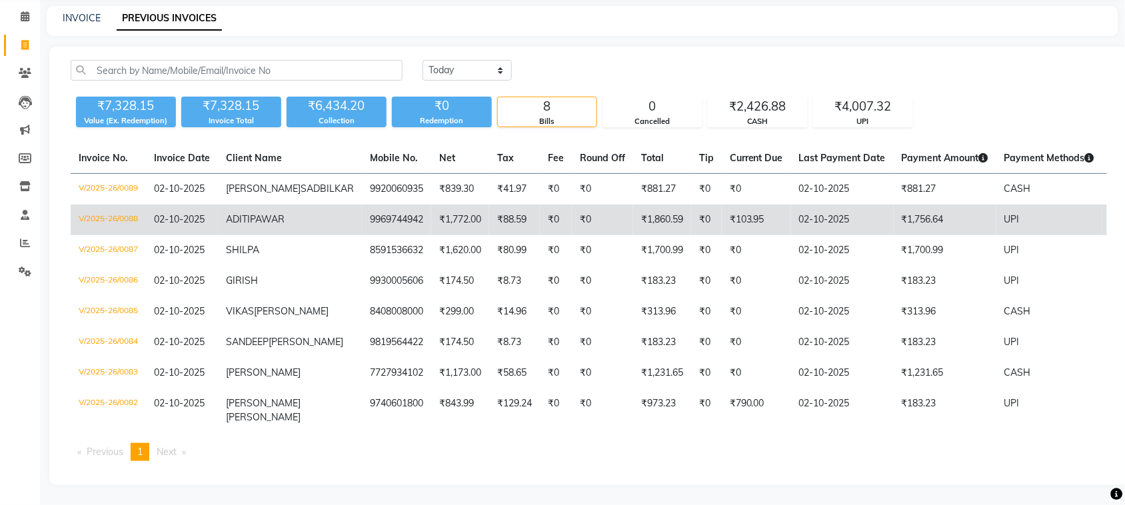
scroll to position [102, 0]
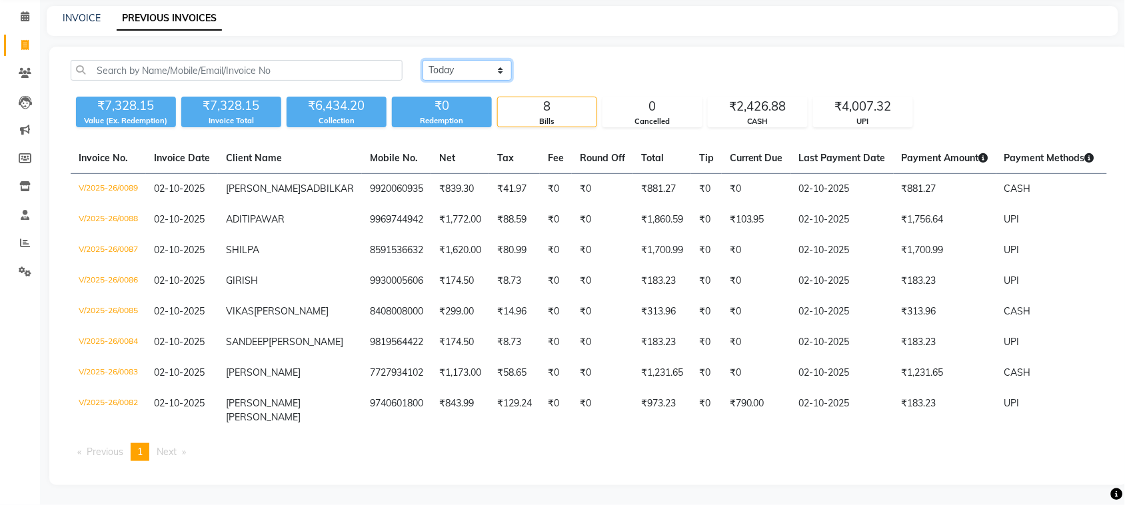
click at [499, 60] on select "[DATE] [DATE] Custom Range" at bounding box center [467, 70] width 89 height 21
select select "service"
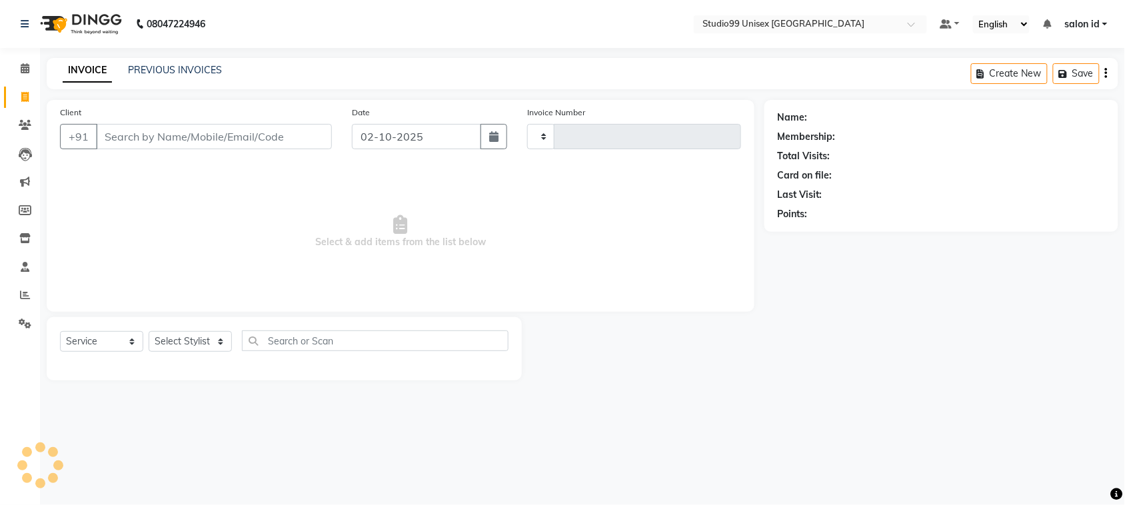
type input "0090"
select select "9023"
click at [31, 65] on span at bounding box center [24, 68] width 23 height 15
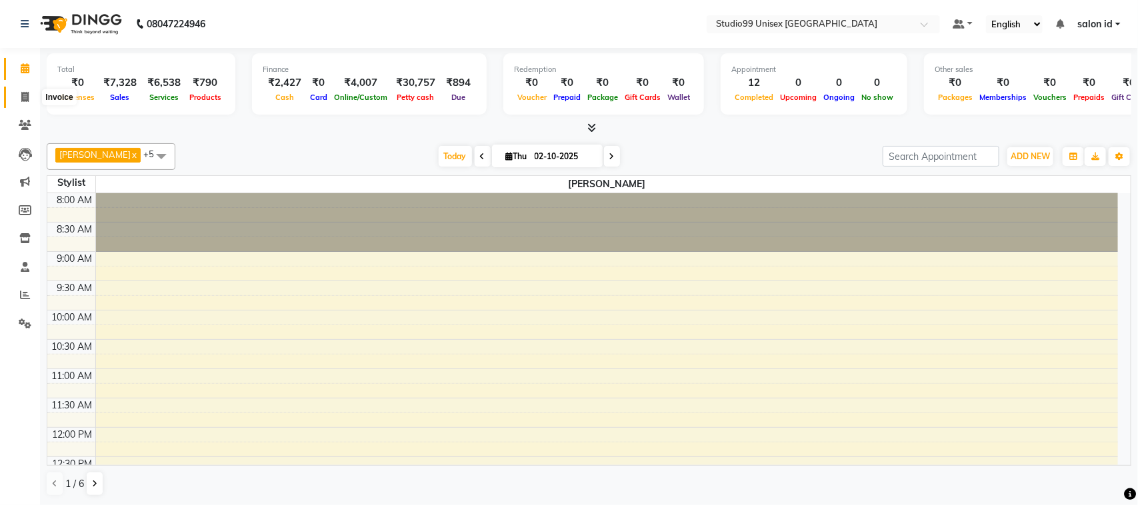
click at [28, 90] on span at bounding box center [24, 97] width 23 height 15
select select "9023"
select select "service"
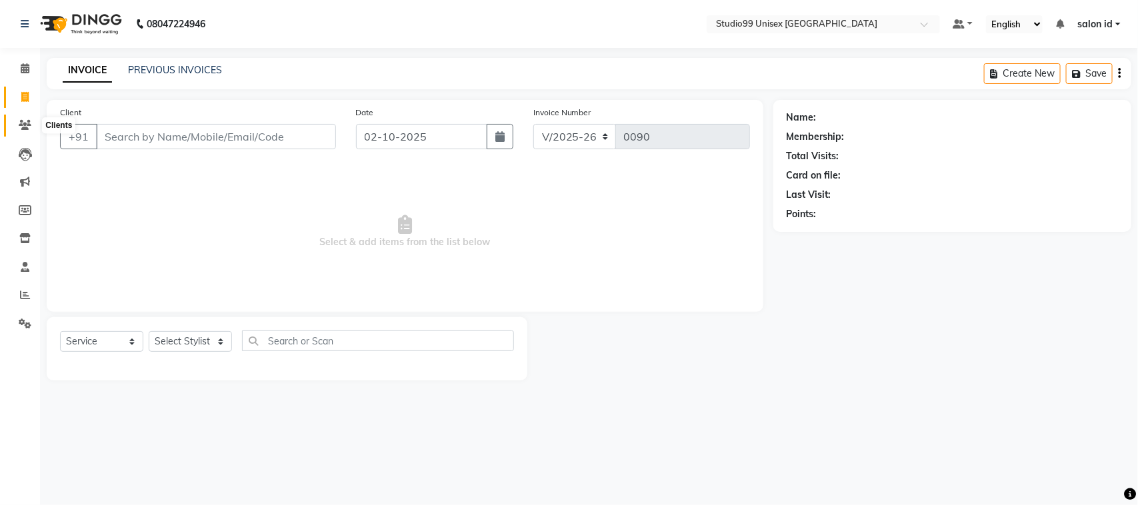
click at [33, 129] on span at bounding box center [24, 125] width 23 height 15
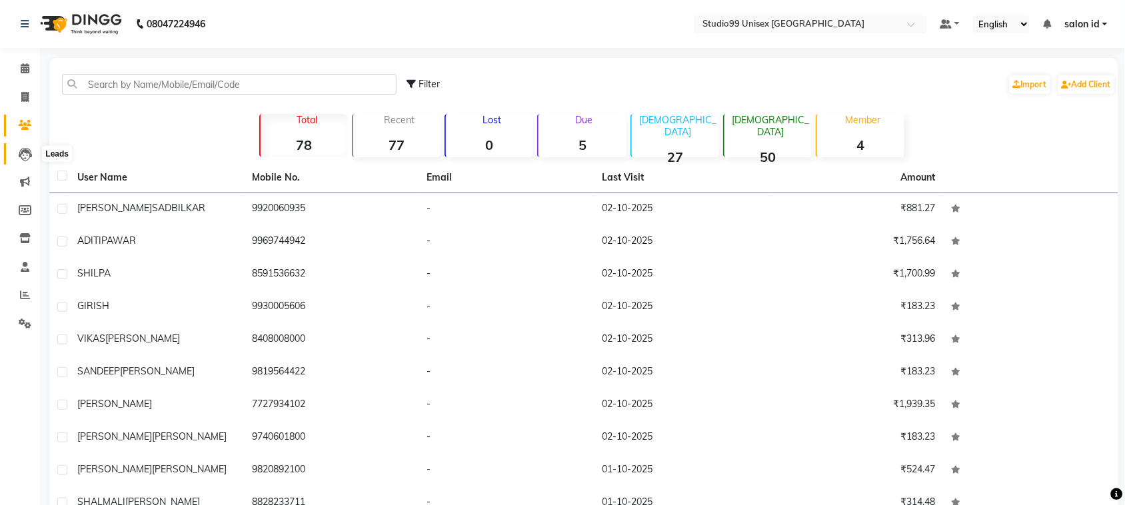
click at [21, 157] on icon at bounding box center [25, 154] width 13 height 13
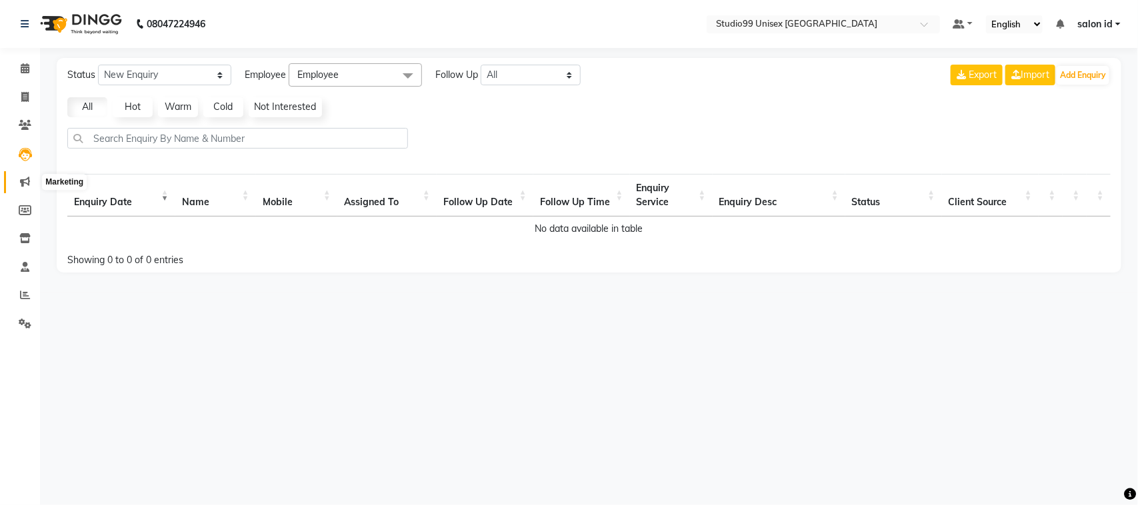
click at [22, 175] on span at bounding box center [24, 182] width 23 height 15
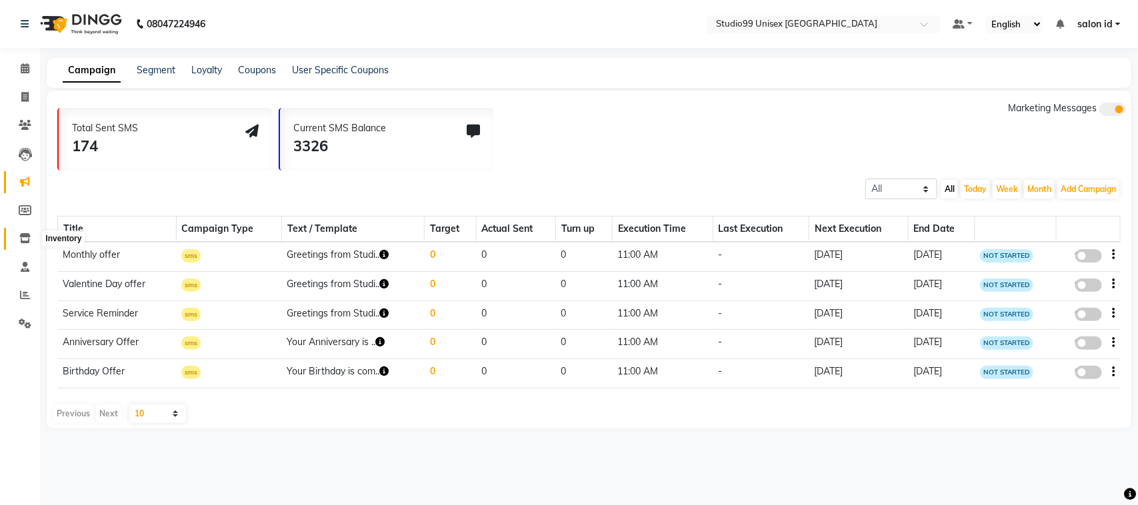
click at [20, 235] on icon at bounding box center [24, 238] width 11 height 10
select select
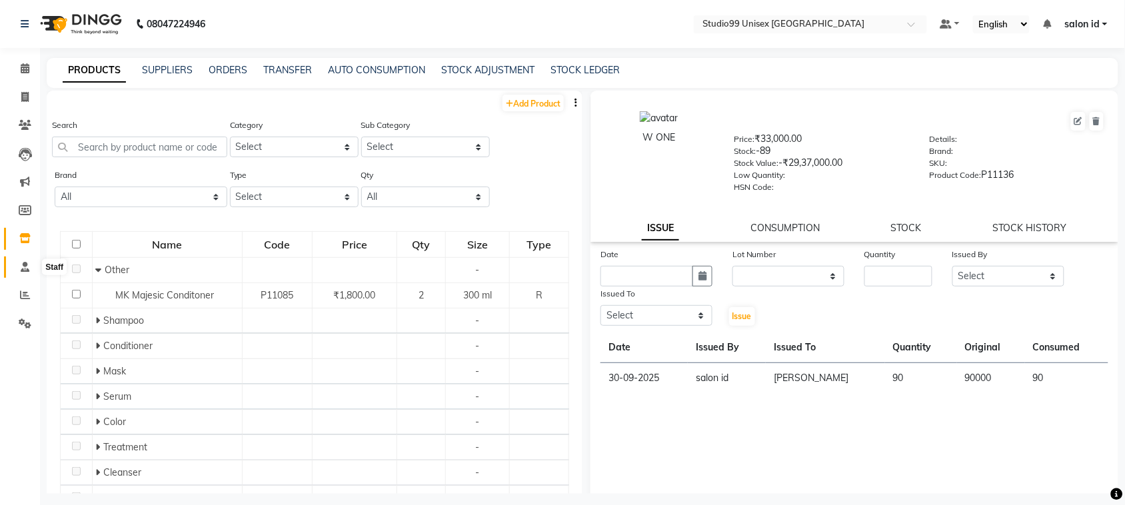
click at [28, 260] on span at bounding box center [24, 267] width 23 height 15
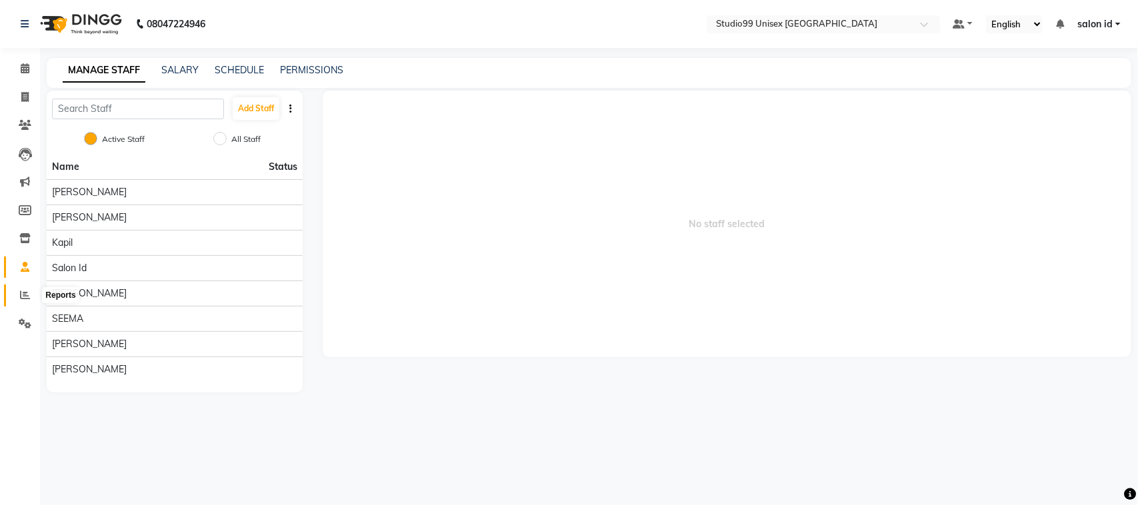
click at [27, 291] on icon at bounding box center [25, 295] width 10 height 10
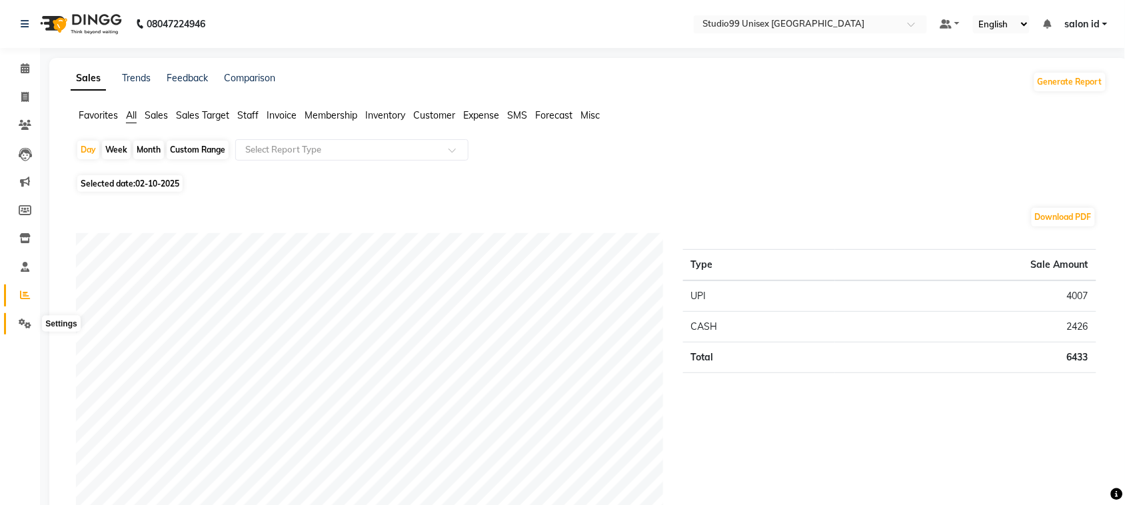
click at [27, 329] on span at bounding box center [24, 324] width 23 height 15
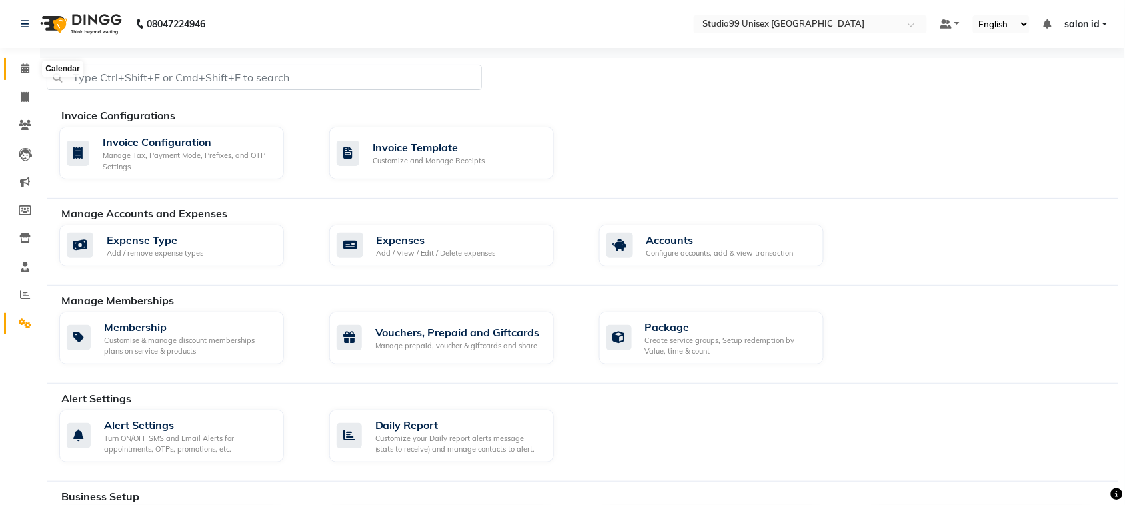
click at [27, 71] on icon at bounding box center [25, 68] width 9 height 10
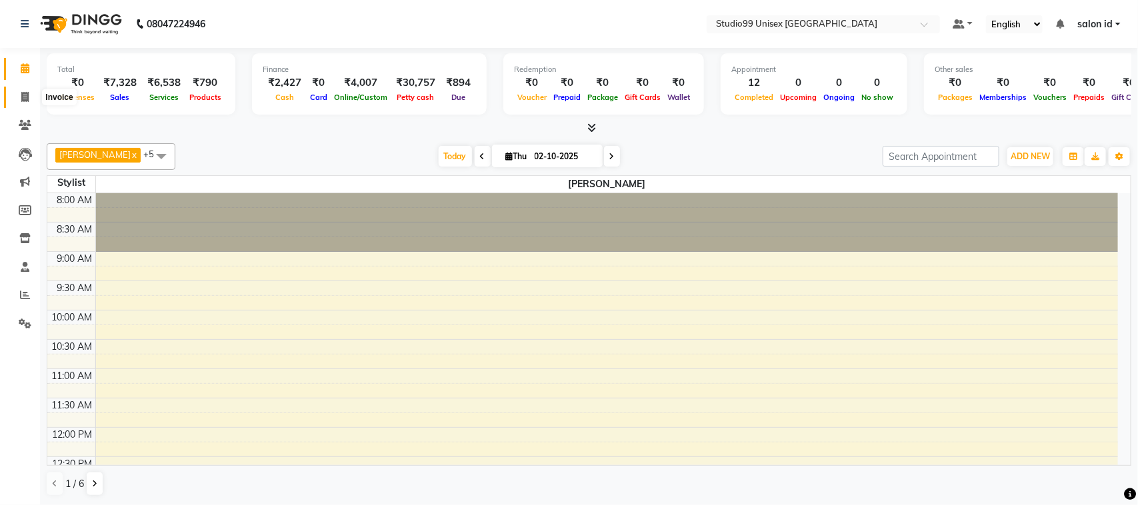
click at [27, 94] on icon at bounding box center [24, 97] width 7 height 10
select select "9023"
select select "service"
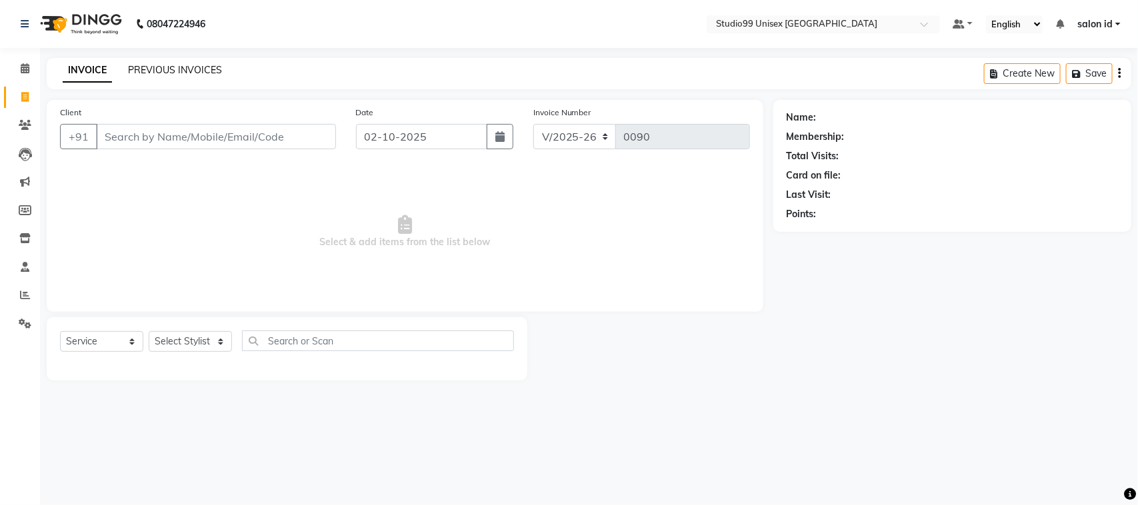
click at [140, 71] on link "PREVIOUS INVOICES" at bounding box center [175, 70] width 94 height 12
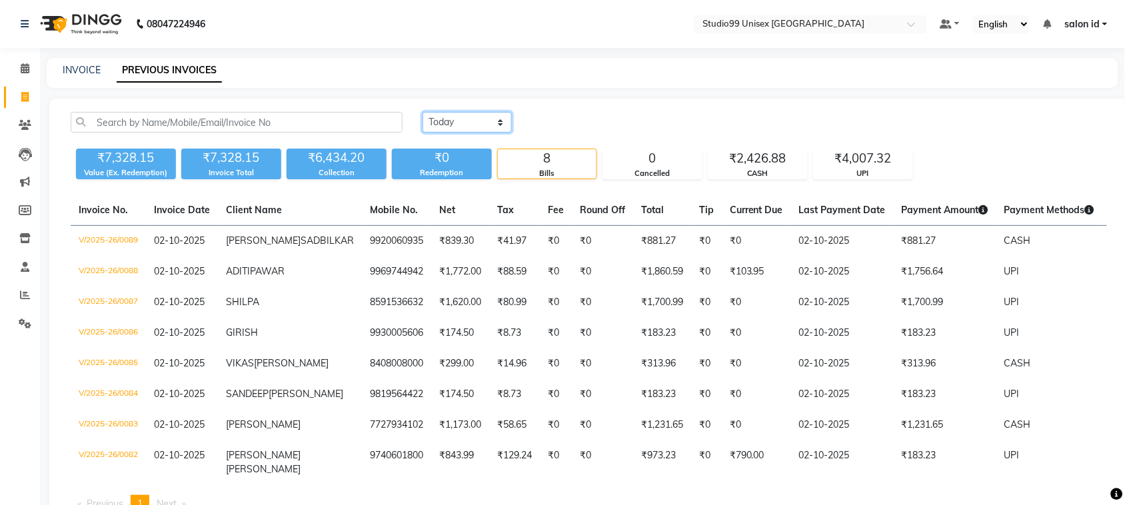
click at [470, 117] on select "[DATE] [DATE] Custom Range" at bounding box center [467, 122] width 89 height 21
click at [91, 72] on link "INVOICE" at bounding box center [82, 70] width 38 height 12
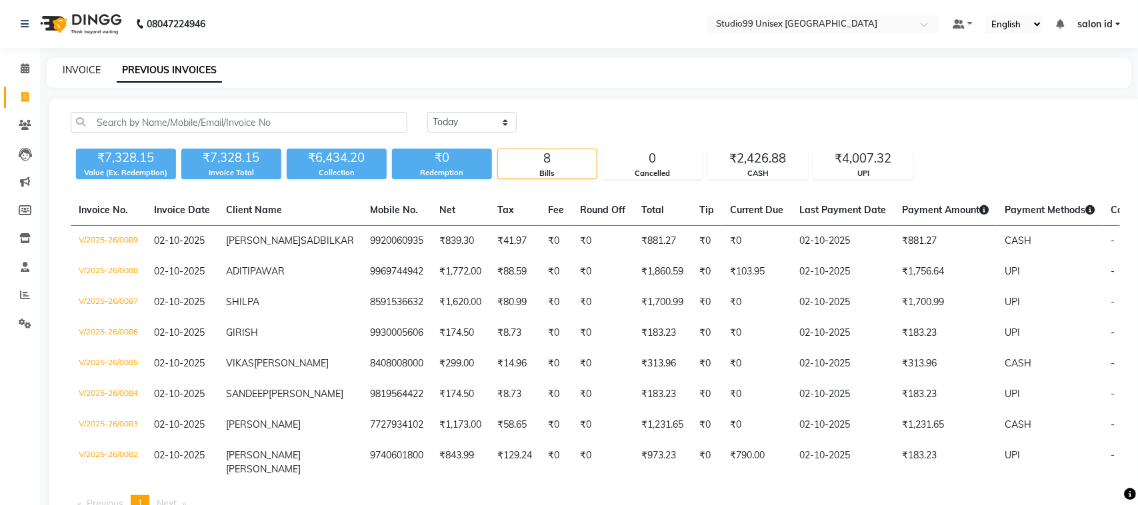
select select "9023"
select select "service"
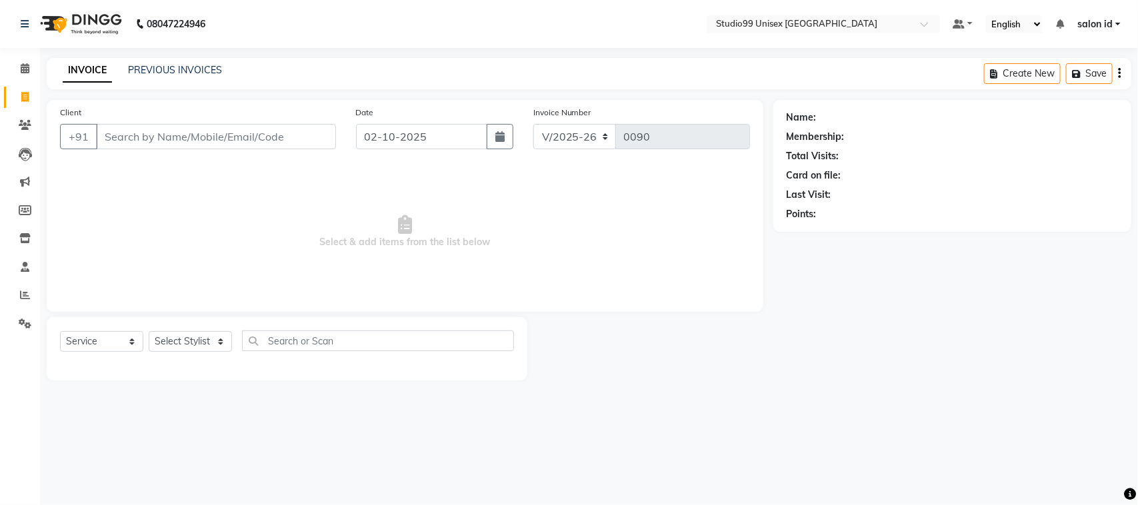
click at [91, 72] on link "INVOICE" at bounding box center [87, 71] width 49 height 24
click at [141, 67] on link "PREVIOUS INVOICES" at bounding box center [175, 70] width 94 height 12
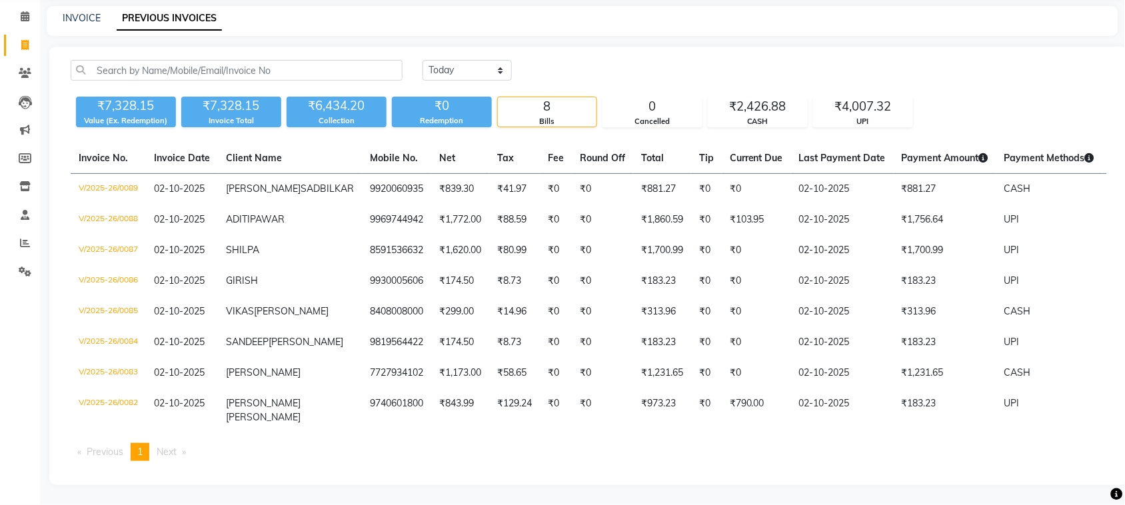
scroll to position [102, 0]
click at [177, 453] on span "Next page" at bounding box center [167, 452] width 20 height 12
click at [358, 97] on div "₹6,434.20" at bounding box center [337, 106] width 100 height 19
click at [423, 97] on div "₹0" at bounding box center [442, 106] width 100 height 19
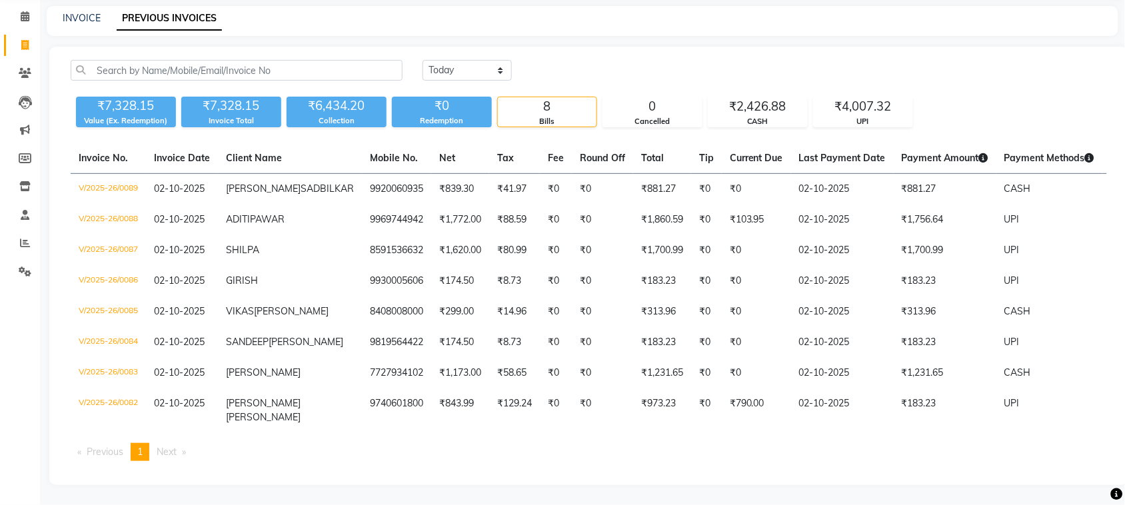
click at [540, 97] on div "8" at bounding box center [547, 106] width 99 height 19
click at [614, 116] on div "Cancelled" at bounding box center [652, 121] width 99 height 11
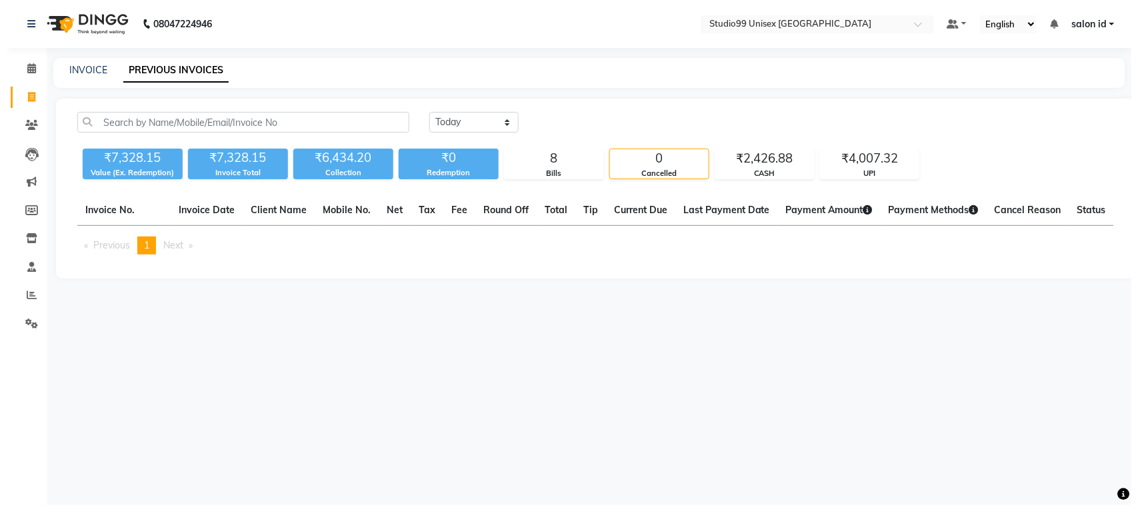
scroll to position [0, 0]
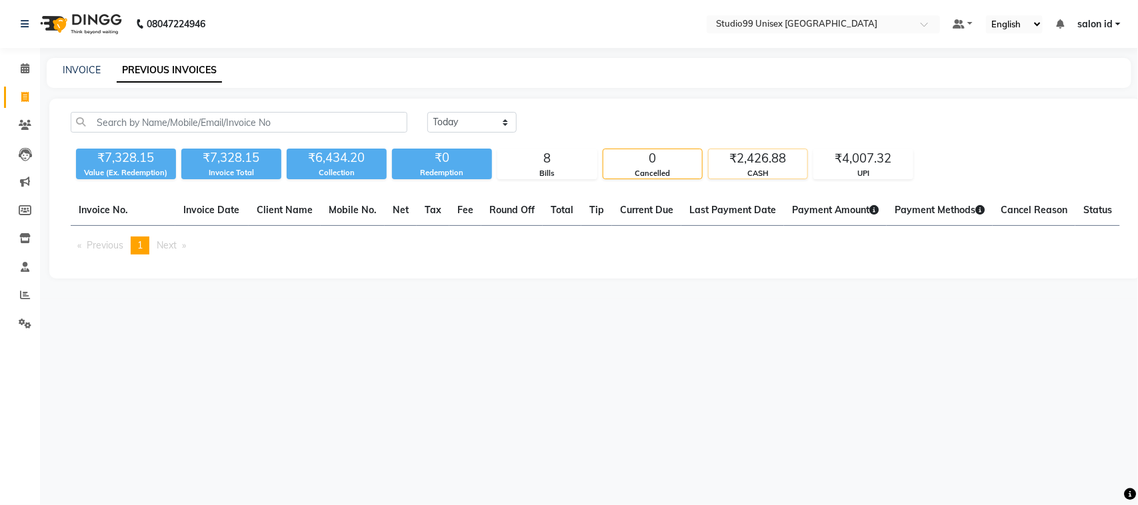
click at [742, 157] on div "₹2,426.88" at bounding box center [758, 158] width 99 height 19
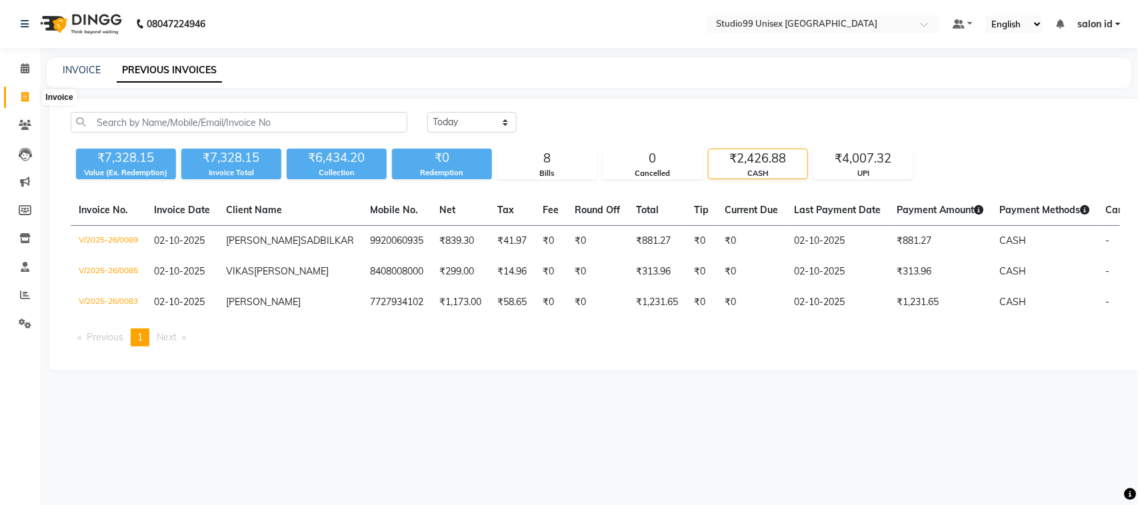
click at [20, 97] on span at bounding box center [24, 97] width 23 height 15
select select "9023"
select select "service"
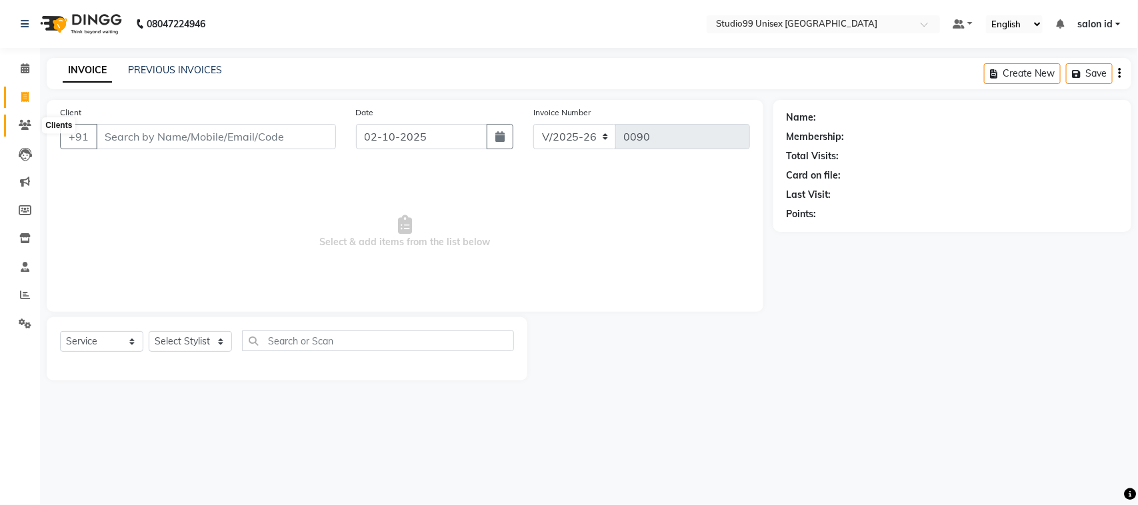
click at [25, 130] on icon at bounding box center [25, 125] width 13 height 10
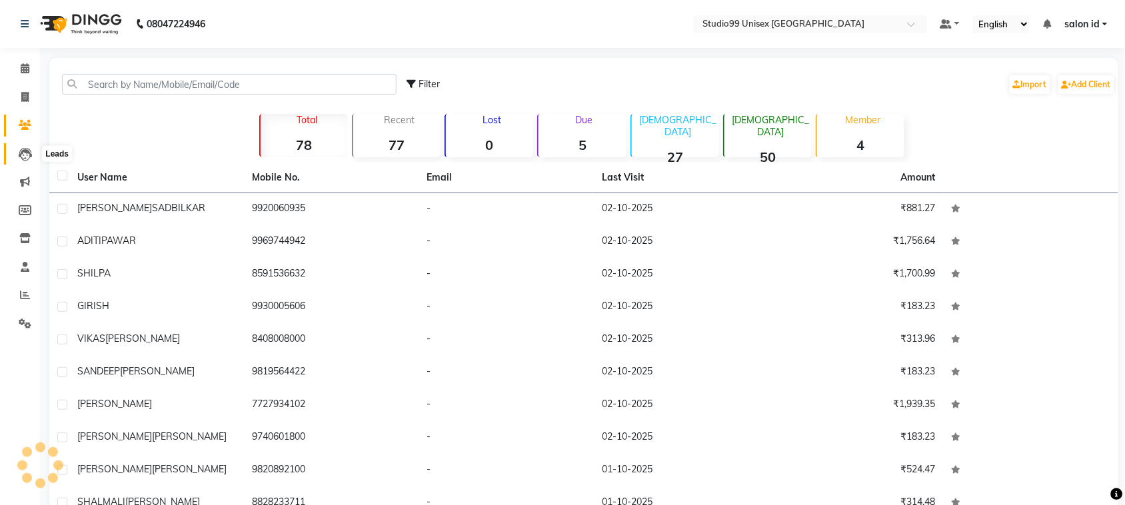
click at [25, 155] on icon at bounding box center [25, 154] width 13 height 13
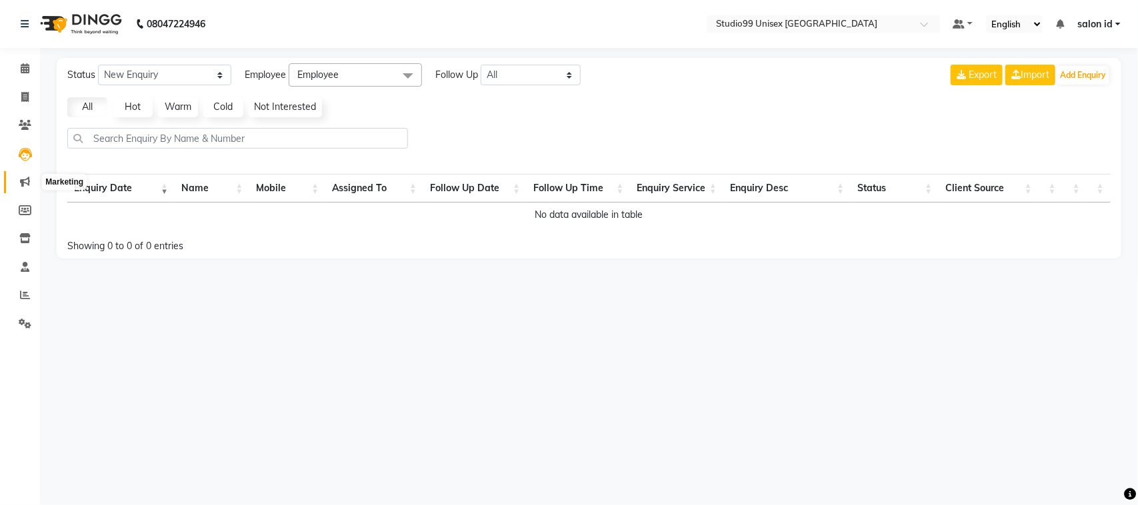
click at [25, 181] on icon at bounding box center [25, 182] width 10 height 10
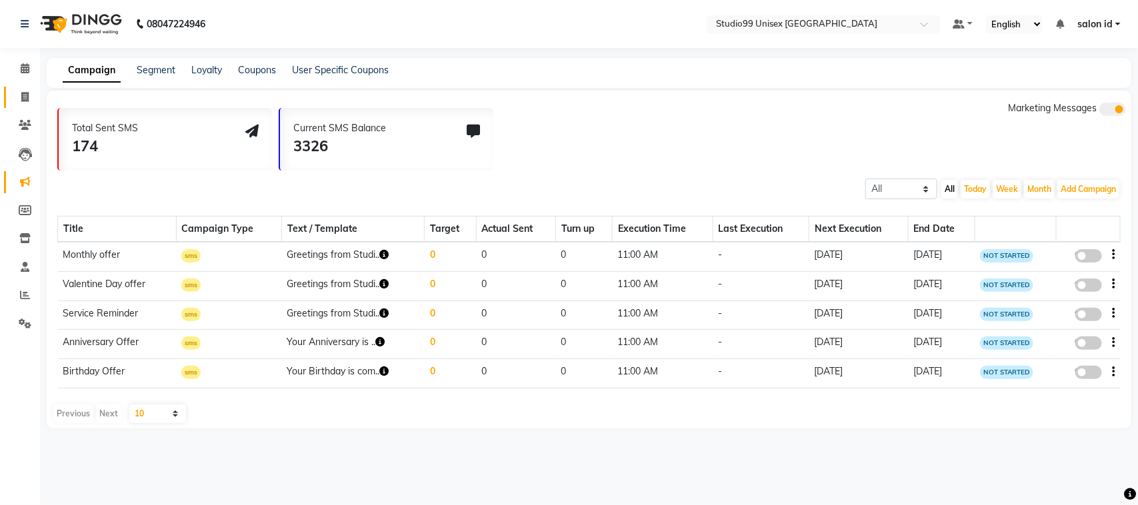
click at [25, 87] on link "Invoice" at bounding box center [20, 98] width 32 height 22
select select "9023"
select select "service"
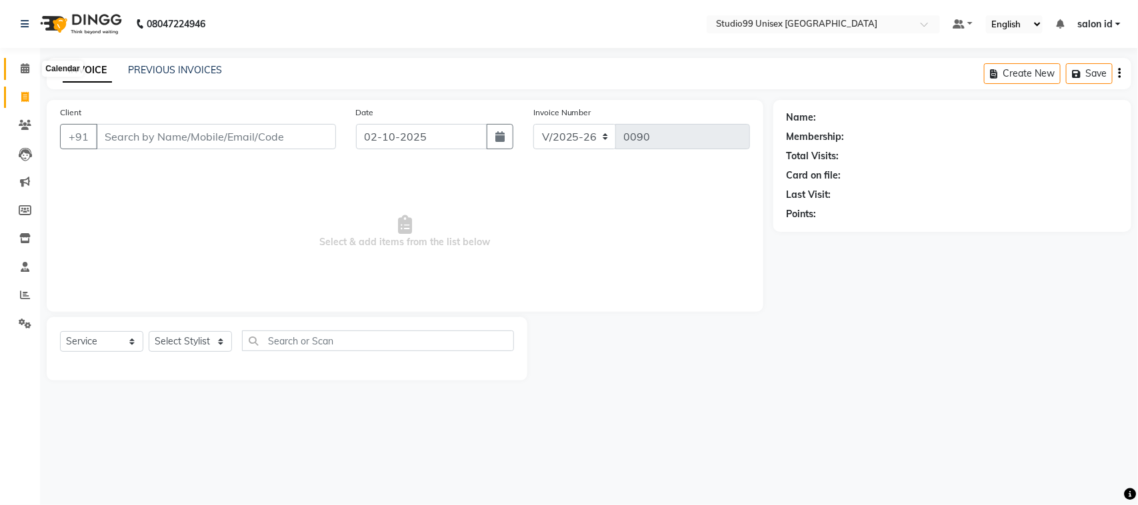
click at [27, 65] on icon at bounding box center [25, 68] width 9 height 10
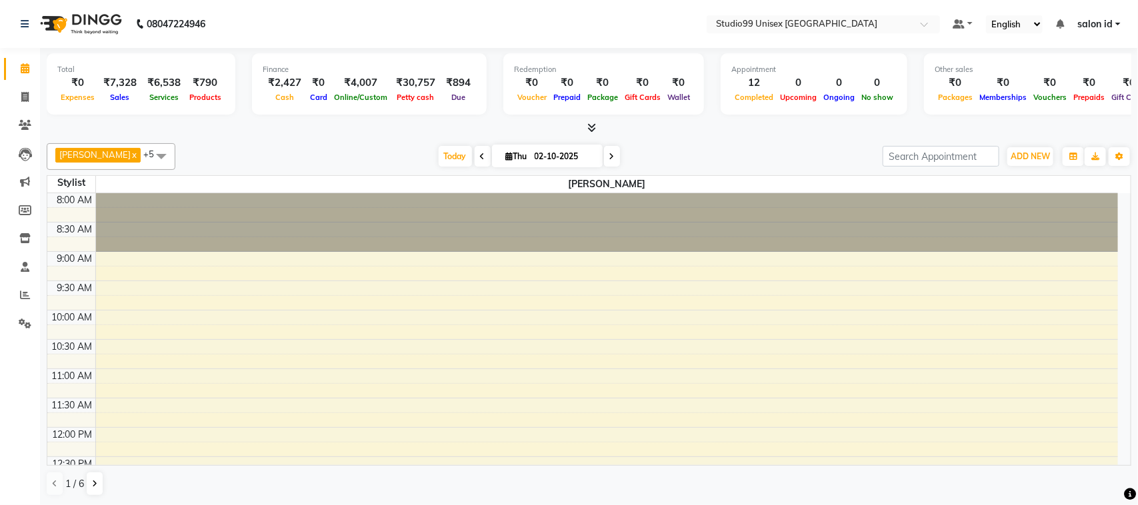
click at [205, 104] on div "Total ₹0 Expenses ₹7,328 Sales ₹6,538 Services ₹790 Products" at bounding box center [141, 83] width 189 height 61
click at [205, 85] on div "₹790" at bounding box center [205, 82] width 39 height 15
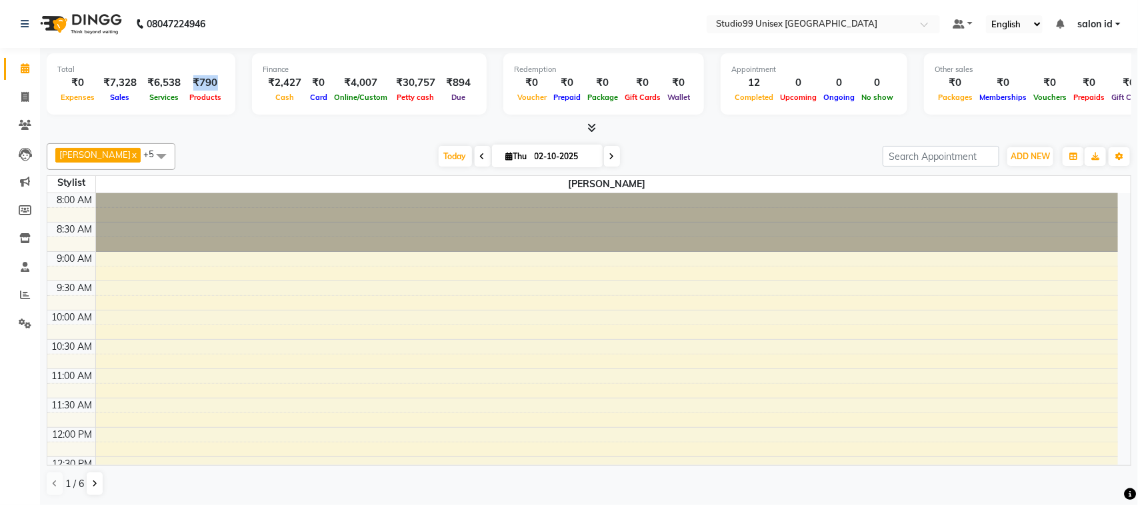
click at [205, 85] on div "₹790" at bounding box center [205, 82] width 39 height 15
click at [21, 104] on span at bounding box center [24, 97] width 23 height 15
select select "9023"
select select "service"
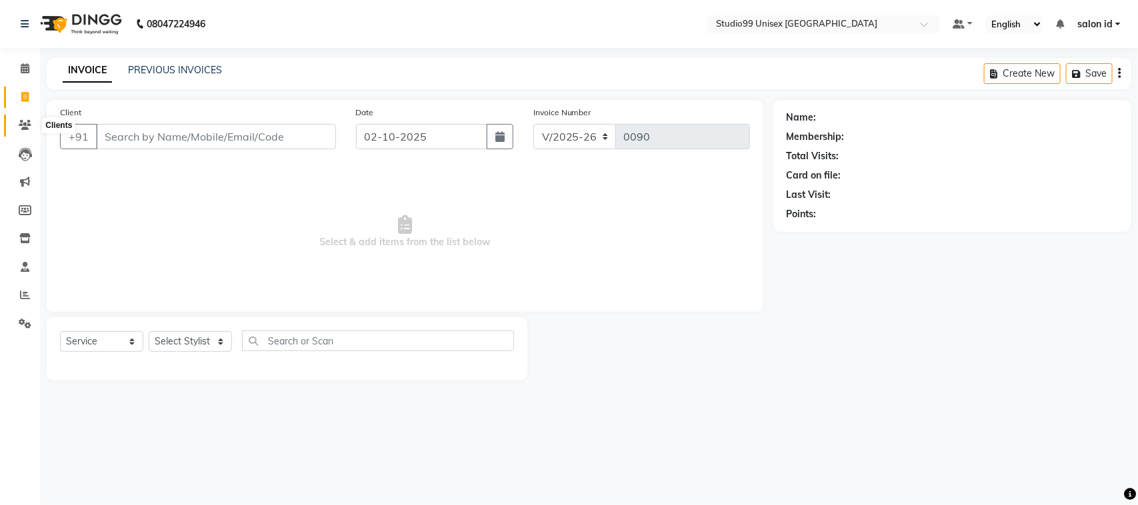
click at [31, 123] on icon at bounding box center [25, 125] width 13 height 10
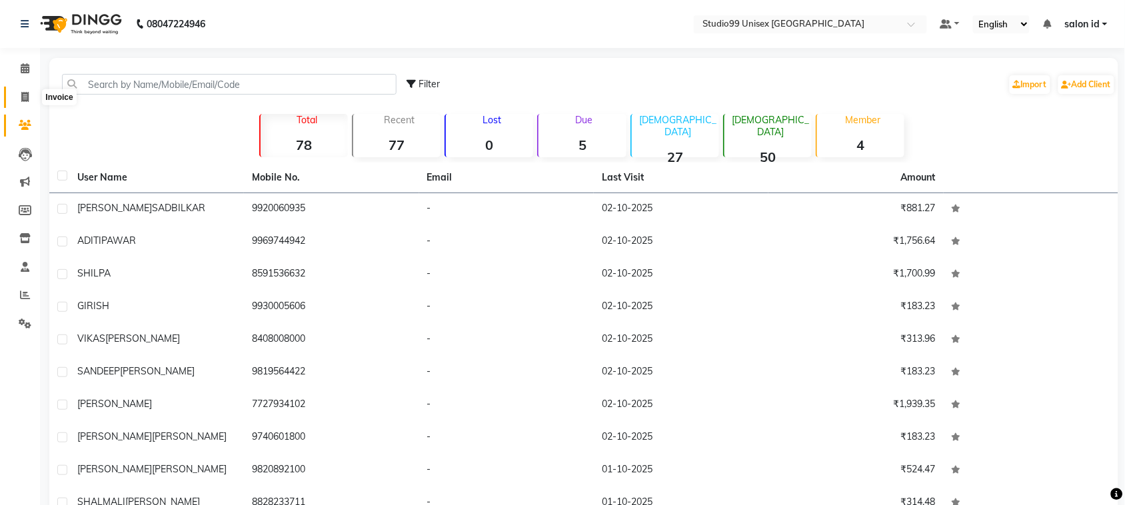
click at [21, 92] on icon at bounding box center [24, 97] width 7 height 10
select select "9023"
select select "service"
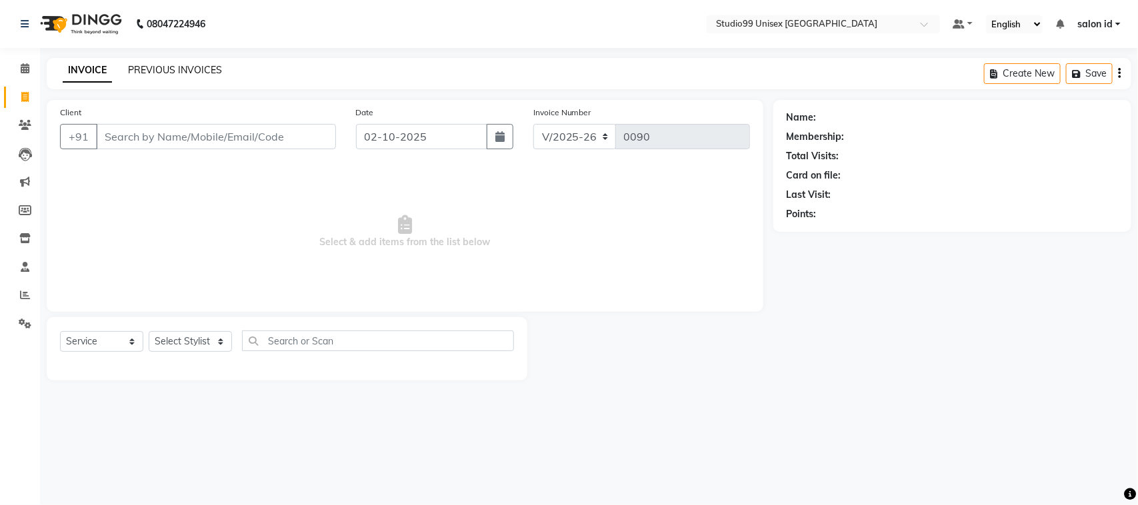
click at [200, 68] on link "PREVIOUS INVOICES" at bounding box center [175, 70] width 94 height 12
